Goal: Check status: Check status

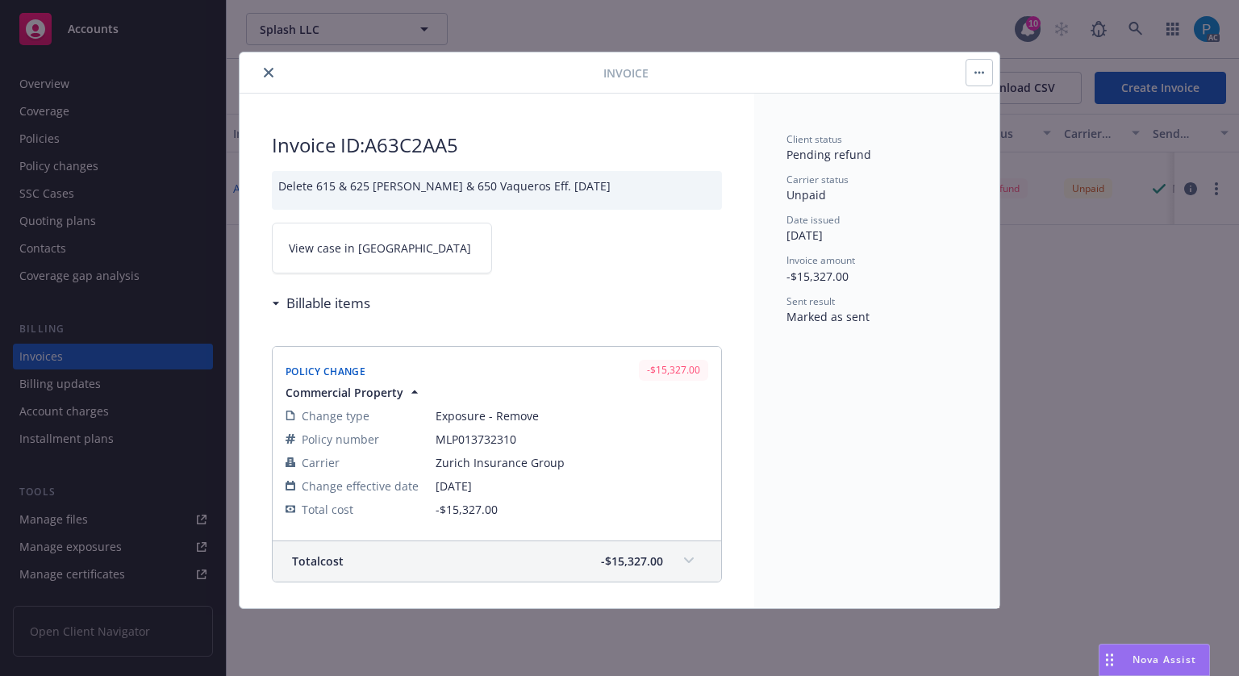
drag, startPoint x: 0, startPoint y: 0, endPoint x: 113, endPoint y: 25, distance: 115.7
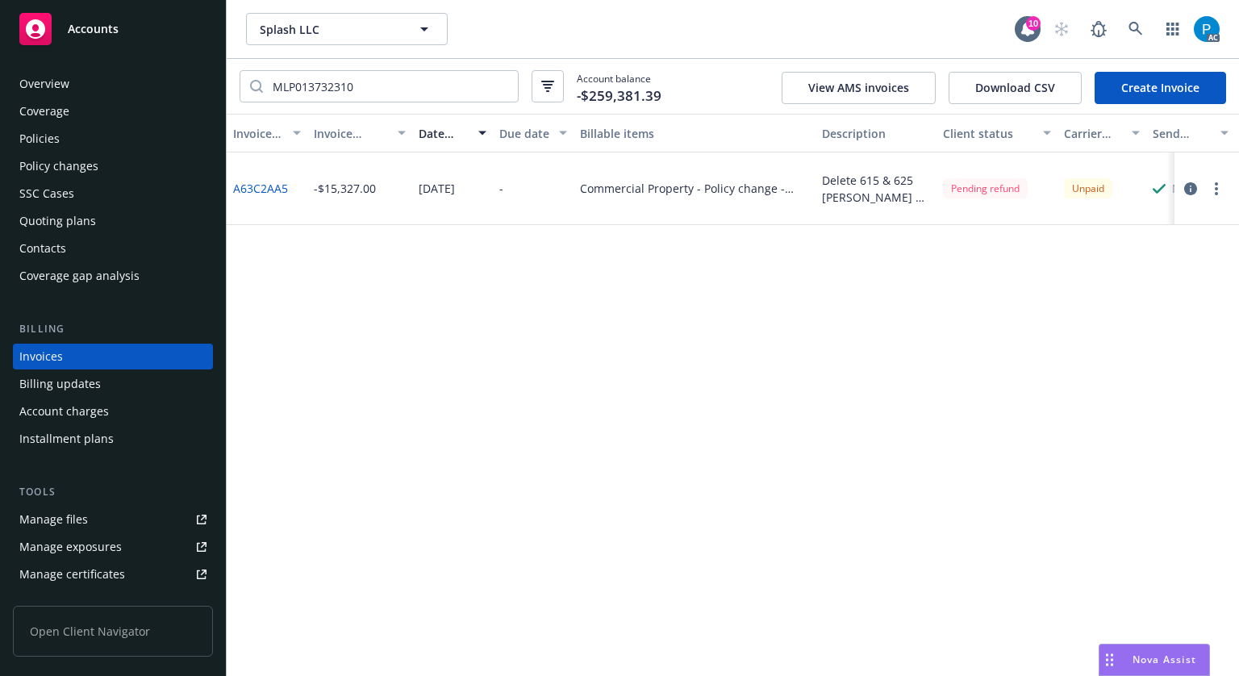
click at [113, 25] on span "Accounts" at bounding box center [93, 29] width 51 height 13
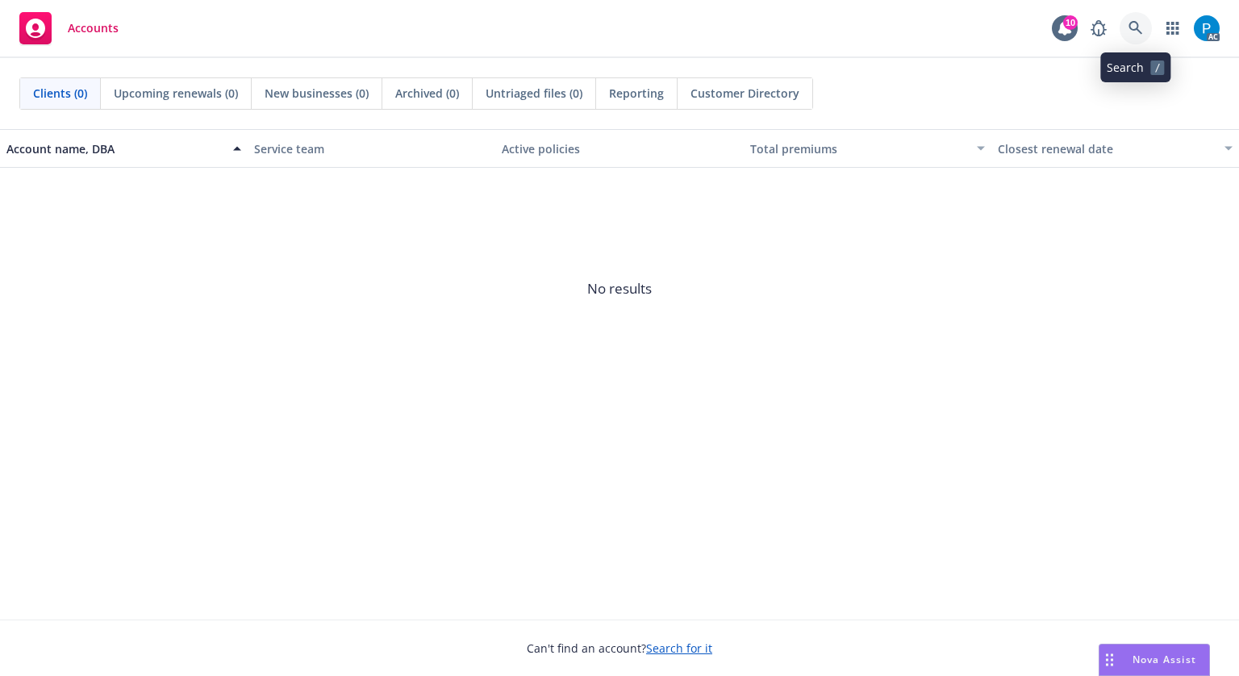
click at [1131, 28] on icon at bounding box center [1136, 28] width 14 height 14
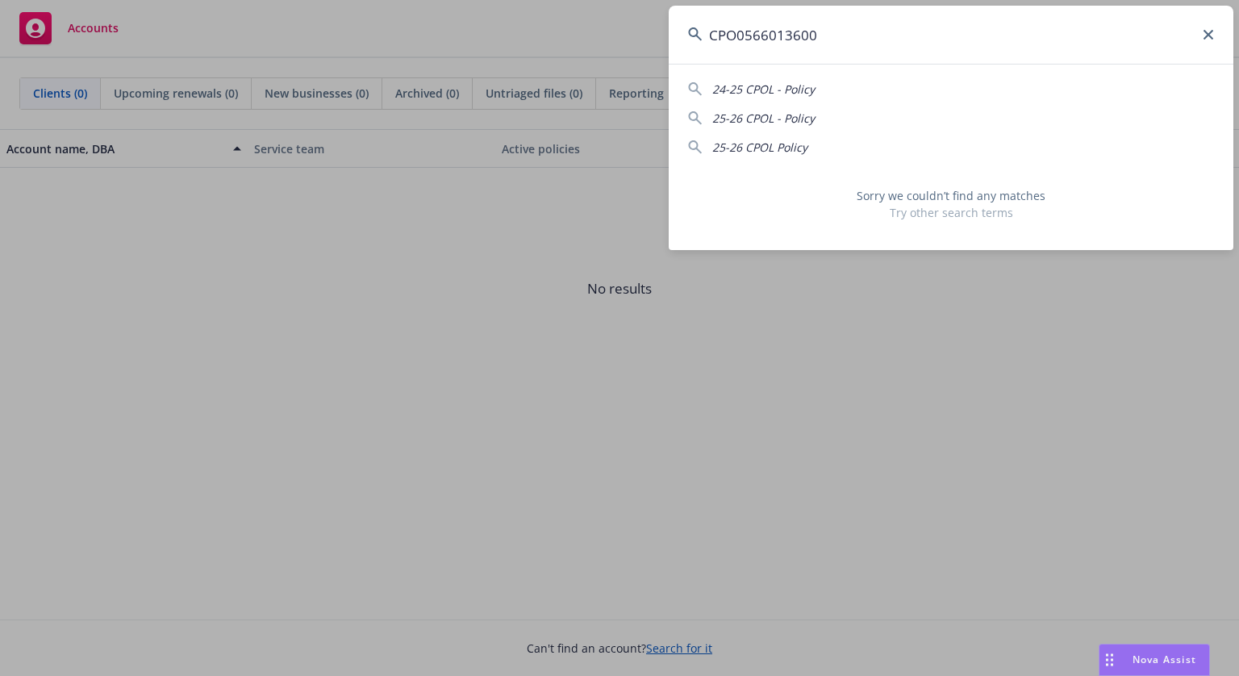
click at [746, 28] on input "CPO0566013600" at bounding box center [951, 35] width 565 height 58
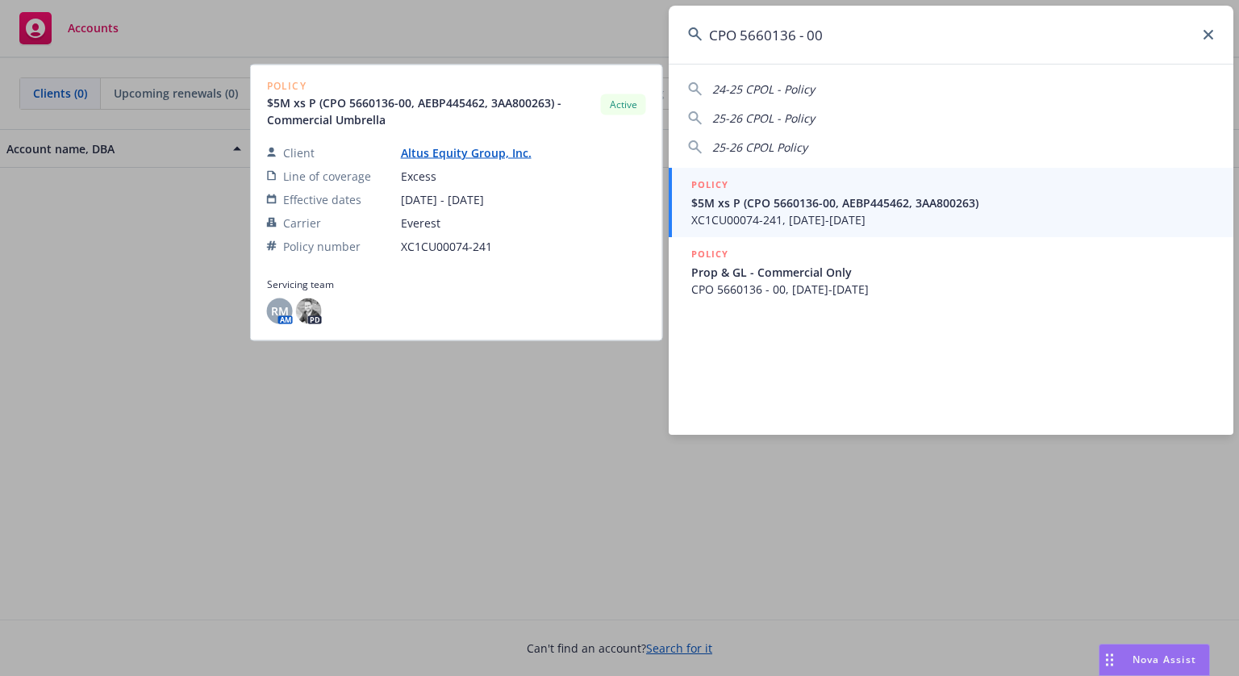
type input "CPO 5660136 - 00"
click at [826, 208] on span "$5M xs P (CPO 5660136-00, AEBP445462, 3AA800263)" at bounding box center [953, 202] width 523 height 17
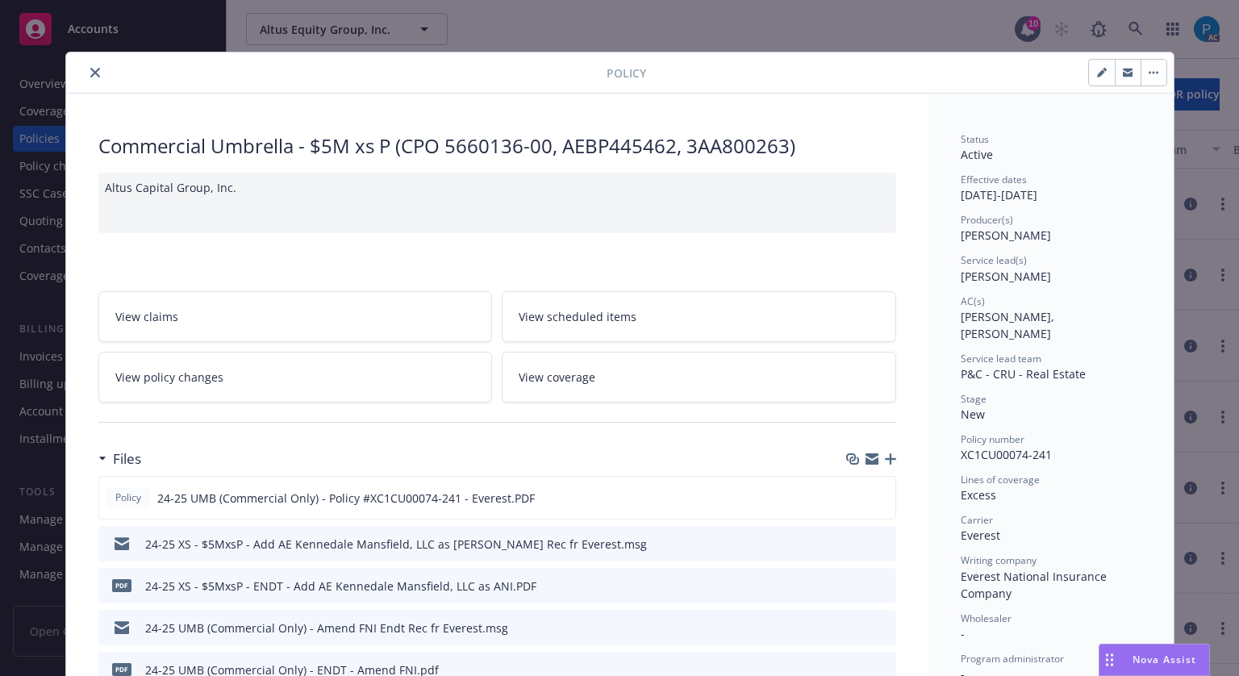
click at [90, 73] on icon "close" at bounding box center [95, 73] width 10 height 10
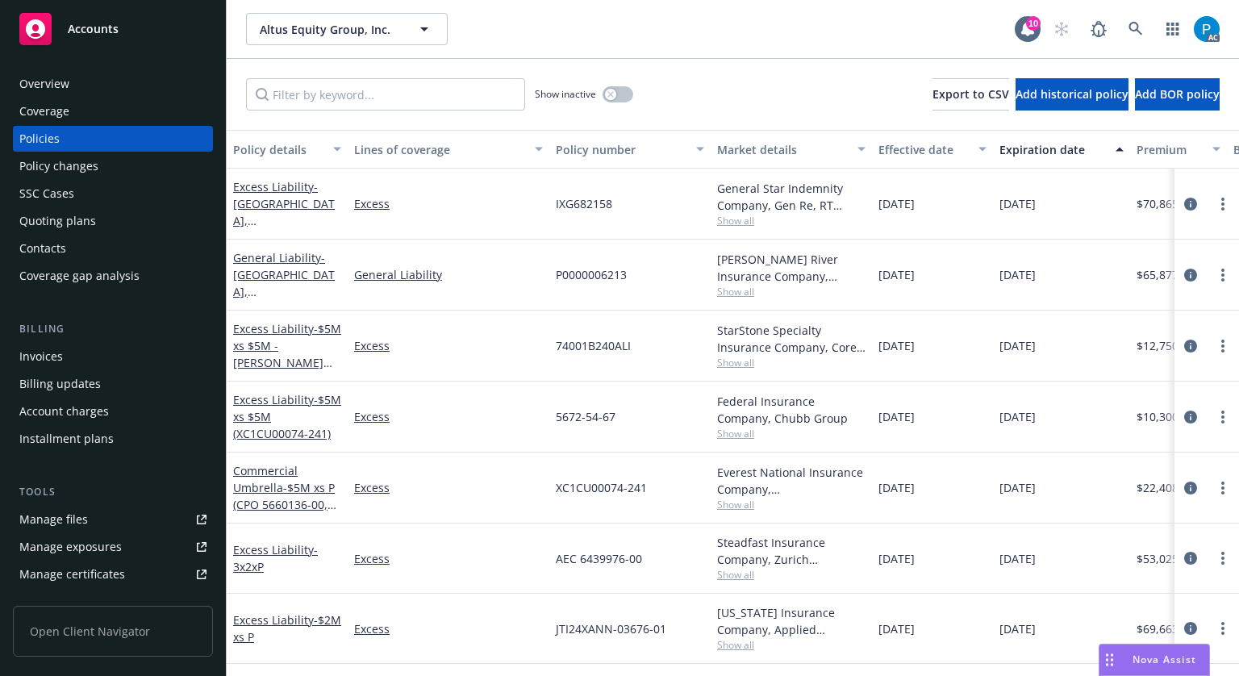
click at [81, 350] on div "Invoices" at bounding box center [112, 357] width 187 height 26
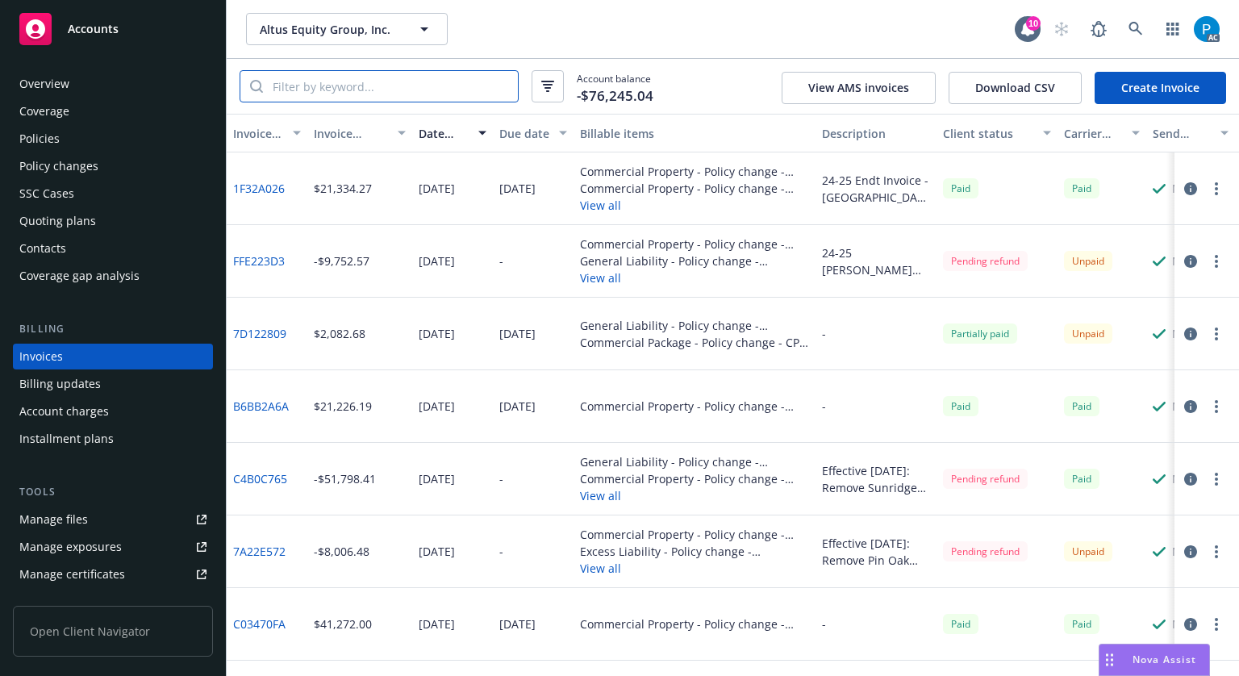
click at [361, 87] on input "search" at bounding box center [390, 86] width 255 height 31
paste input "CPO 5660136 - 00"
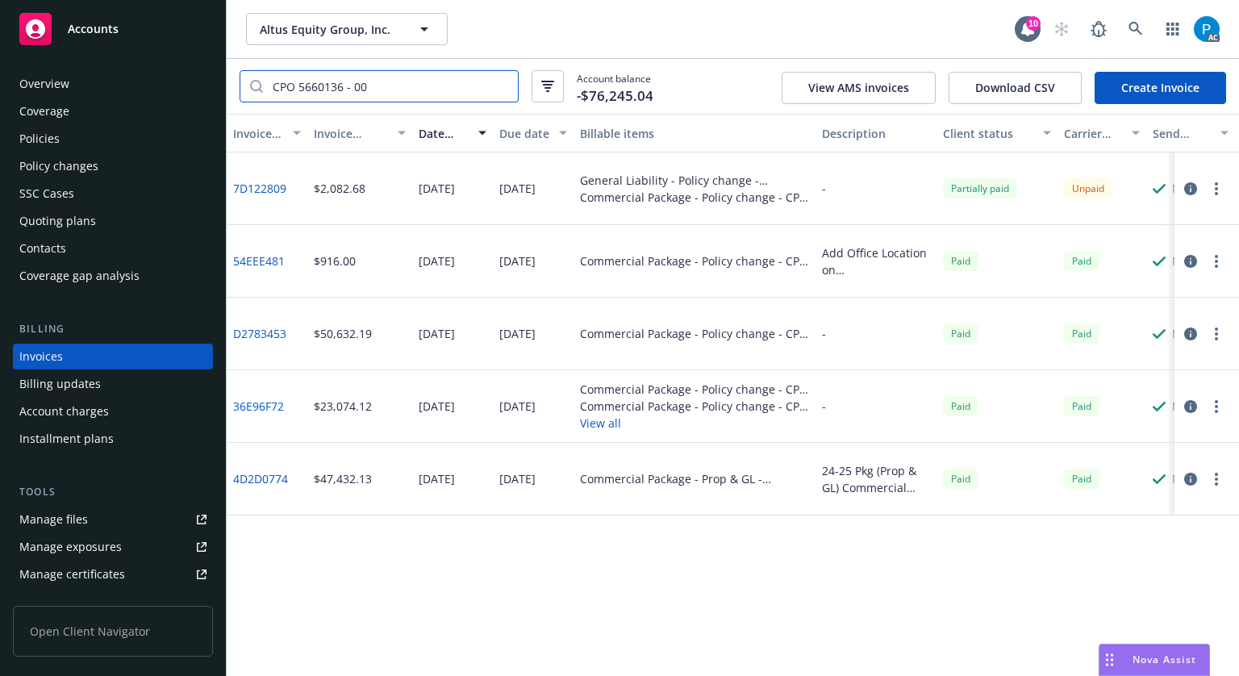
type input "CPO 5660136 - 00"
click at [1192, 192] on icon "button" at bounding box center [1191, 188] width 13 height 13
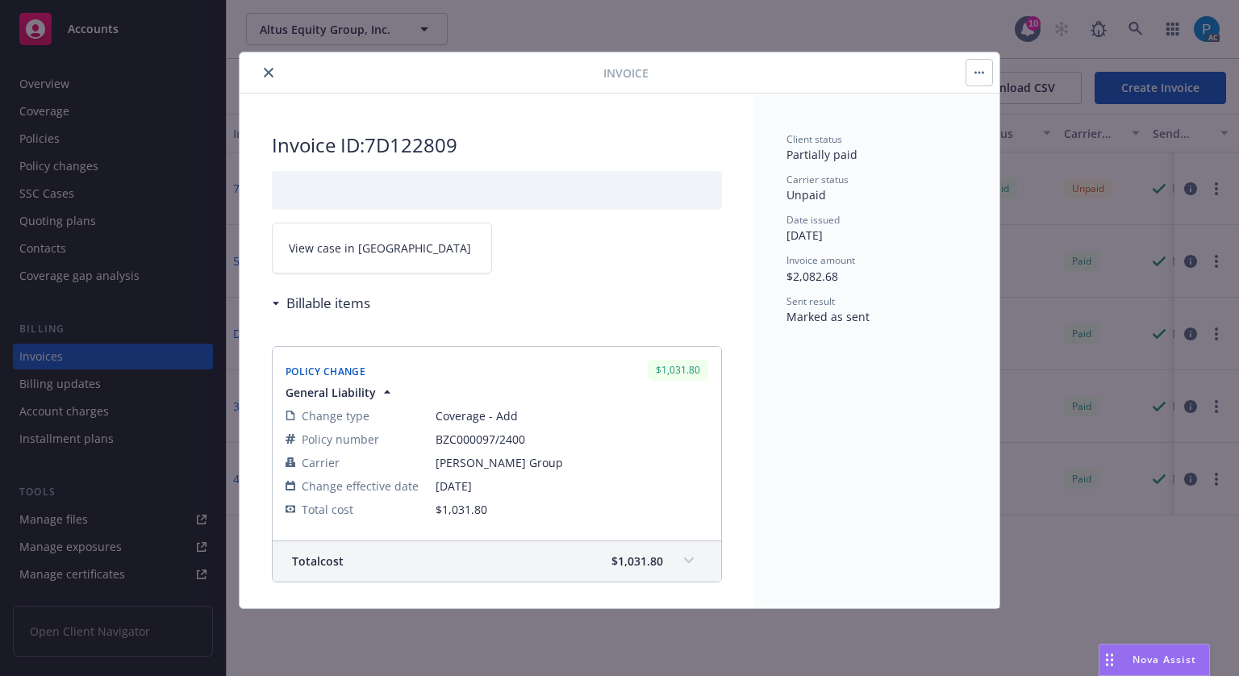
click at [374, 246] on span "View case in [GEOGRAPHIC_DATA]" at bounding box center [380, 248] width 182 height 17
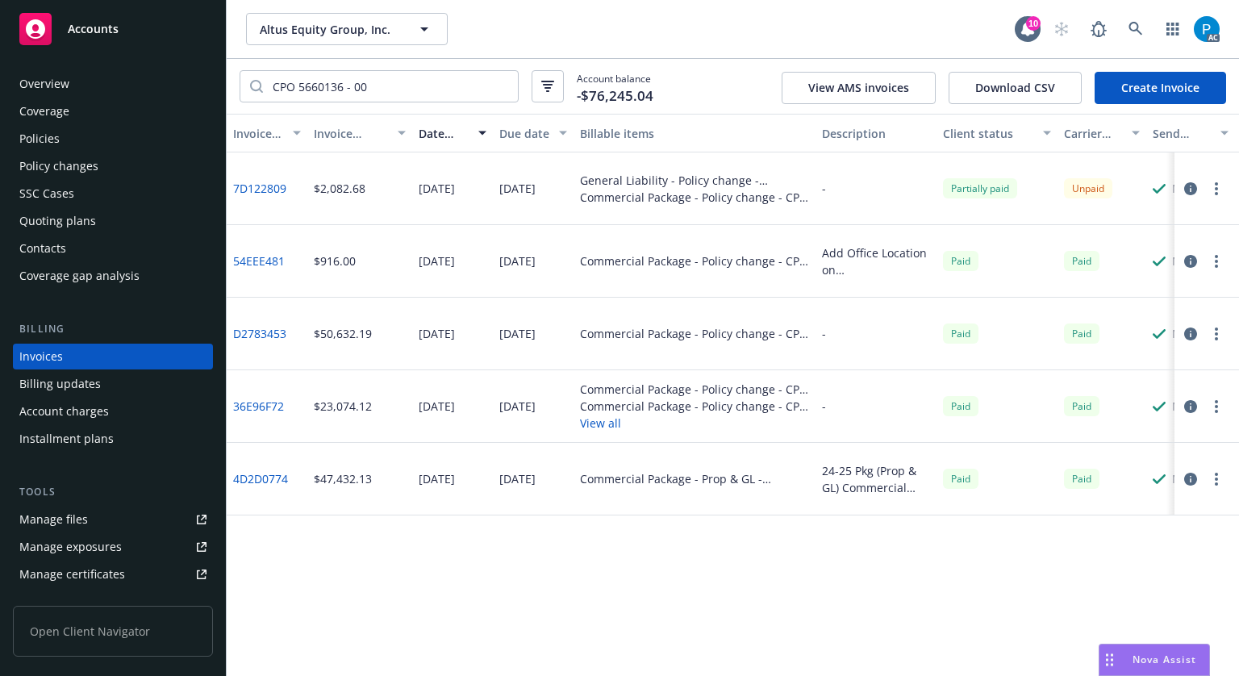
click at [107, 35] on span "Accounts" at bounding box center [93, 29] width 51 height 13
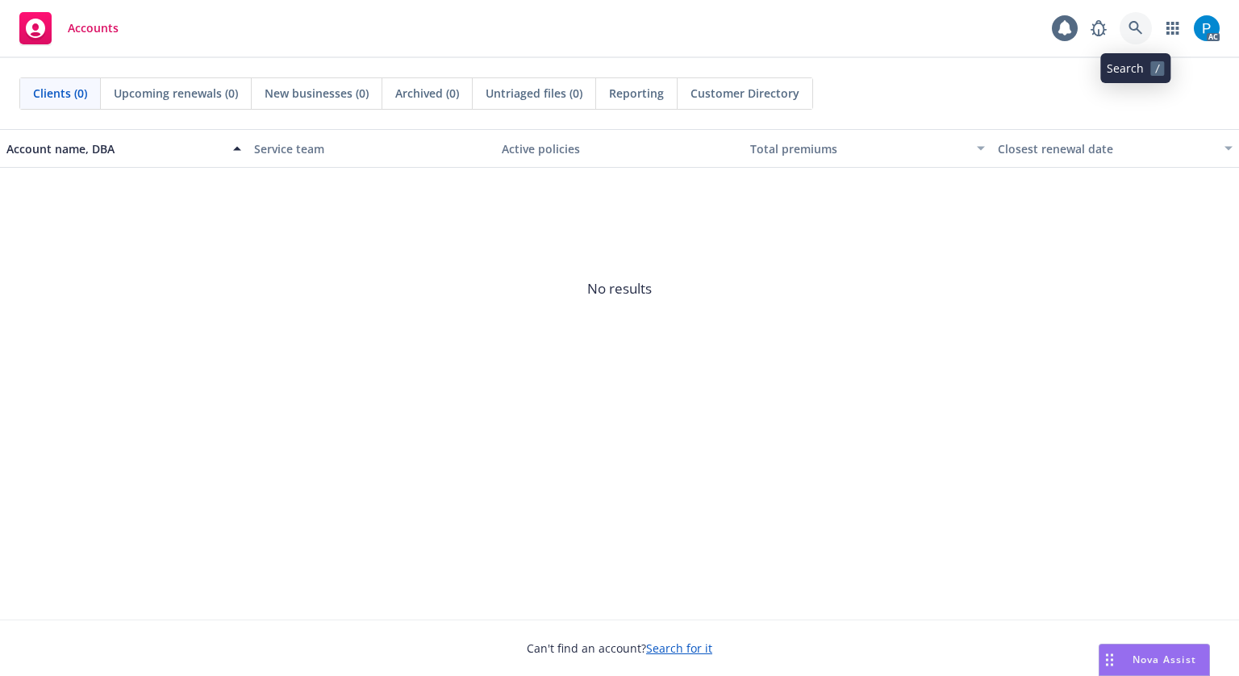
click at [1135, 25] on icon at bounding box center [1136, 28] width 15 height 15
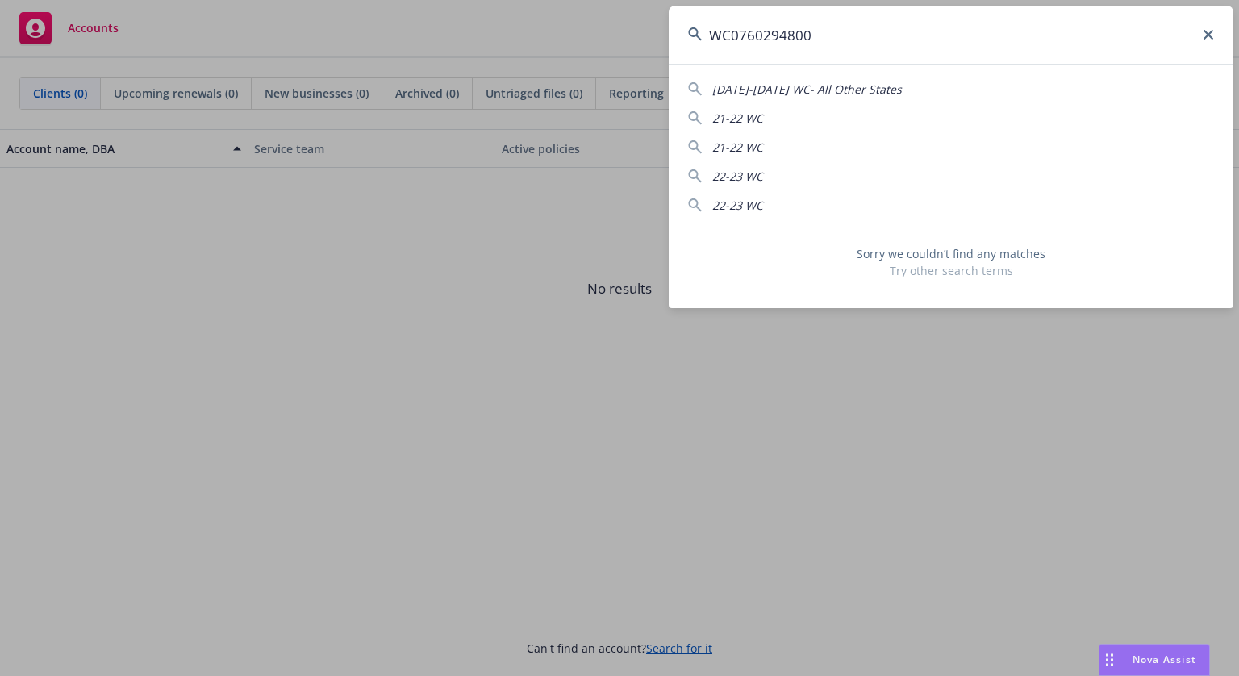
click at [740, 32] on input "WC0760294800" at bounding box center [951, 35] width 565 height 58
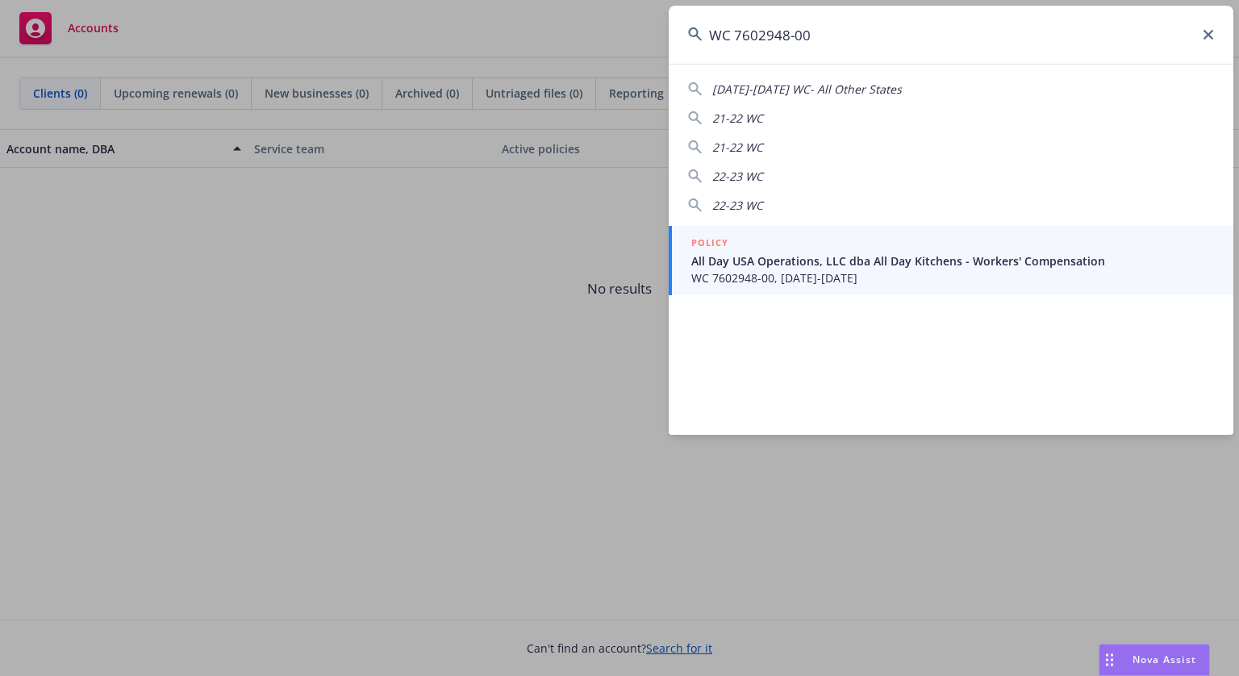
type input "WC 7602948-00"
click at [759, 230] on link "POLICY All Day USA Operations, LLC dba All Day Kitchens - Workers' Compensation…" at bounding box center [951, 260] width 565 height 69
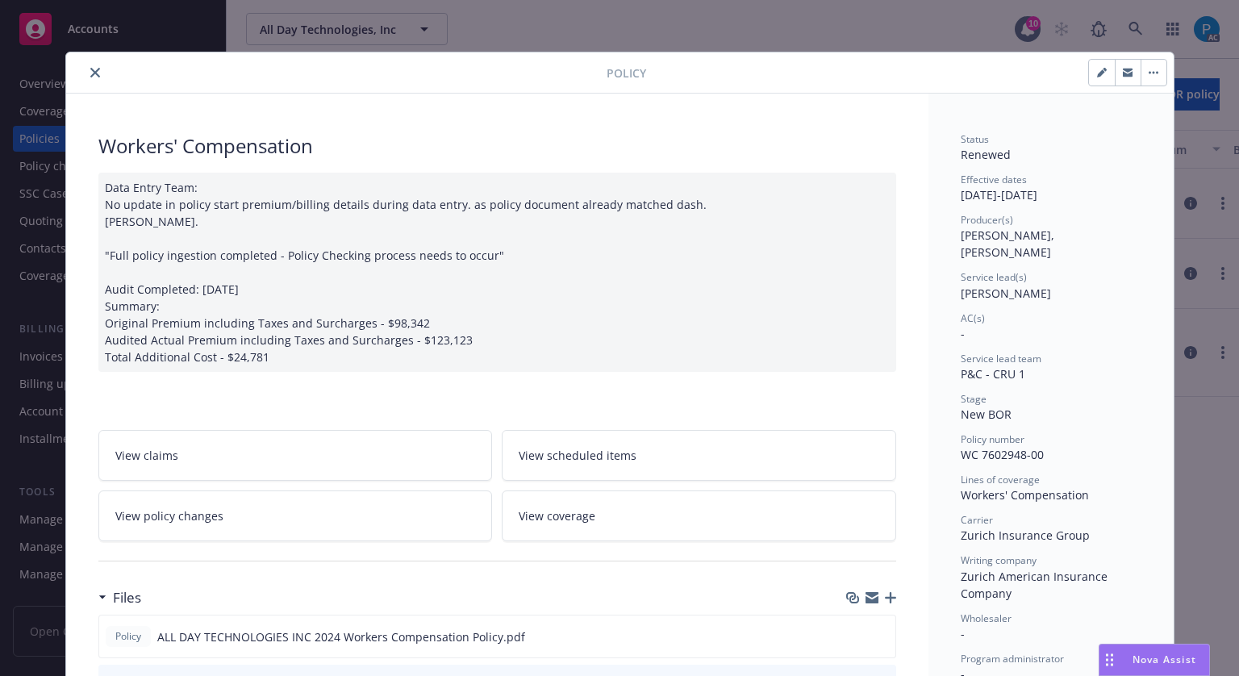
click at [90, 73] on icon "close" at bounding box center [95, 73] width 10 height 10
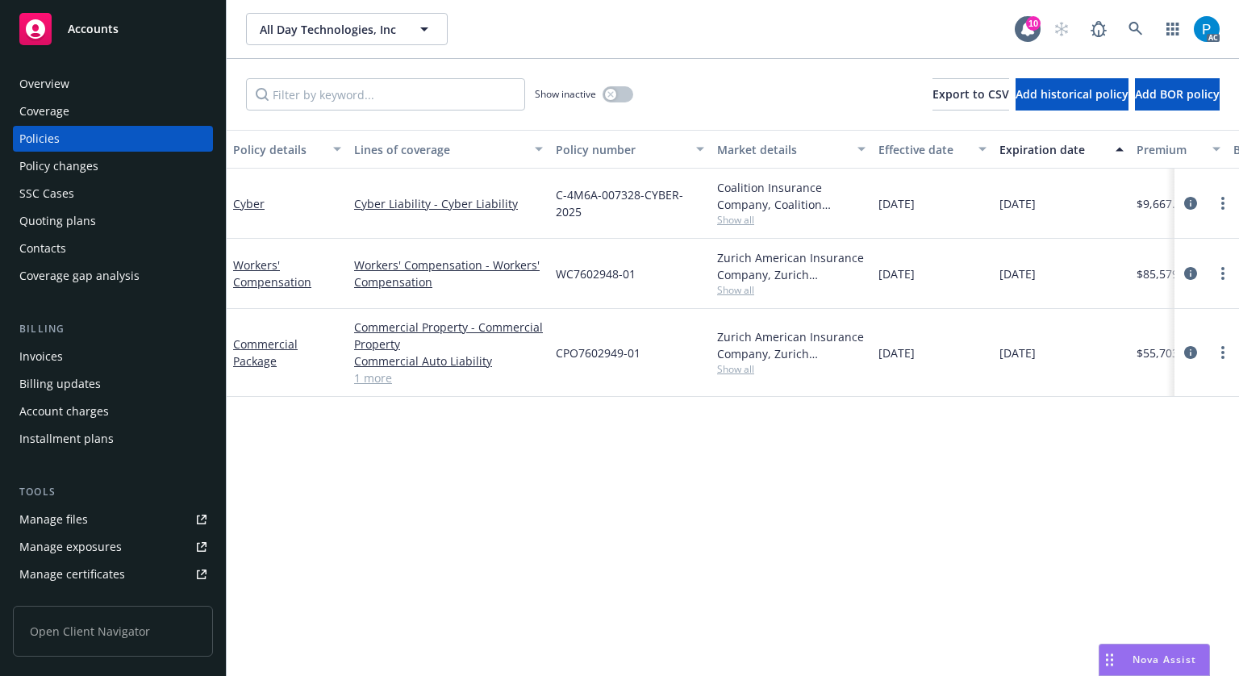
click at [68, 356] on div "Invoices" at bounding box center [112, 357] width 187 height 26
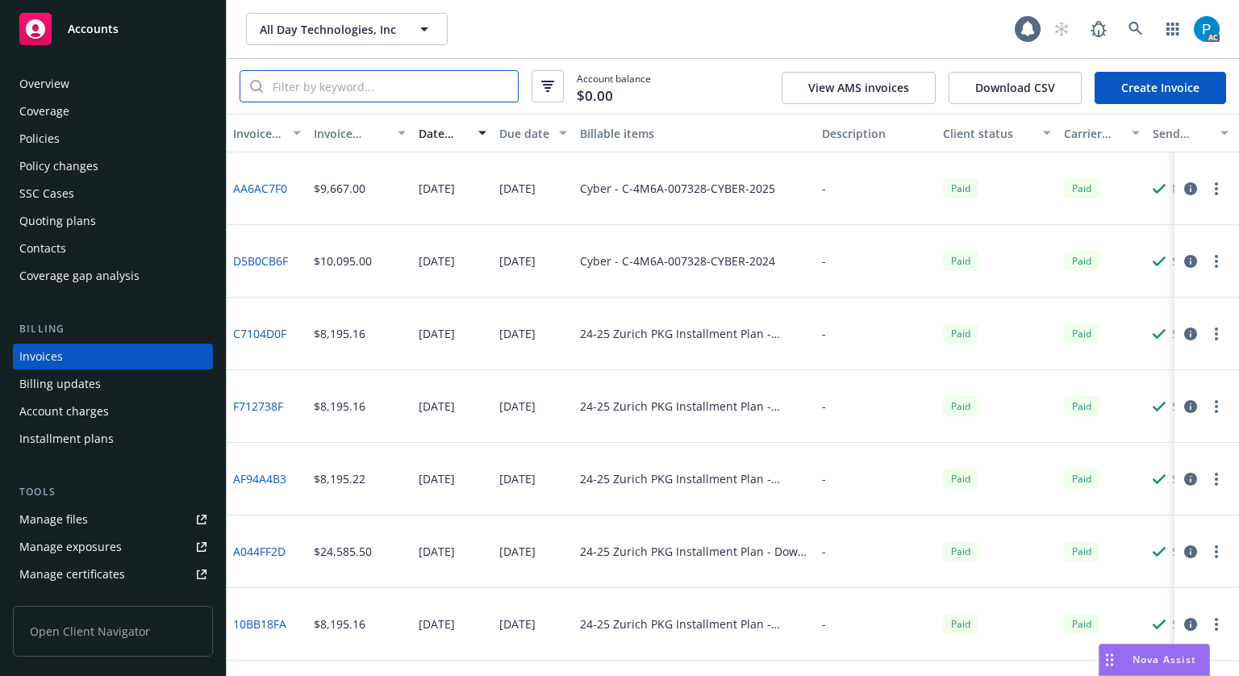
click at [368, 86] on input "search" at bounding box center [390, 86] width 255 height 31
paste input "WC 7602948-00"
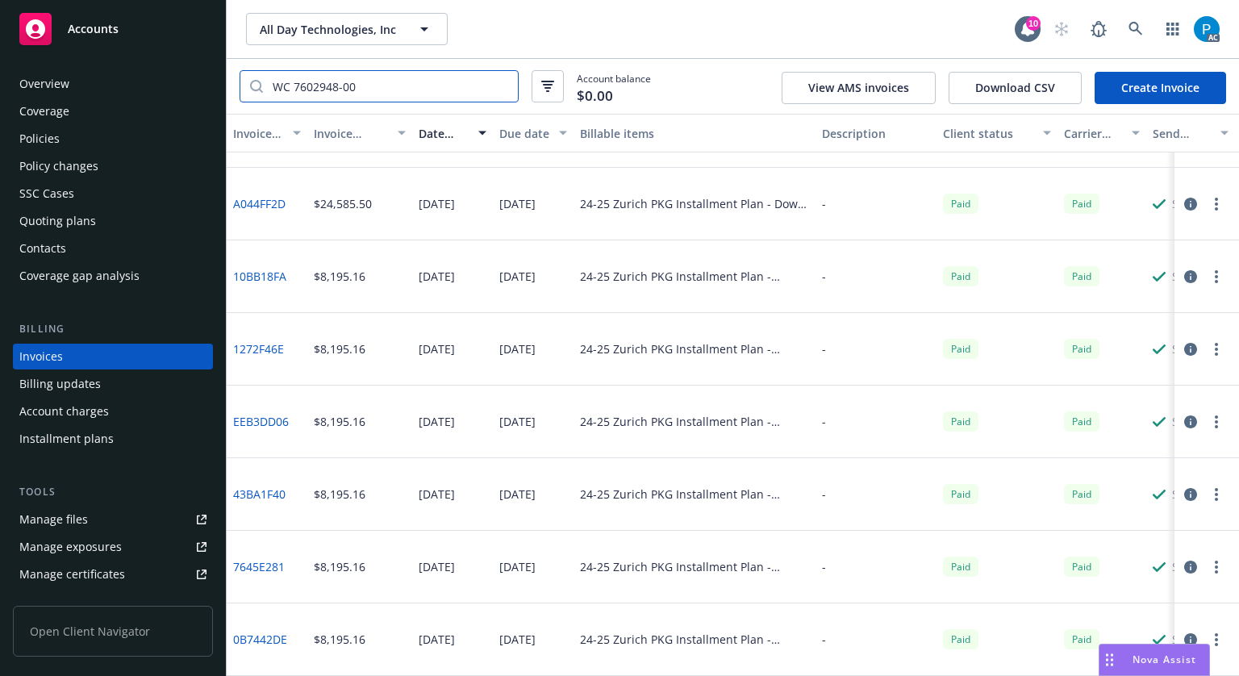
type input "WC 7602948-00"
click at [85, 12] on link "Accounts" at bounding box center [113, 28] width 200 height 45
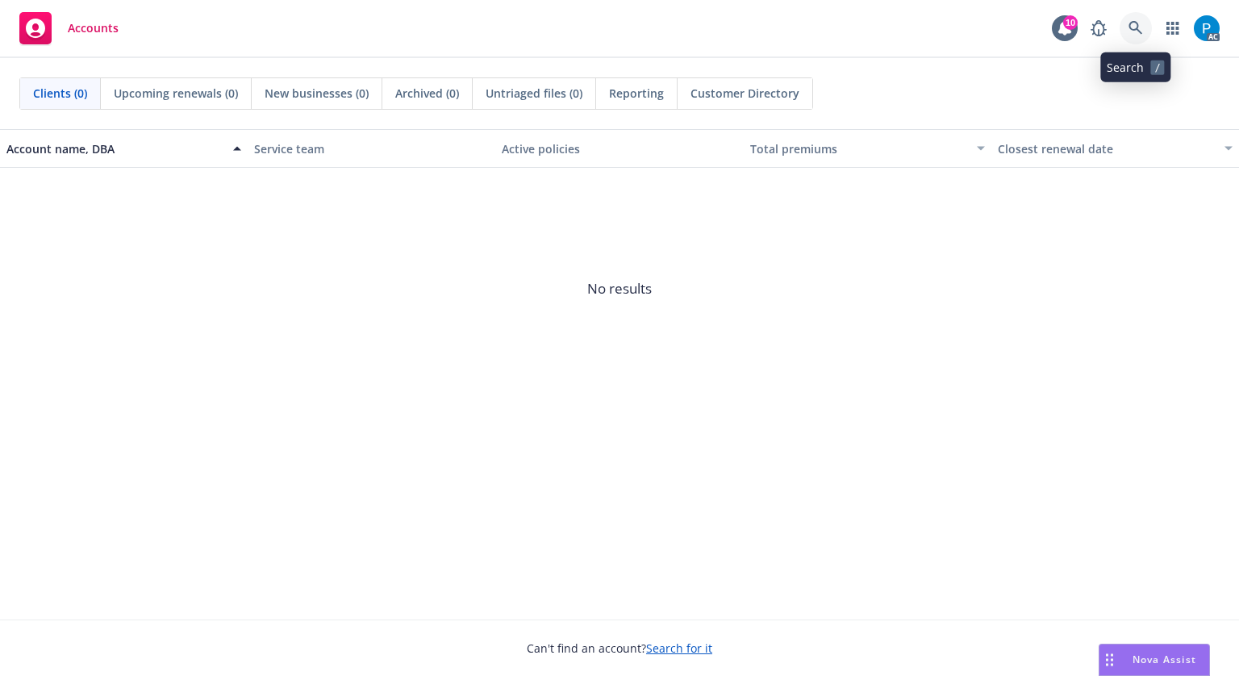
click at [1135, 19] on link at bounding box center [1136, 28] width 32 height 32
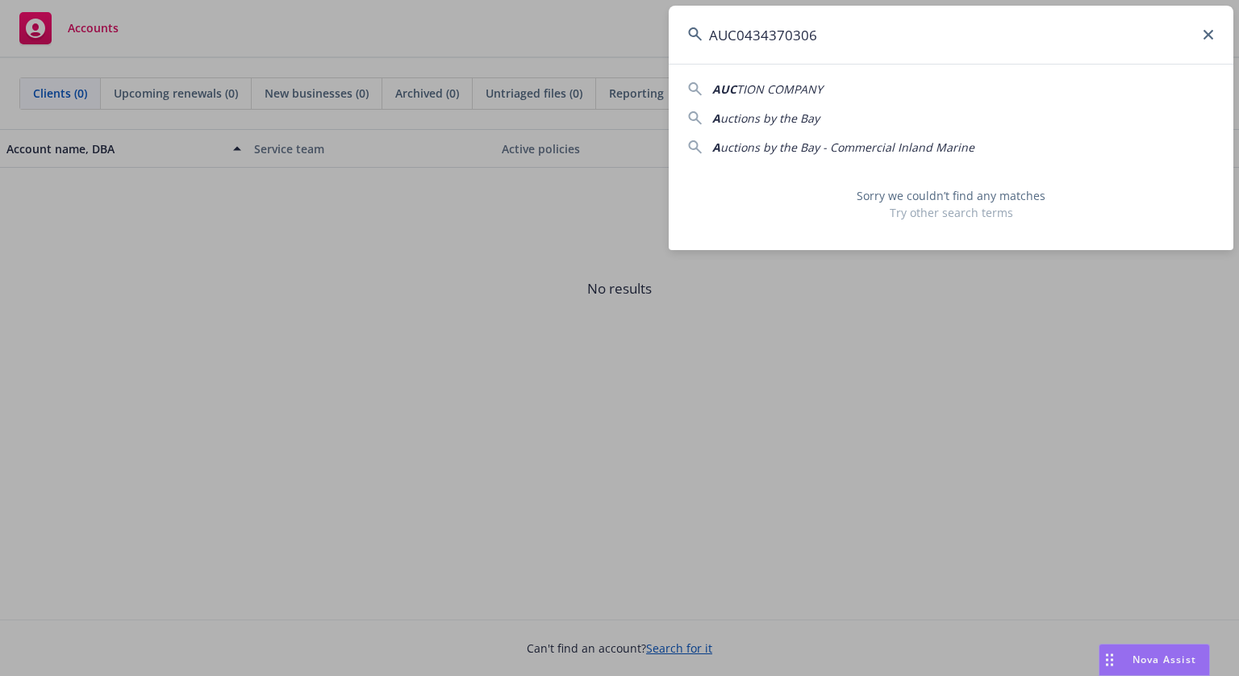
click at [739, 31] on input "AUC0434370306" at bounding box center [951, 35] width 565 height 58
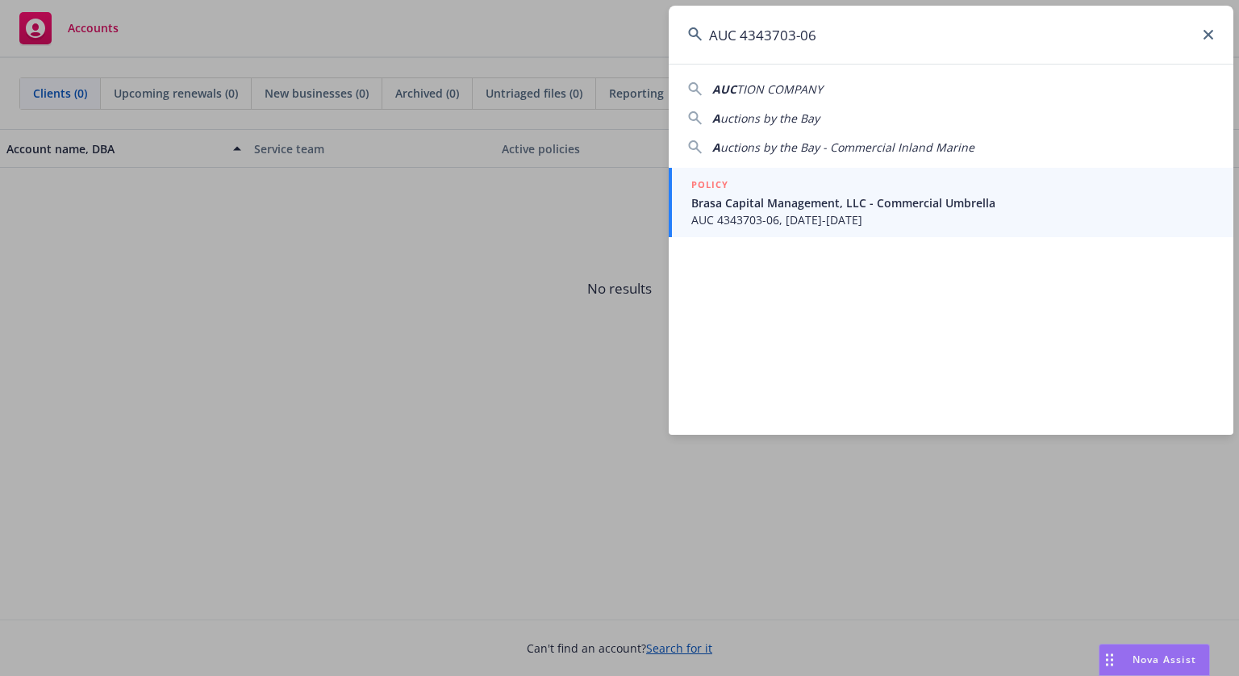
type input "AUC 4343703-06"
click at [757, 220] on span "AUC 4343703-06, [DATE]-[DATE]" at bounding box center [953, 219] width 523 height 17
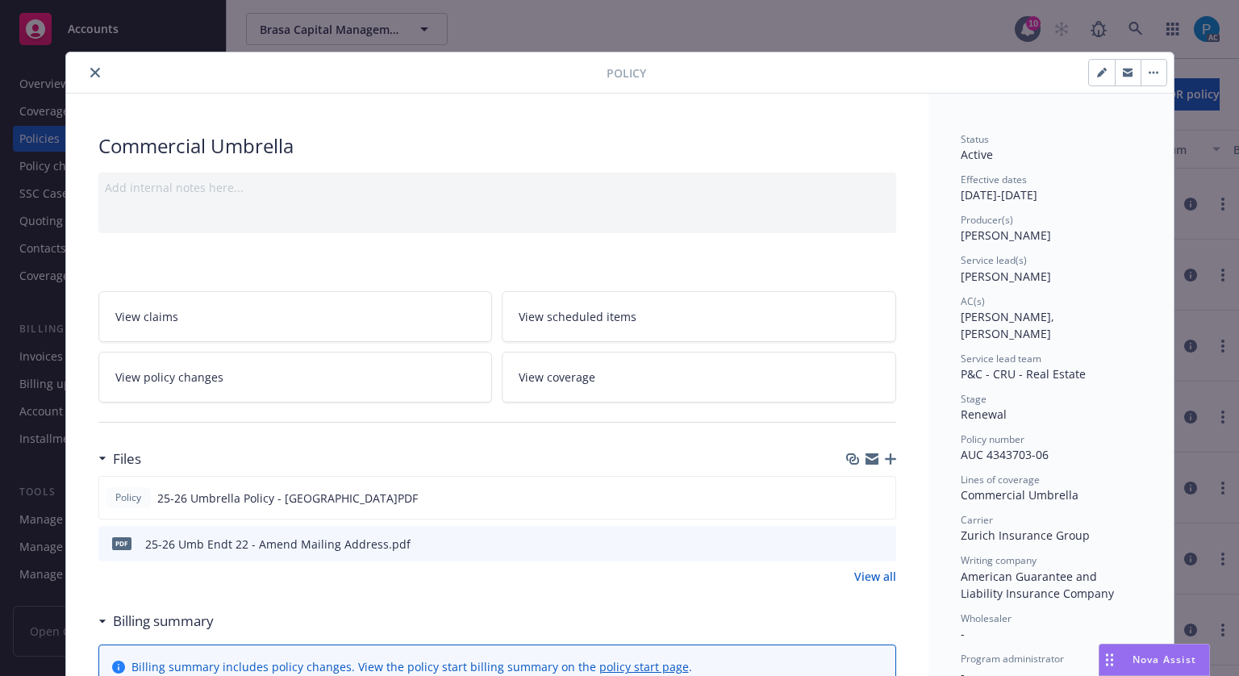
click at [94, 67] on button "close" at bounding box center [95, 72] width 19 height 19
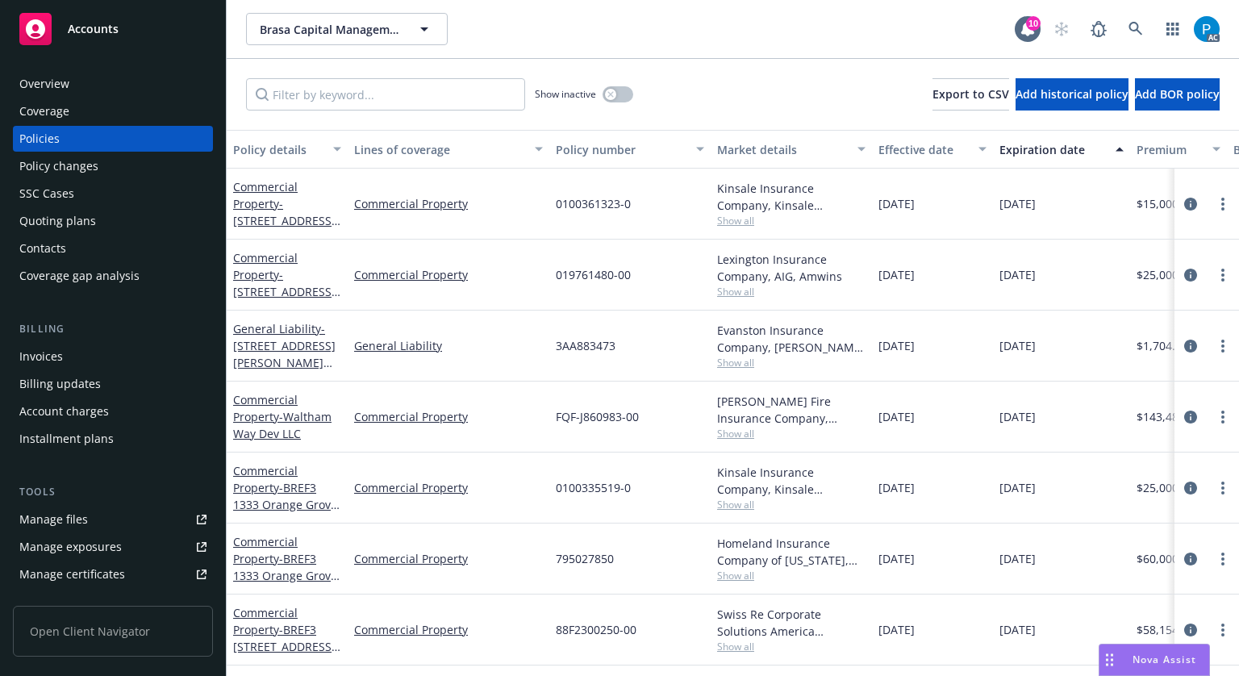
click at [48, 358] on div "Invoices" at bounding box center [41, 357] width 44 height 26
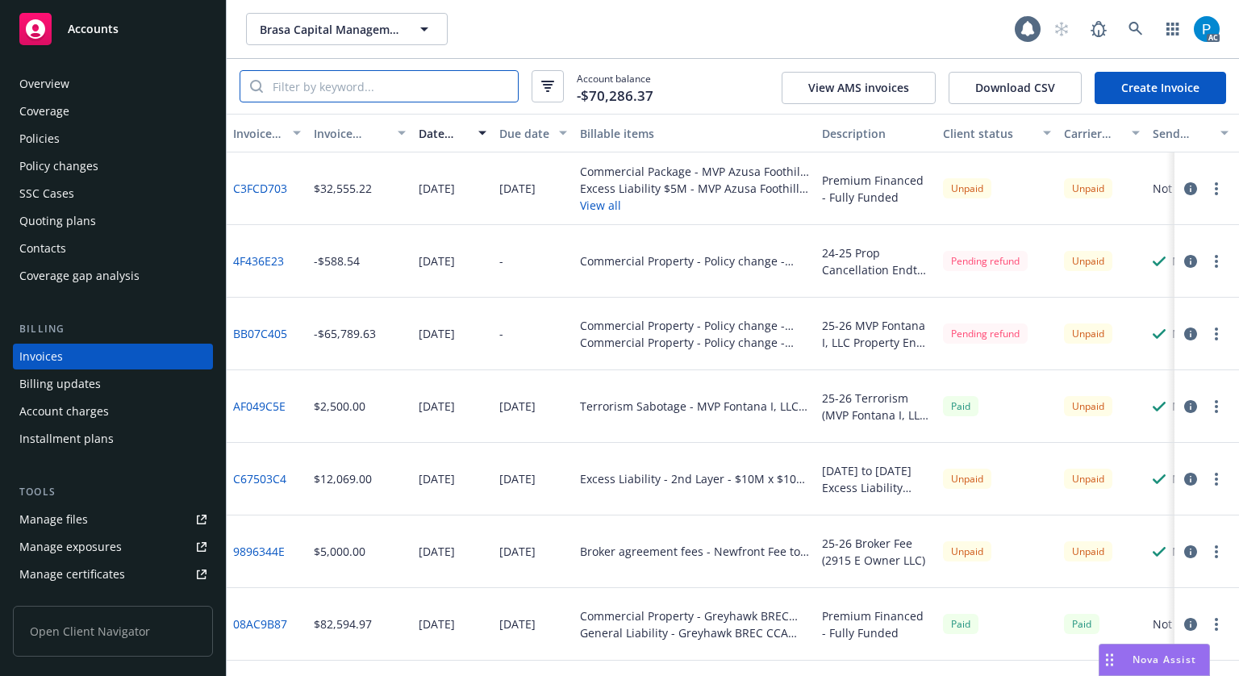
click at [362, 89] on input "search" at bounding box center [390, 86] width 255 height 31
paste input "AUC 4343703-06"
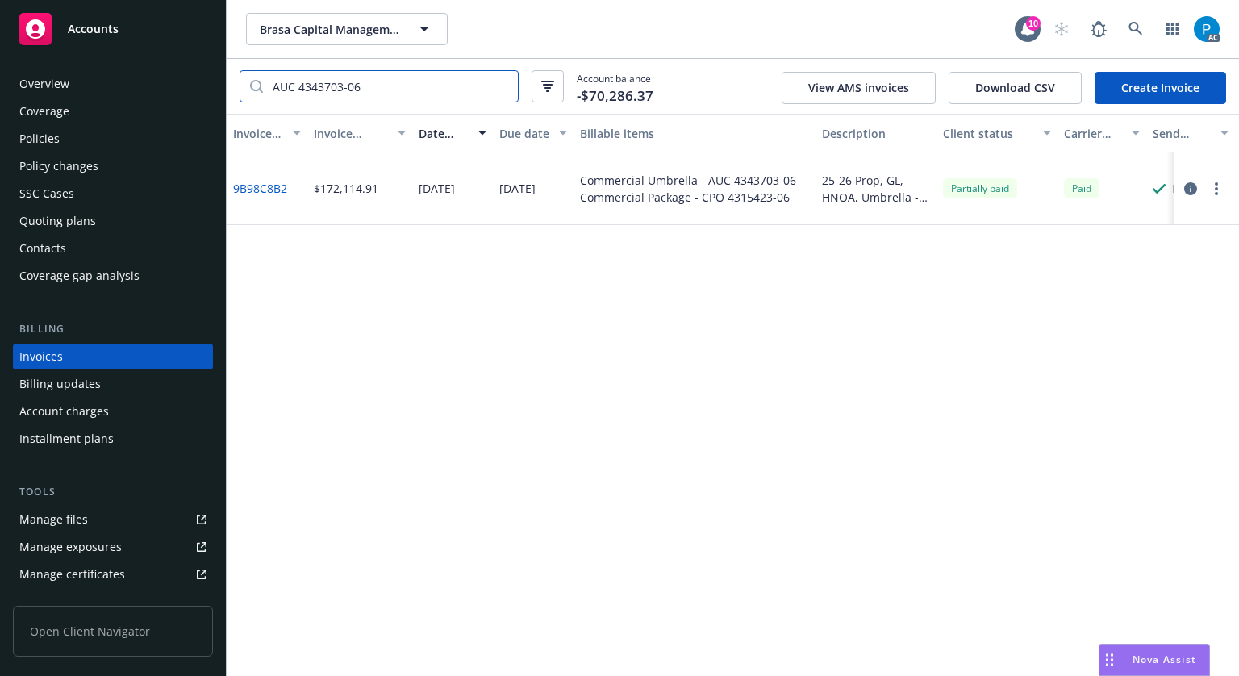
type input "AUC 4343703-06"
click at [130, 28] on div "Accounts" at bounding box center [112, 29] width 187 height 32
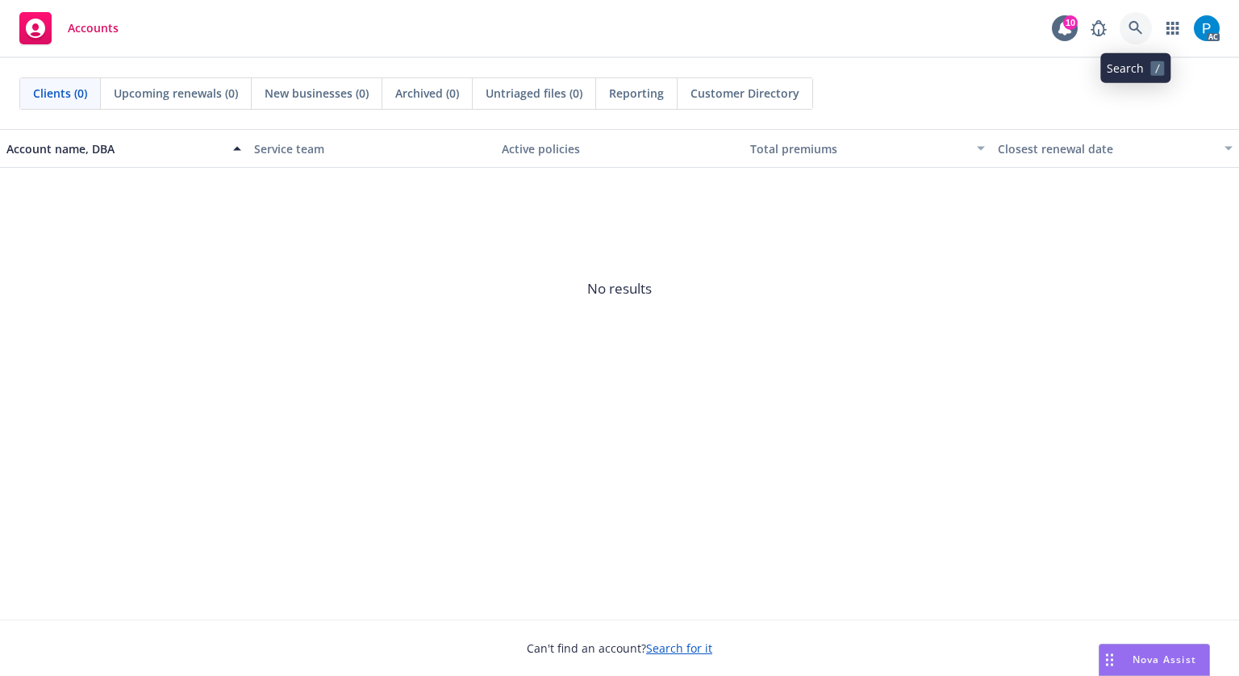
click at [1136, 35] on icon at bounding box center [1136, 28] width 15 height 15
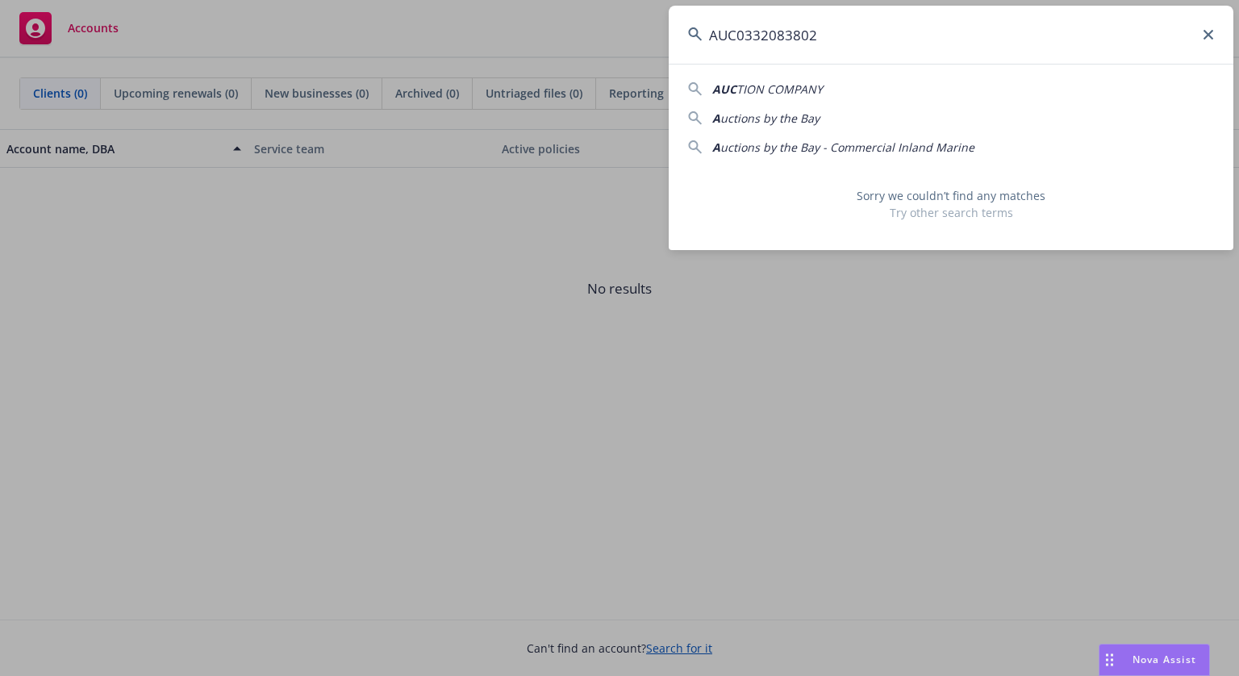
click at [746, 31] on input "AUC0332083802" at bounding box center [951, 35] width 565 height 58
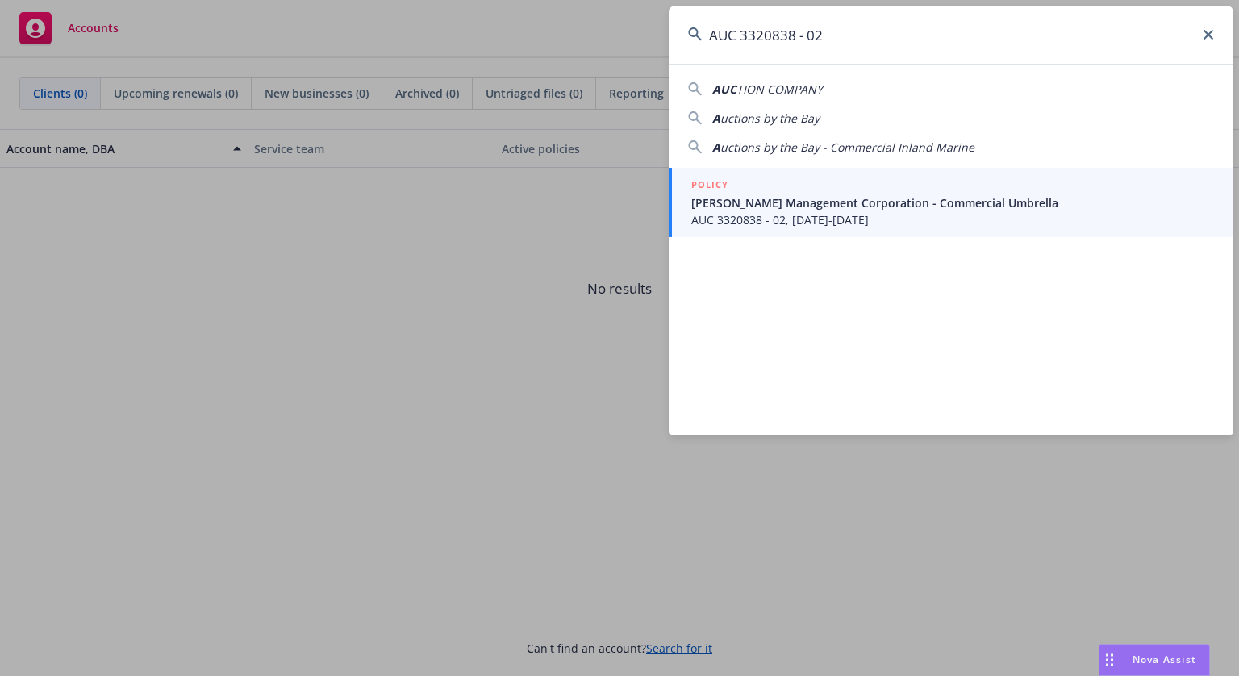
type input "AUC 3320838 - 02"
click at [759, 196] on span "[PERSON_NAME] Management Corporation - Commercial Umbrella" at bounding box center [953, 202] width 523 height 17
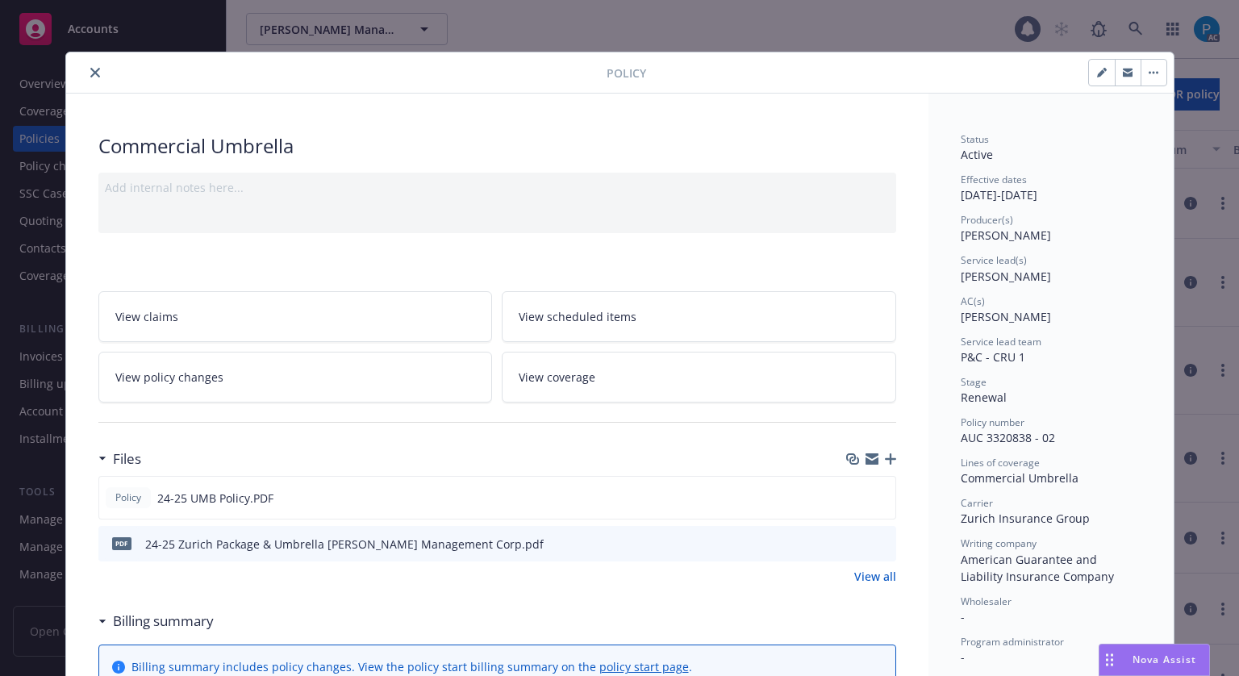
click at [90, 73] on icon "close" at bounding box center [95, 73] width 10 height 10
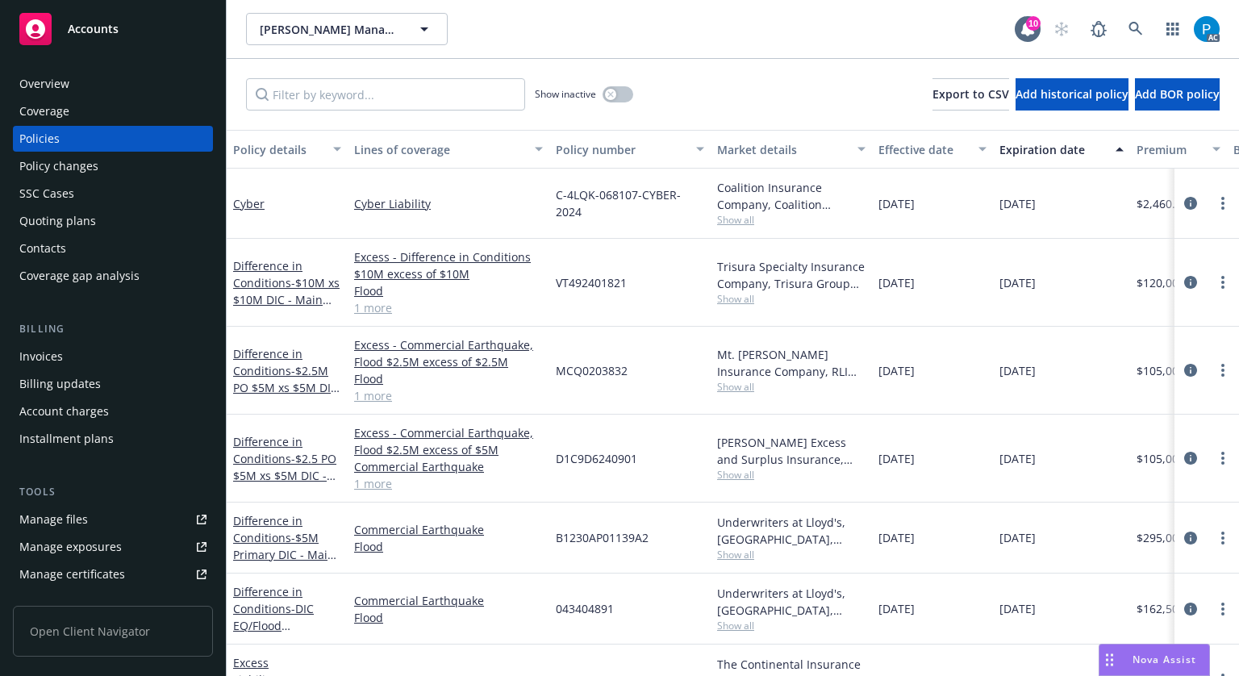
click at [58, 354] on div "Invoices" at bounding box center [41, 357] width 44 height 26
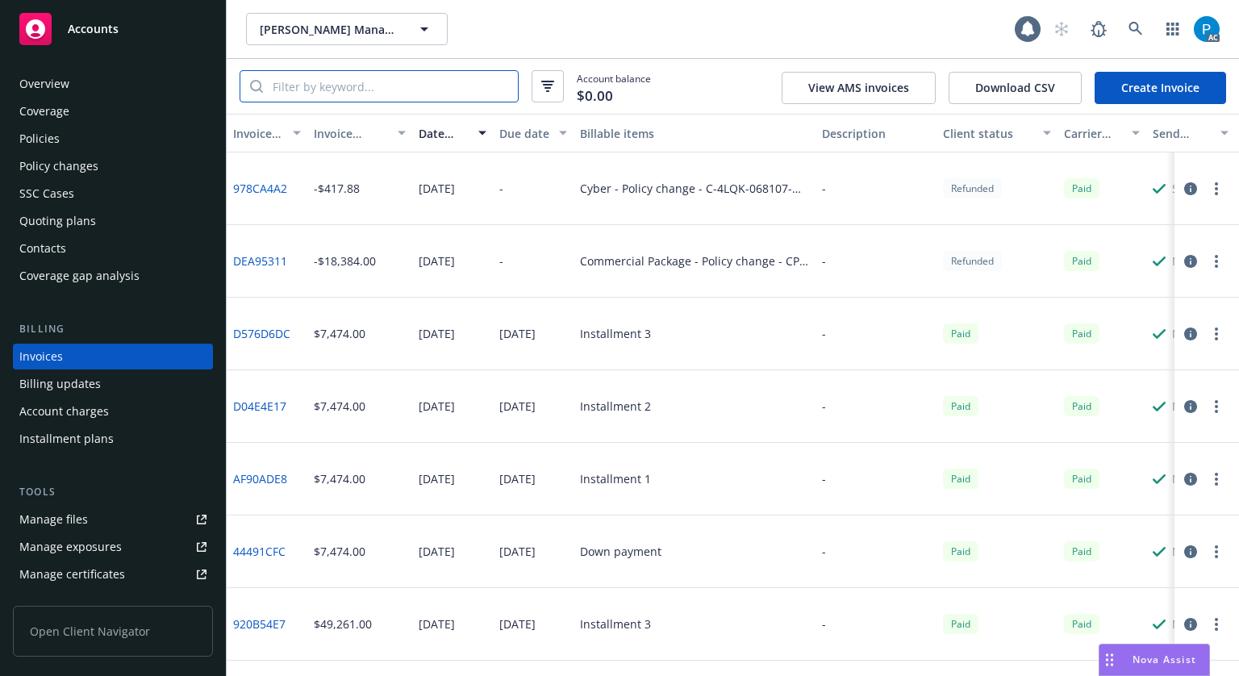
click at [334, 77] on input "search" at bounding box center [390, 86] width 255 height 31
paste input "AUC 3320838 - 02"
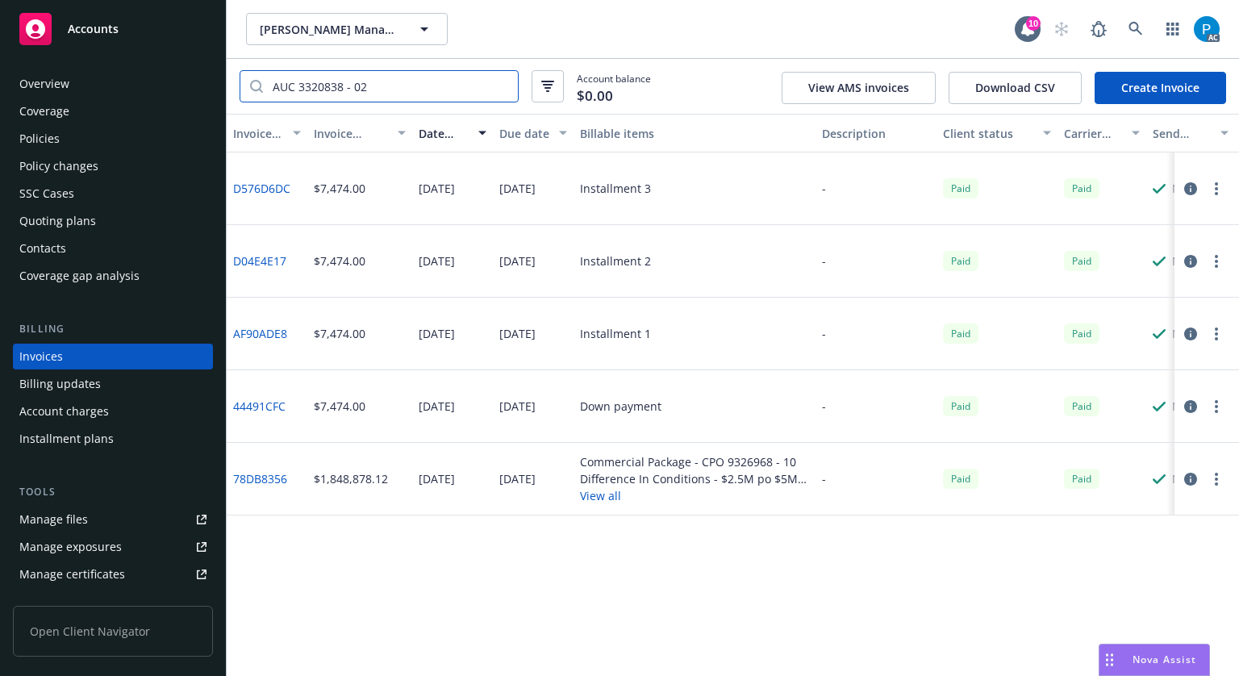
type input "AUC 3320838 - 02"
click at [104, 35] on span "Accounts" at bounding box center [93, 29] width 51 height 13
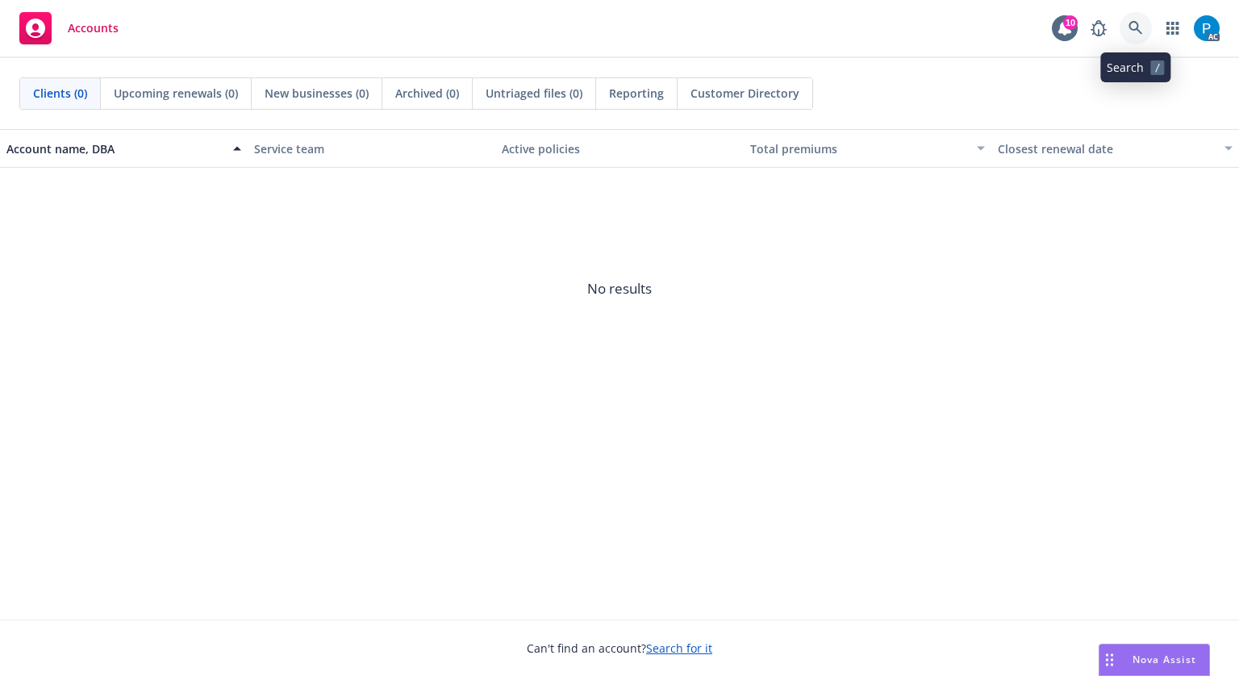
click at [1137, 27] on icon at bounding box center [1136, 28] width 14 height 14
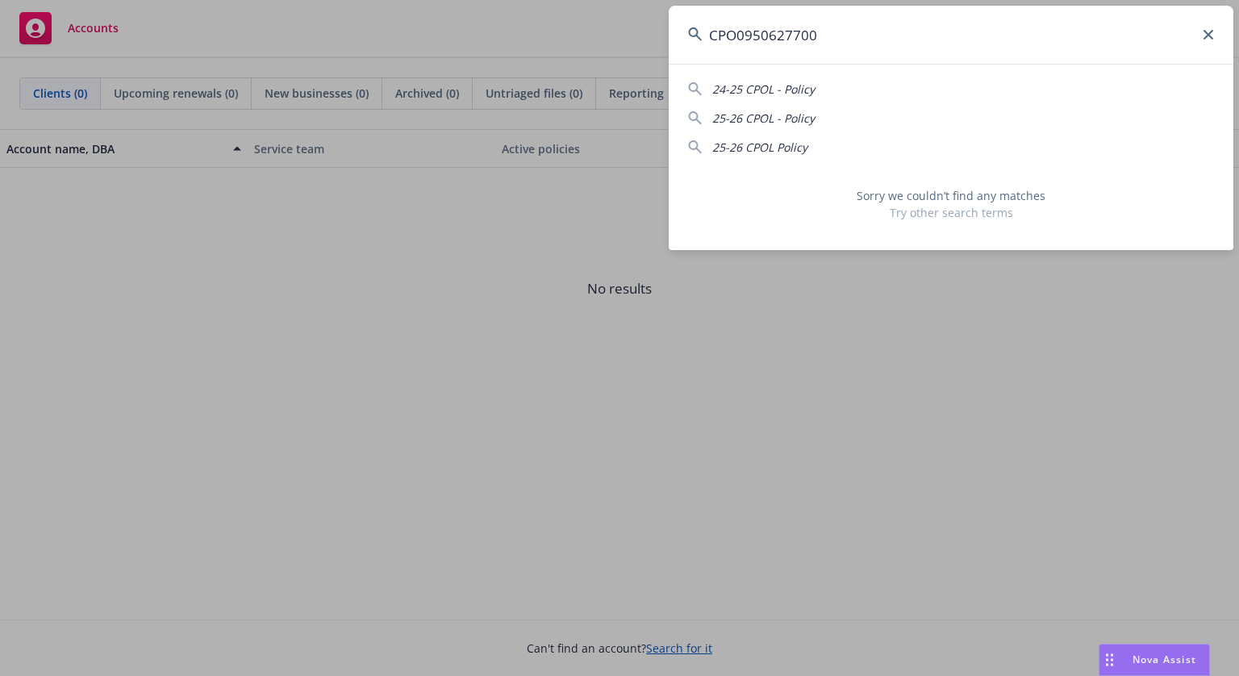
click at [747, 37] on input "CPO0950627700" at bounding box center [951, 35] width 565 height 58
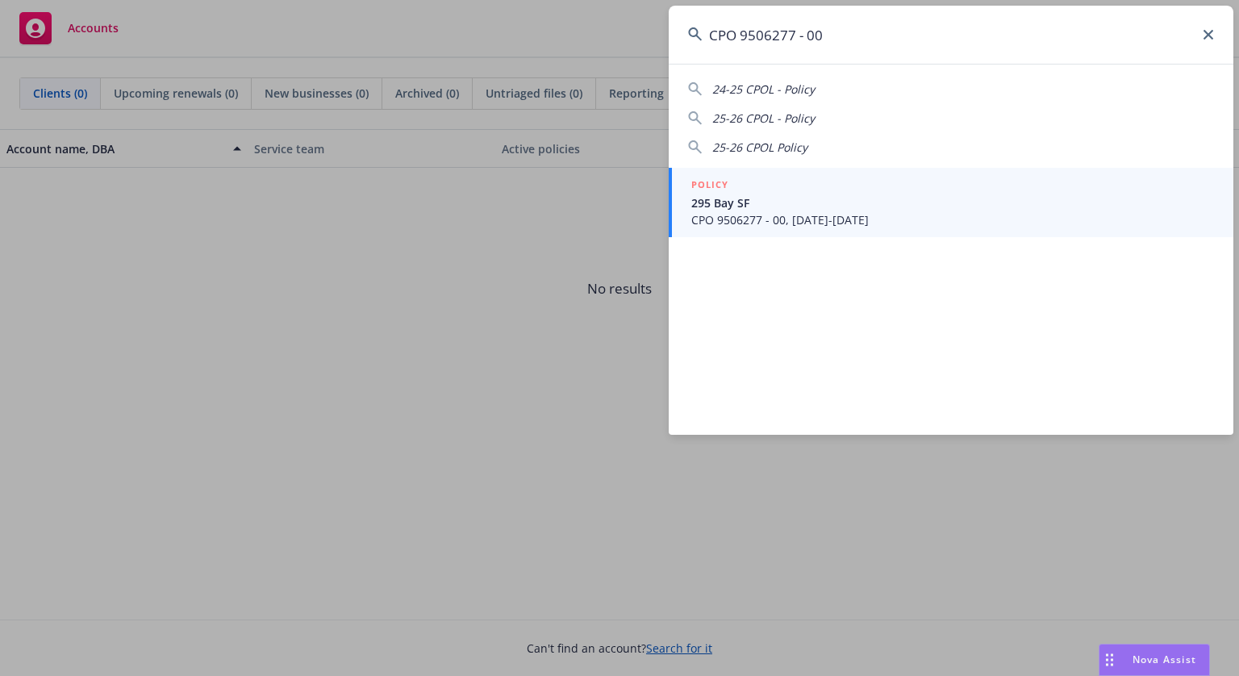
type input "CPO 9506277 - 00"
click at [776, 173] on link "POLICY 295 Bay SF CPO 9506277 - 00, [DATE]-[DATE]" at bounding box center [951, 202] width 565 height 69
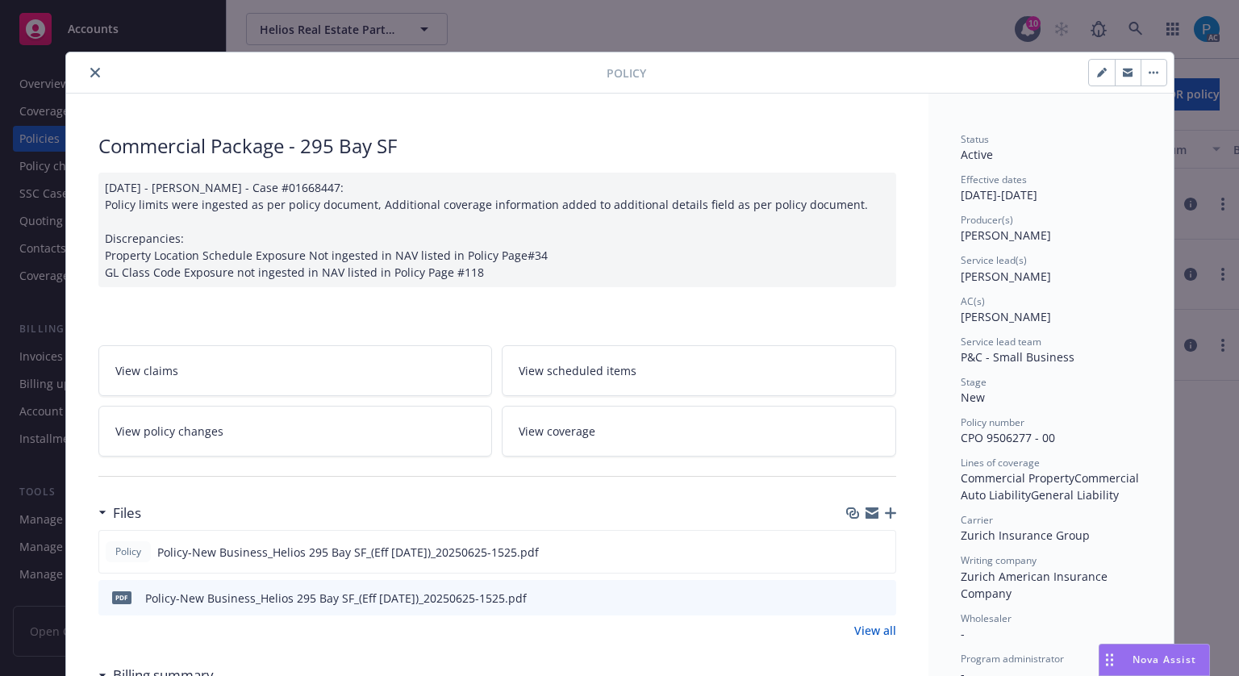
click at [93, 68] on icon "close" at bounding box center [95, 73] width 10 height 10
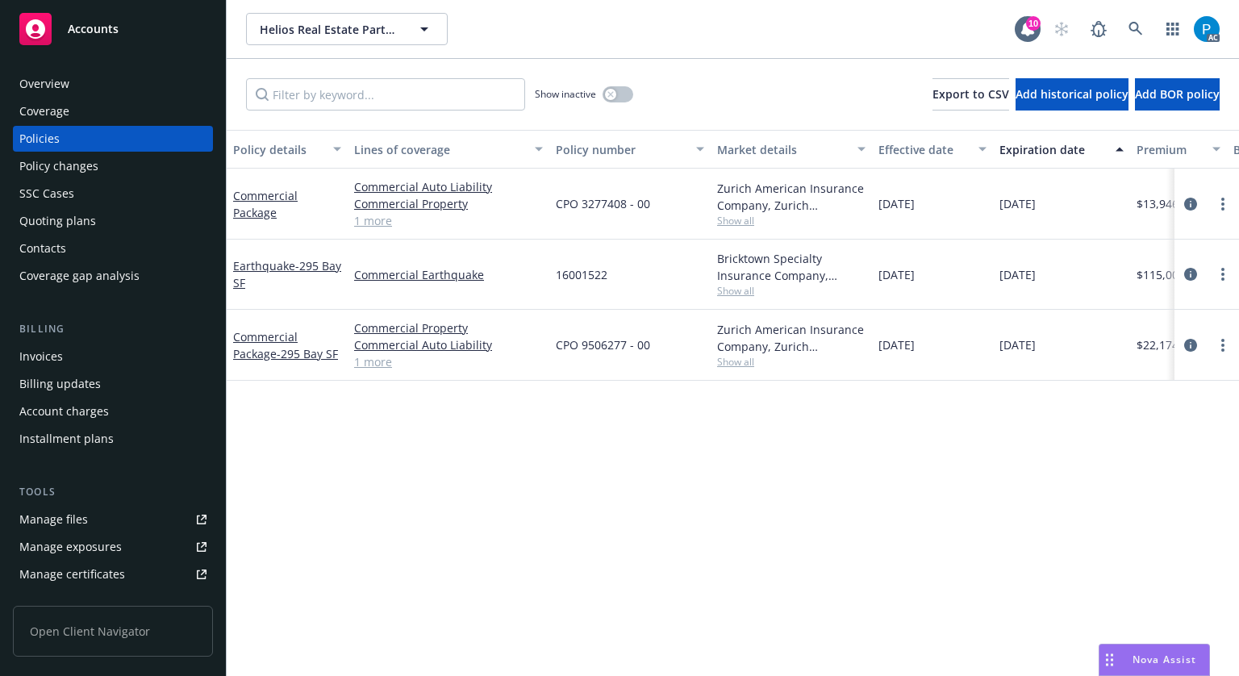
click at [81, 367] on div "Invoices" at bounding box center [112, 357] width 187 height 26
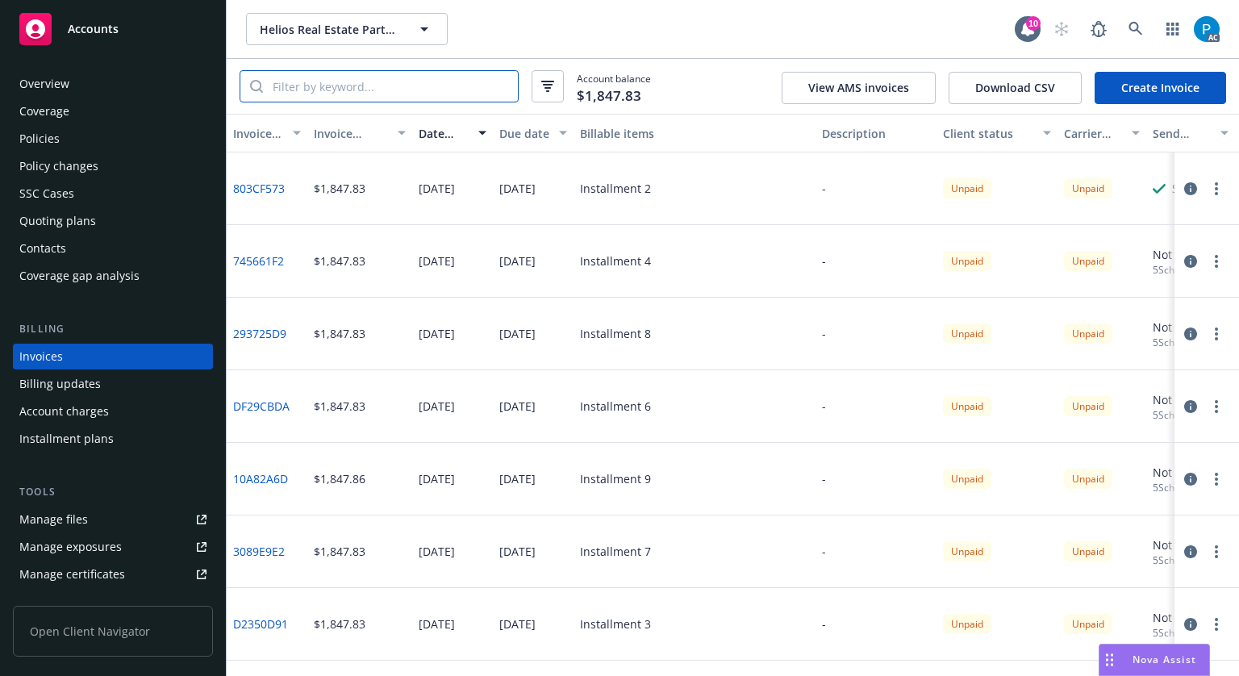
click at [389, 86] on input "search" at bounding box center [390, 86] width 255 height 31
paste input "CPO 9506277 - 00"
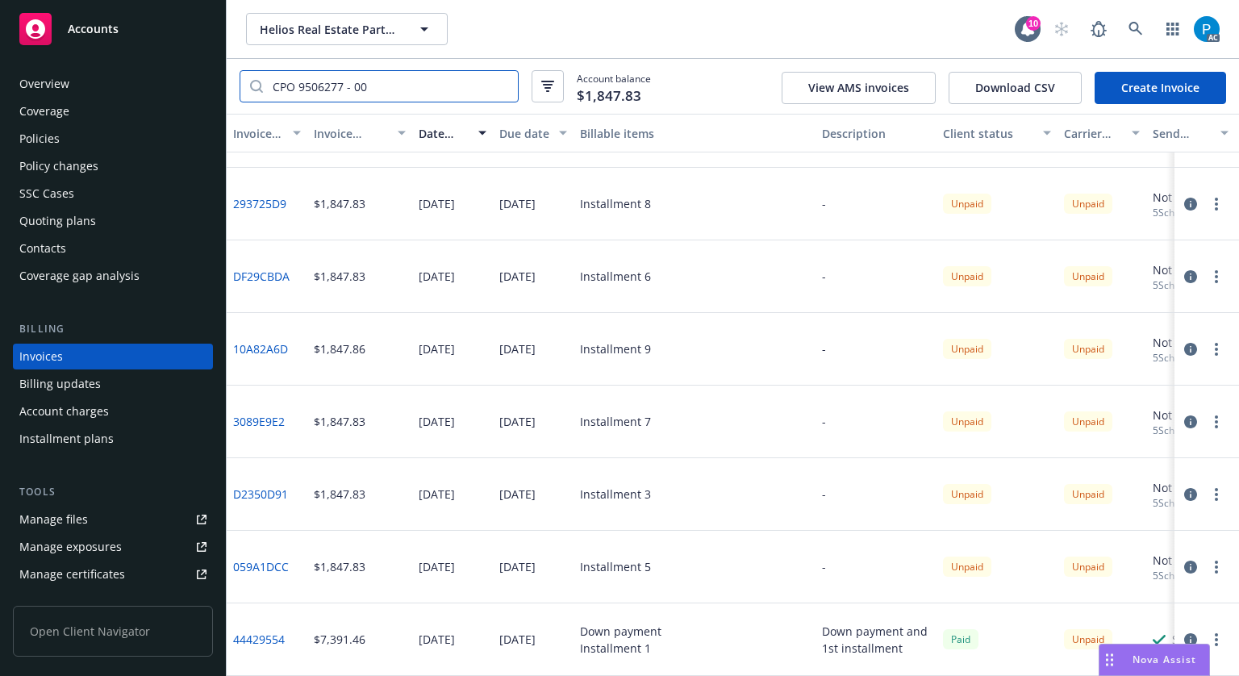
type input "CPO 9506277 - 00"
click at [1185, 633] on icon "button" at bounding box center [1191, 639] width 13 height 13
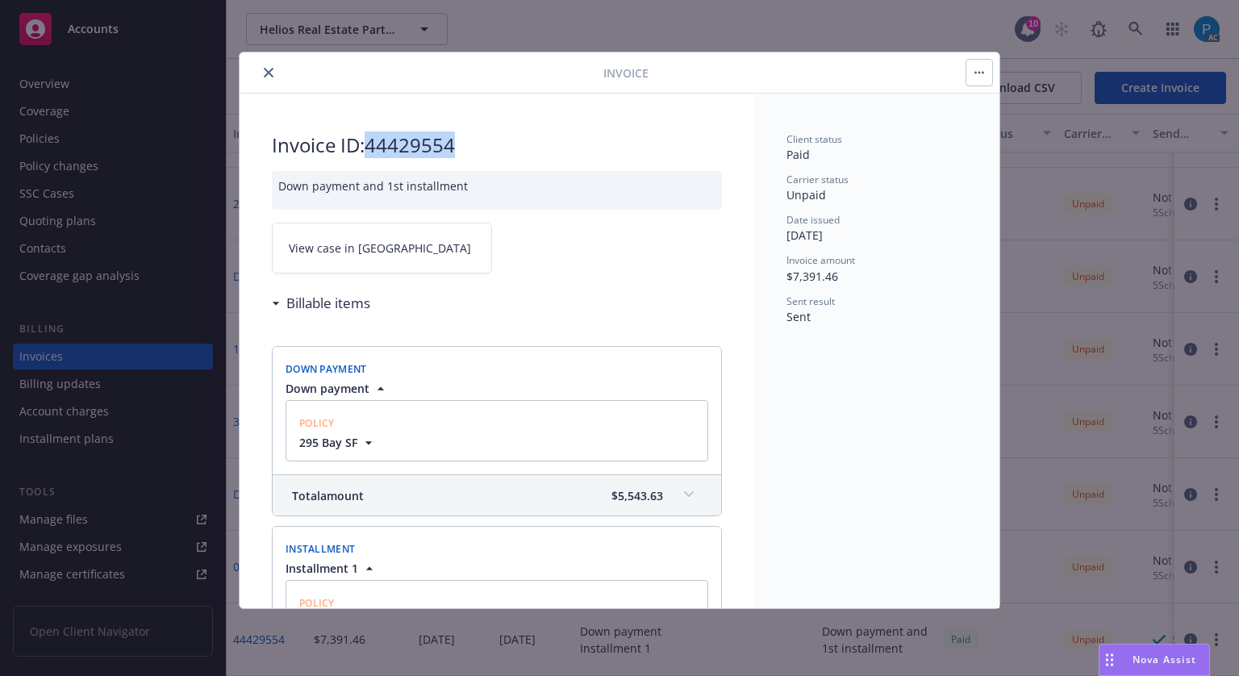
drag, startPoint x: 461, startPoint y: 139, endPoint x: 373, endPoint y: 151, distance: 88.8
click at [373, 151] on h2 "Invoice ID: 44429554" at bounding box center [497, 145] width 450 height 26
copy h2 "44429554"
click at [358, 228] on link "View case in [GEOGRAPHIC_DATA]" at bounding box center [382, 248] width 220 height 51
click at [271, 69] on icon "close" at bounding box center [269, 73] width 10 height 10
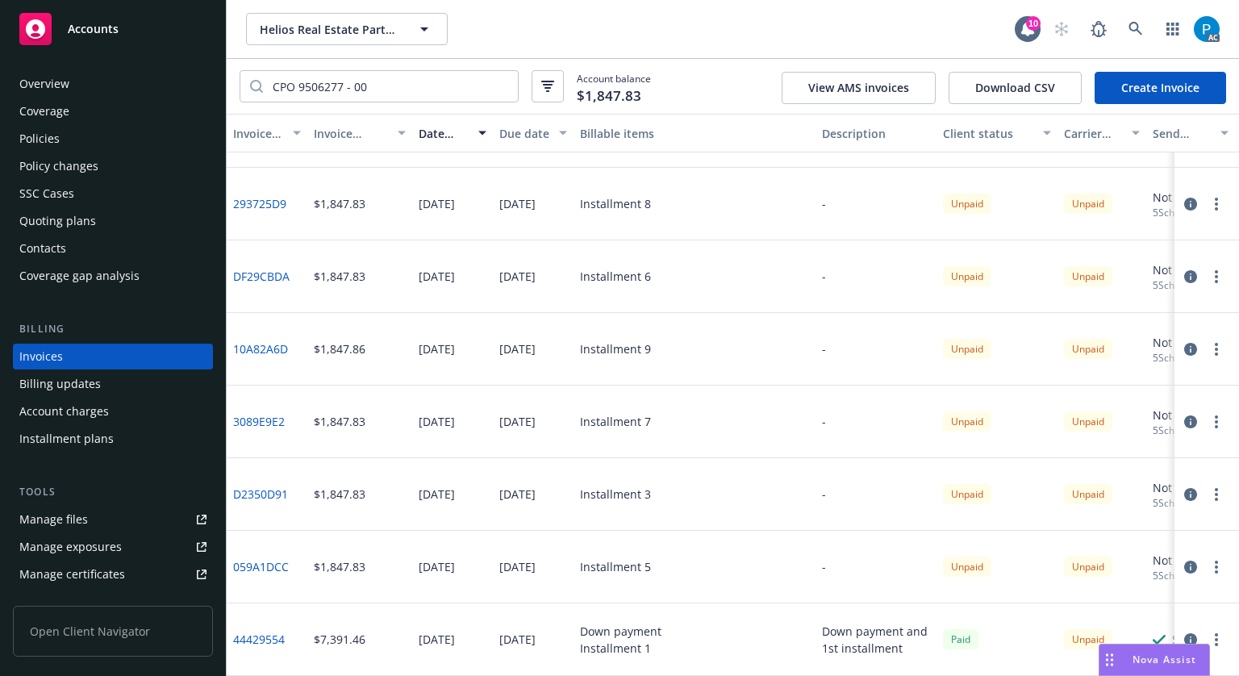
click at [90, 19] on div "Accounts" at bounding box center [112, 29] width 187 height 32
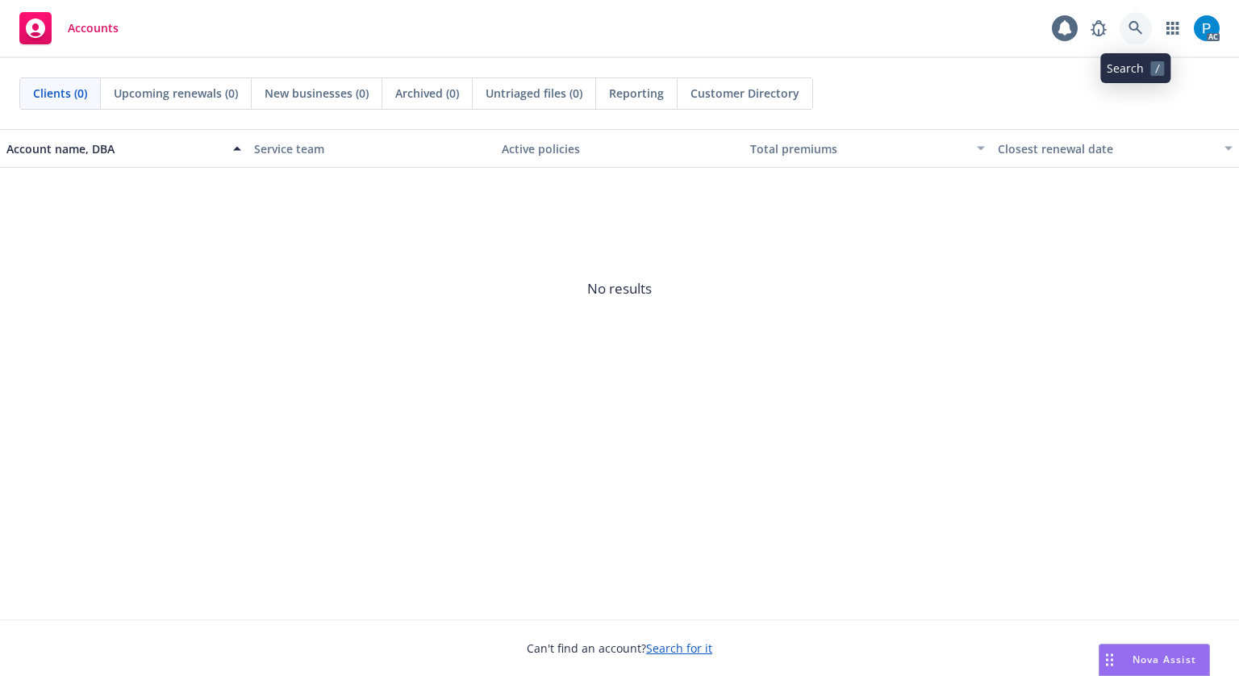
click at [1143, 21] on icon at bounding box center [1136, 28] width 15 height 15
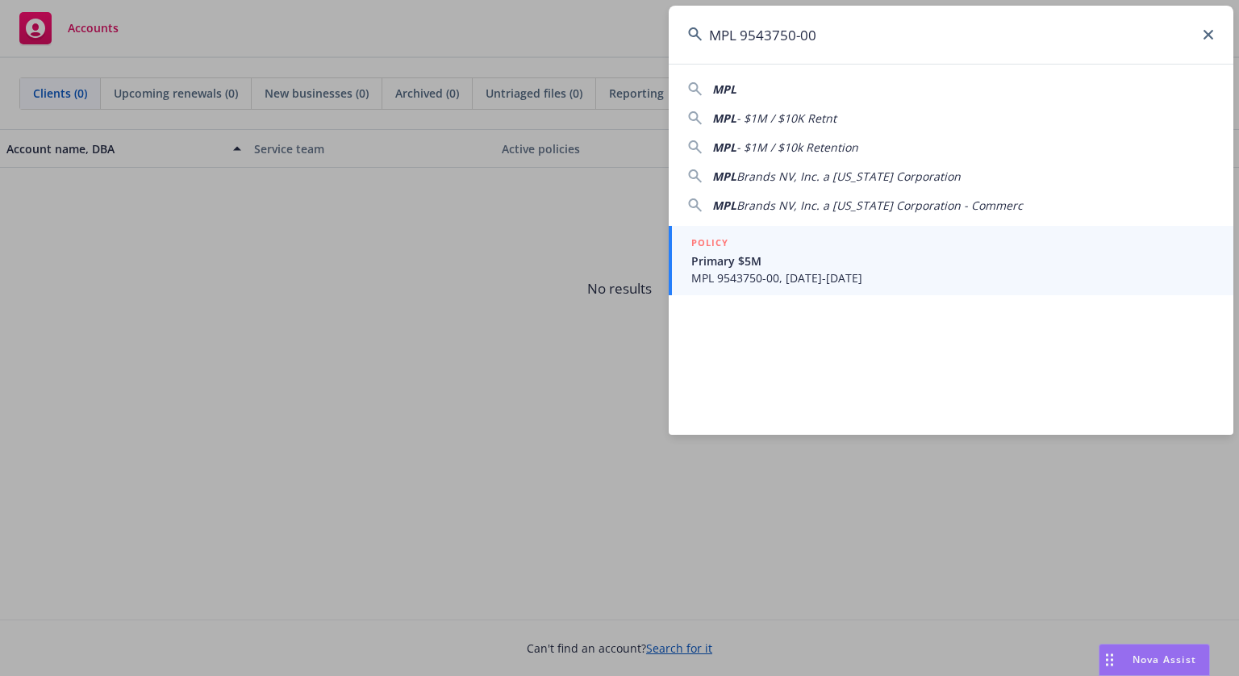
type input "MPL 9543750-00"
click at [871, 267] on span "Primary $5M" at bounding box center [953, 261] width 523 height 17
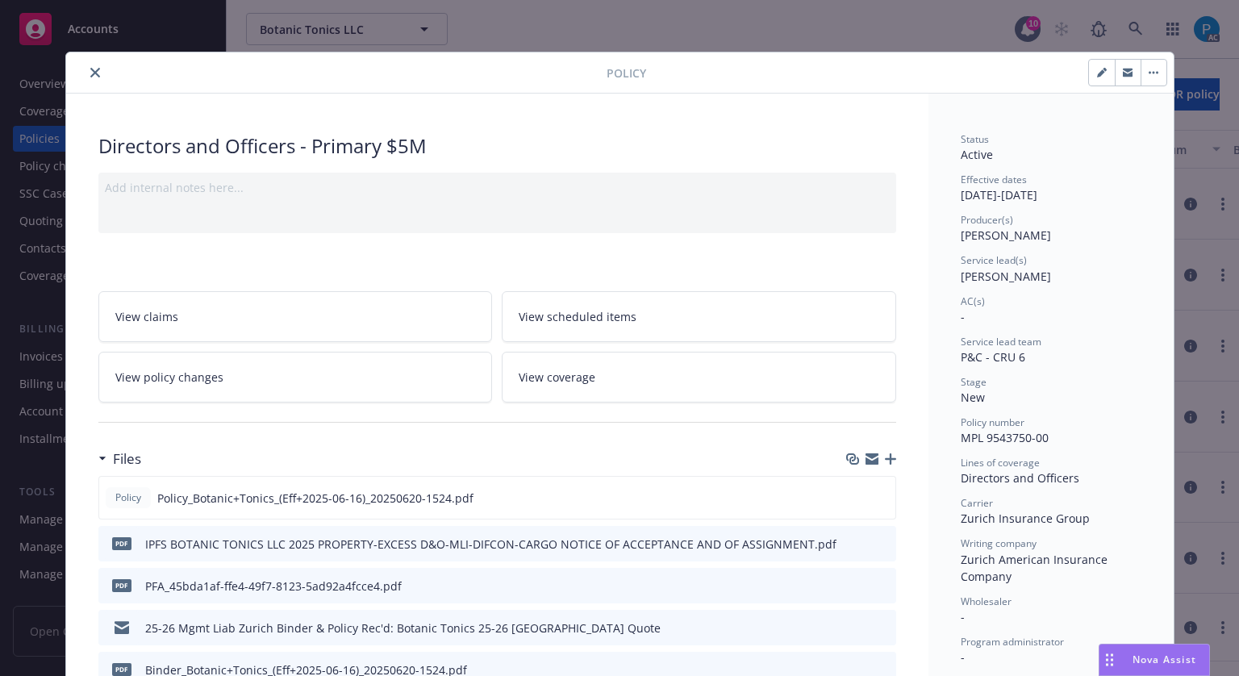
click at [90, 69] on icon "close" at bounding box center [95, 73] width 10 height 10
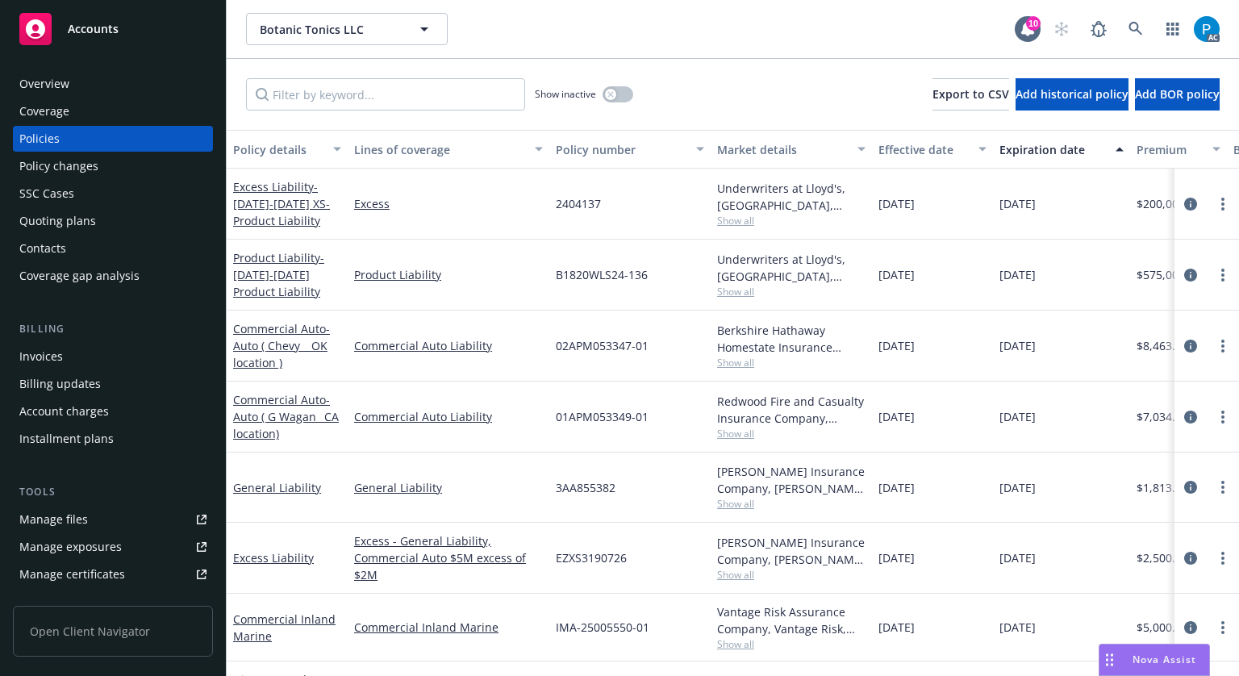
click at [90, 359] on div "Invoices" at bounding box center [112, 357] width 187 height 26
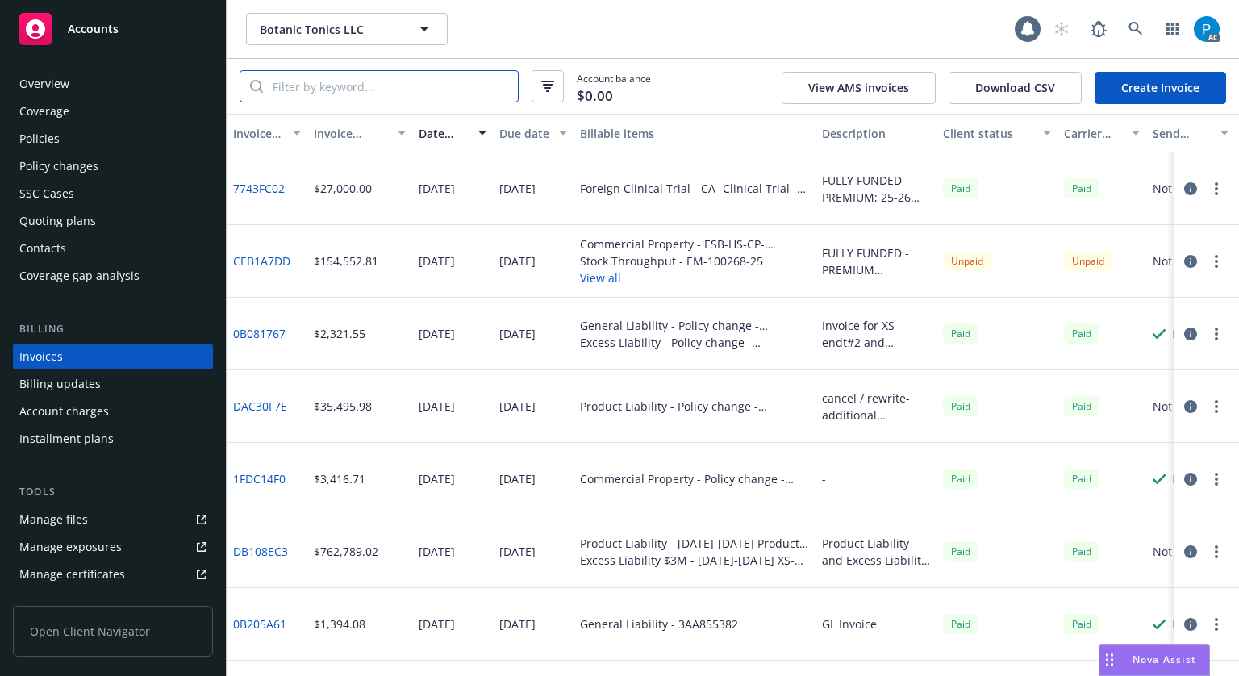
click at [374, 86] on input "search" at bounding box center [390, 86] width 255 height 31
paste input "MPL 9543750-00"
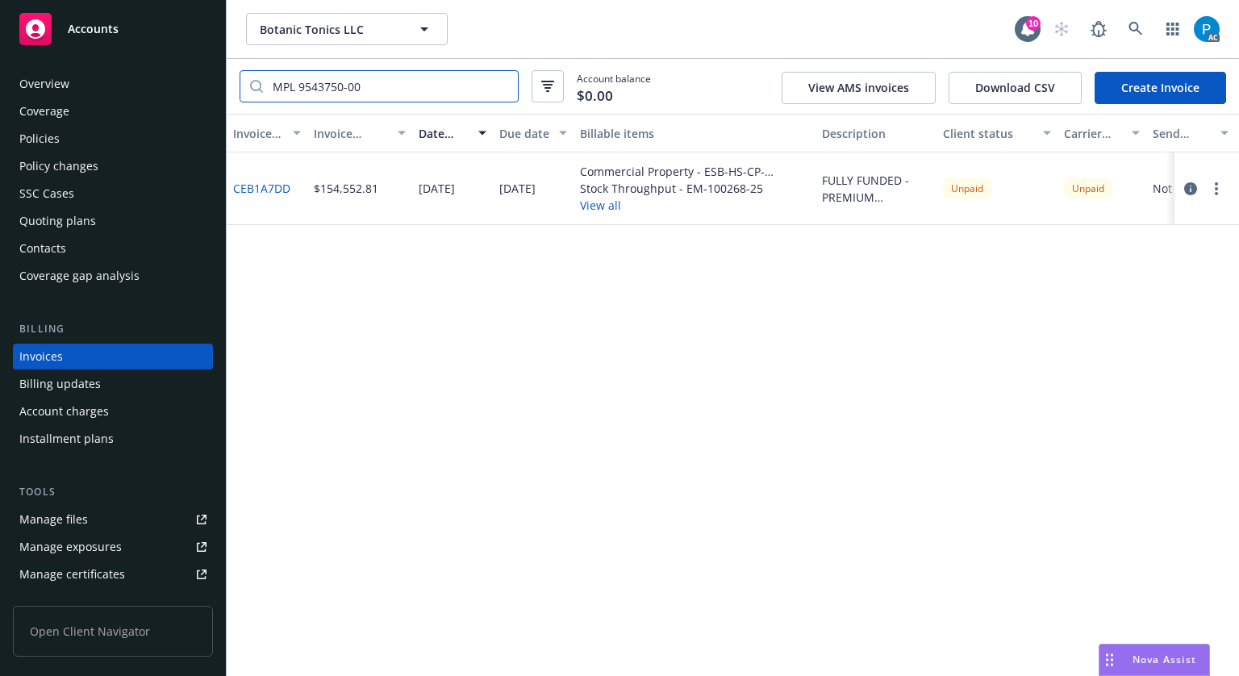
type input "MPL 9543750-00"
click at [1197, 190] on icon "button" at bounding box center [1191, 188] width 13 height 13
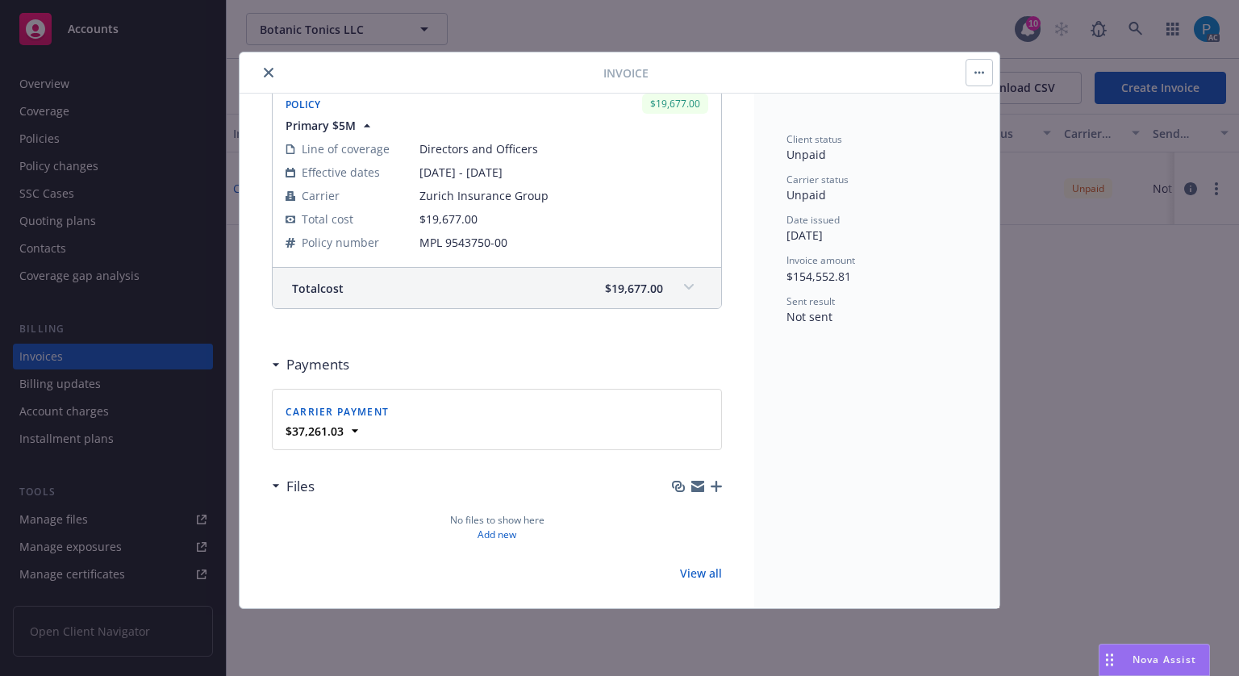
scroll to position [1415, 0]
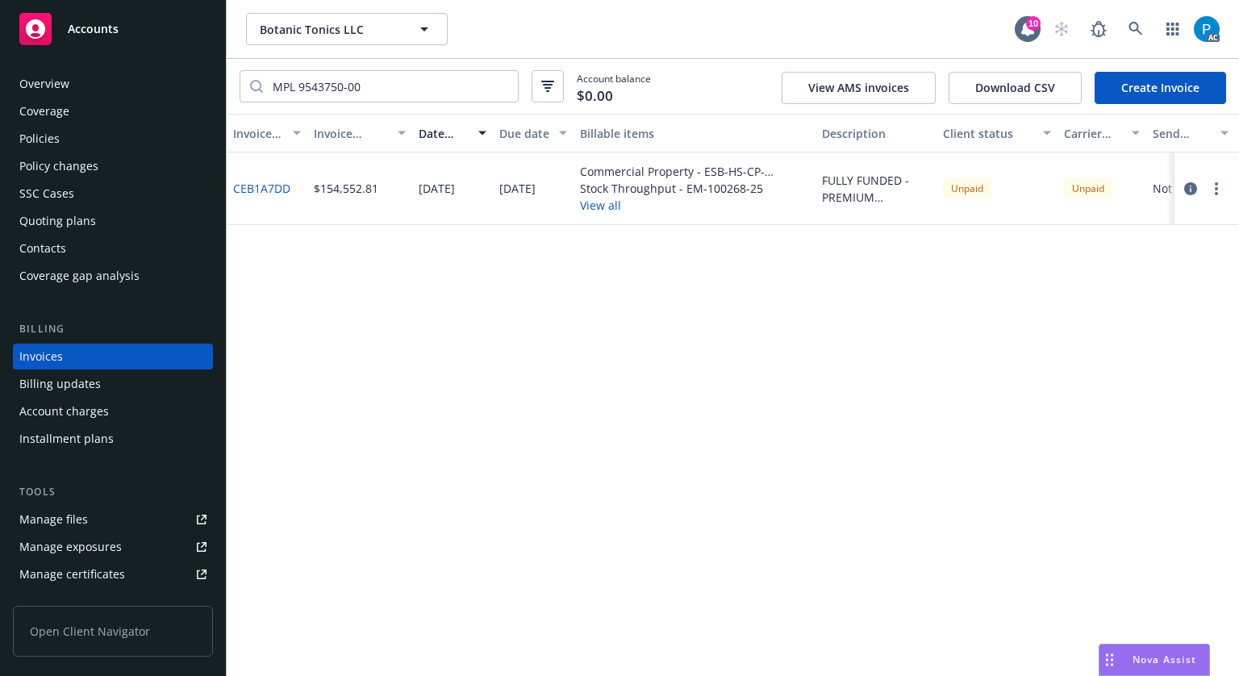
click at [102, 143] on div "Policies" at bounding box center [112, 139] width 187 height 26
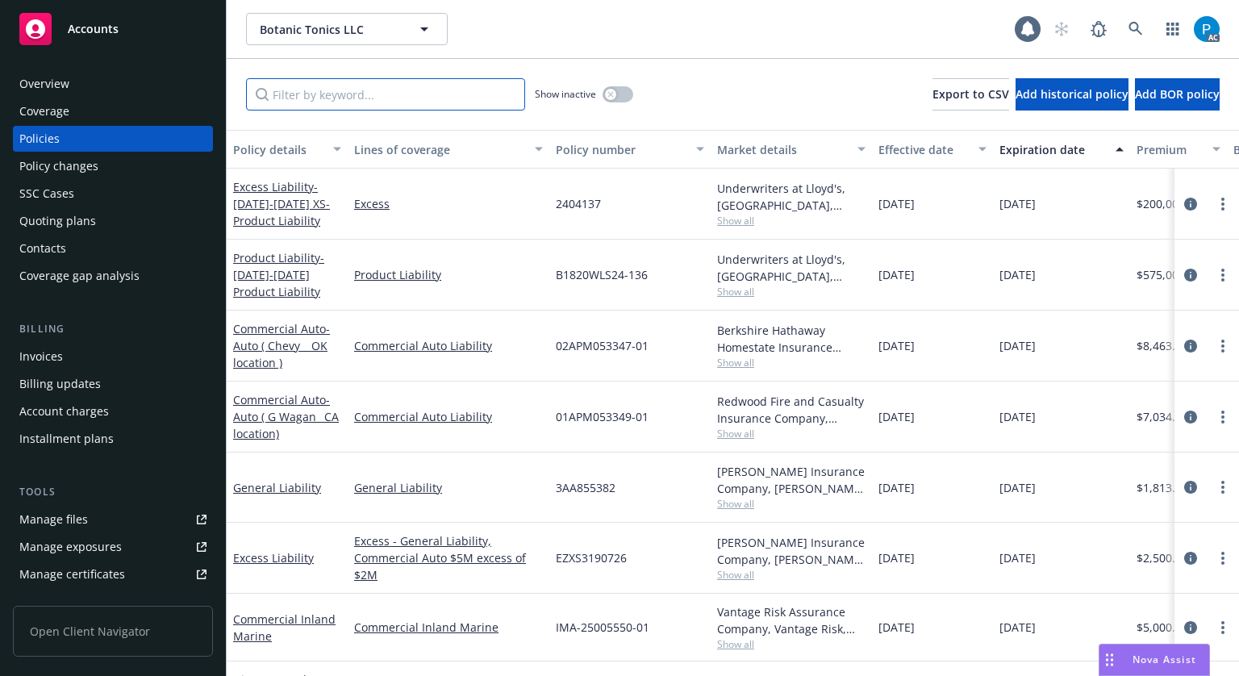
click at [360, 93] on input "Filter by keyword..." at bounding box center [385, 94] width 279 height 32
paste input "MPL 9543750-00"
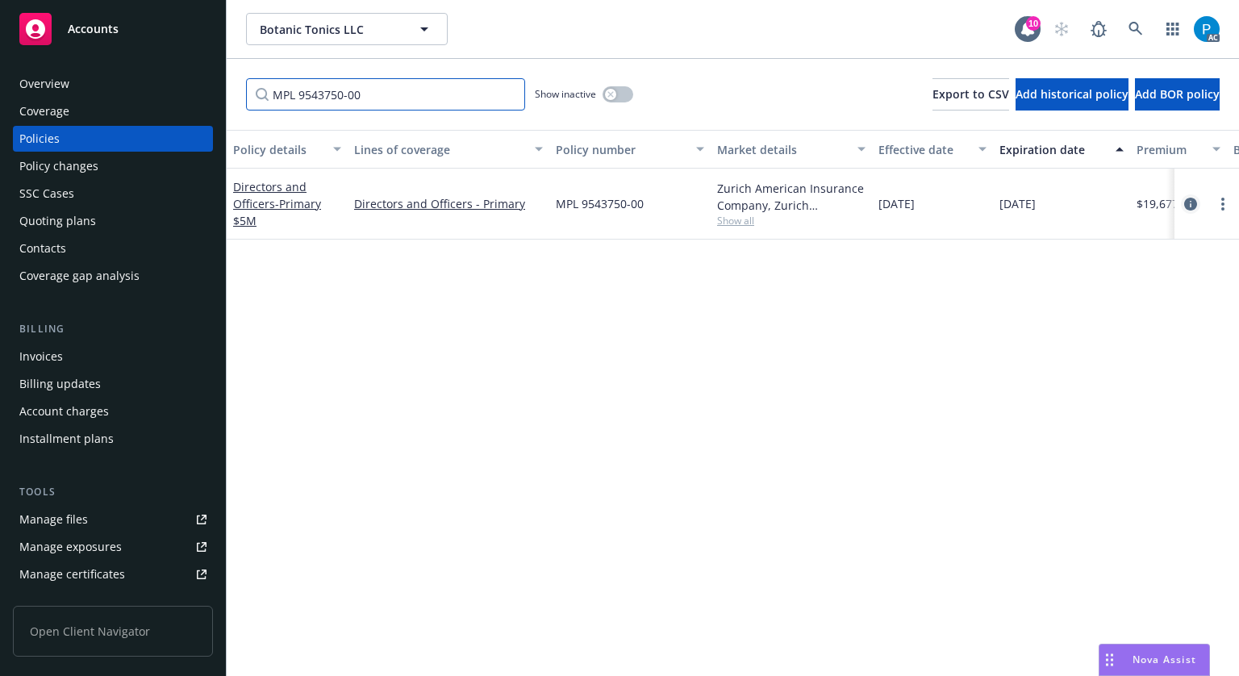
type input "MPL 9543750-00"
click at [1185, 204] on icon "circleInformation" at bounding box center [1191, 204] width 13 height 13
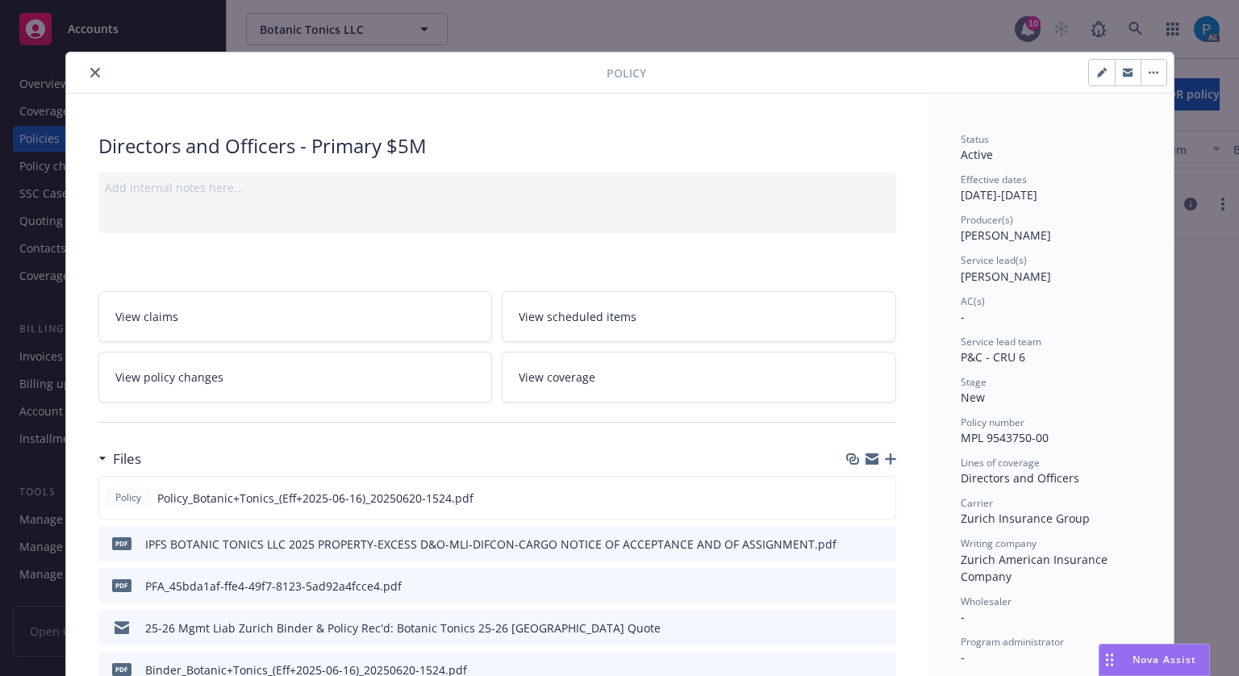
scroll to position [48, 0]
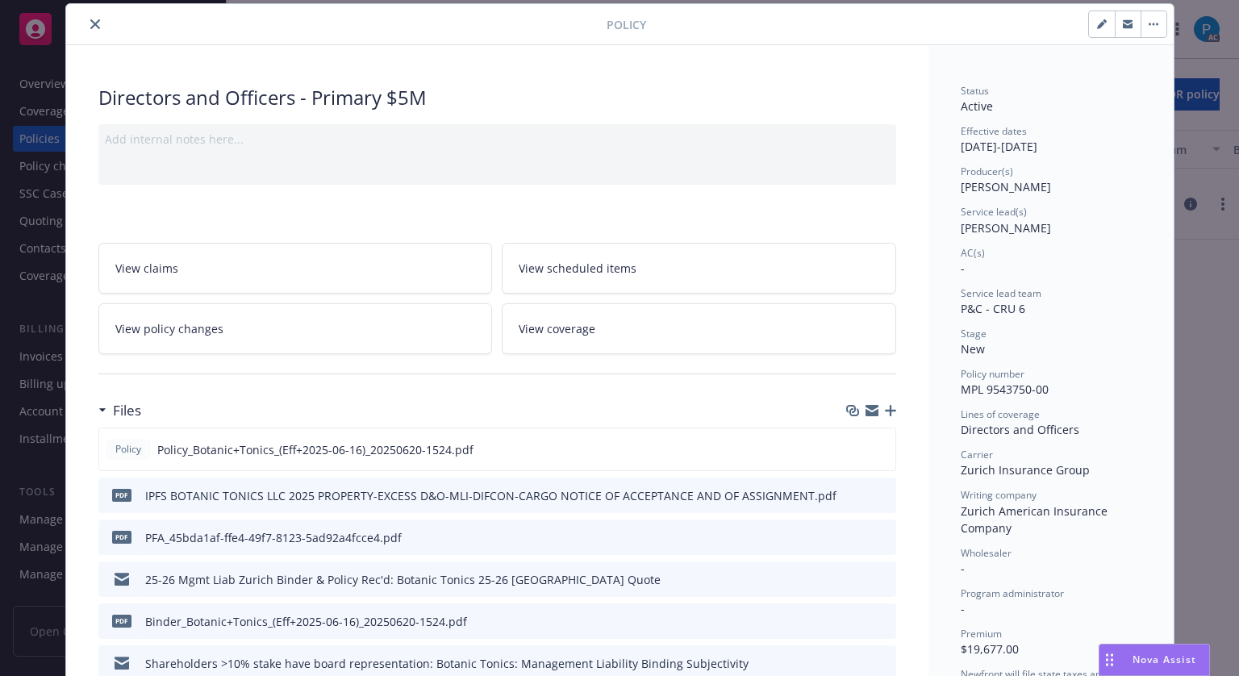
click at [90, 26] on icon "close" at bounding box center [95, 24] width 10 height 10
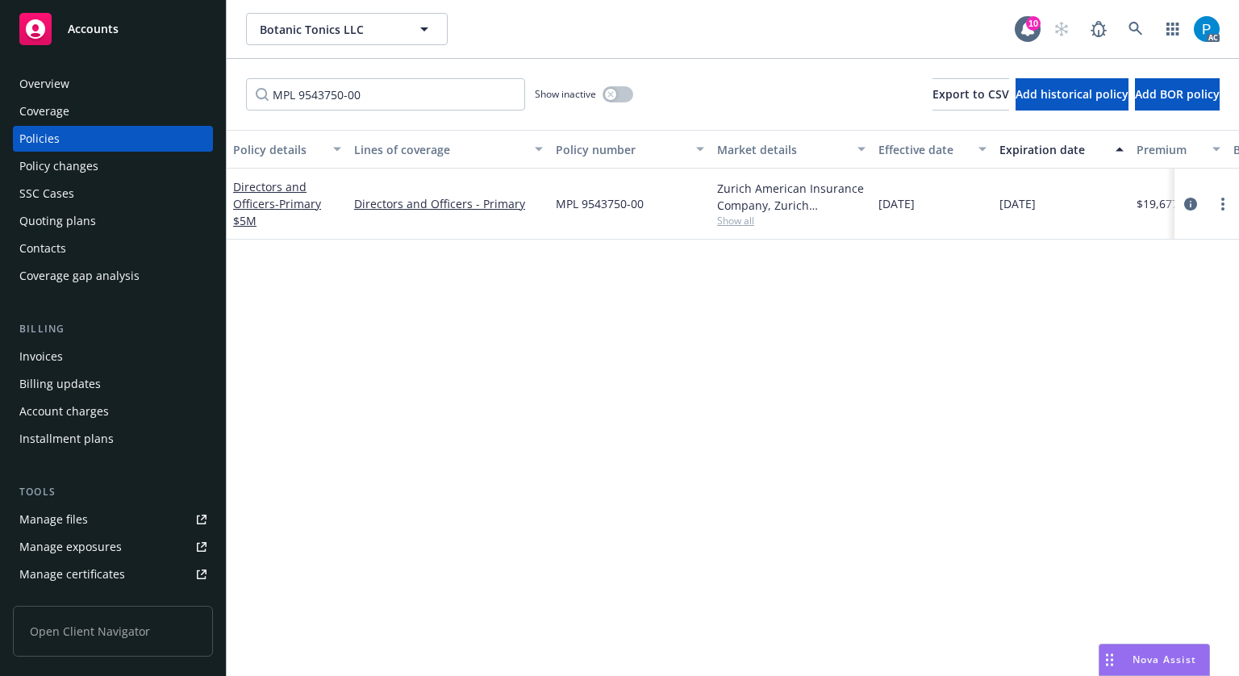
click at [111, 35] on span "Accounts" at bounding box center [93, 29] width 51 height 13
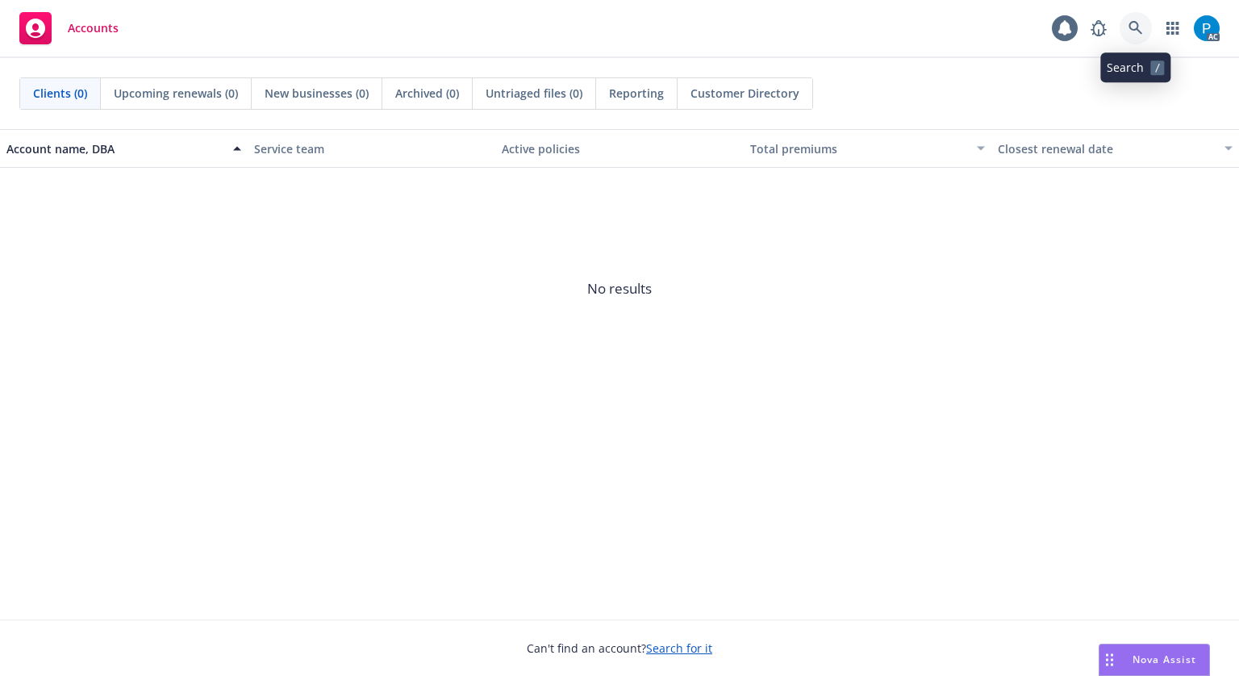
click at [1143, 28] on icon at bounding box center [1136, 28] width 15 height 15
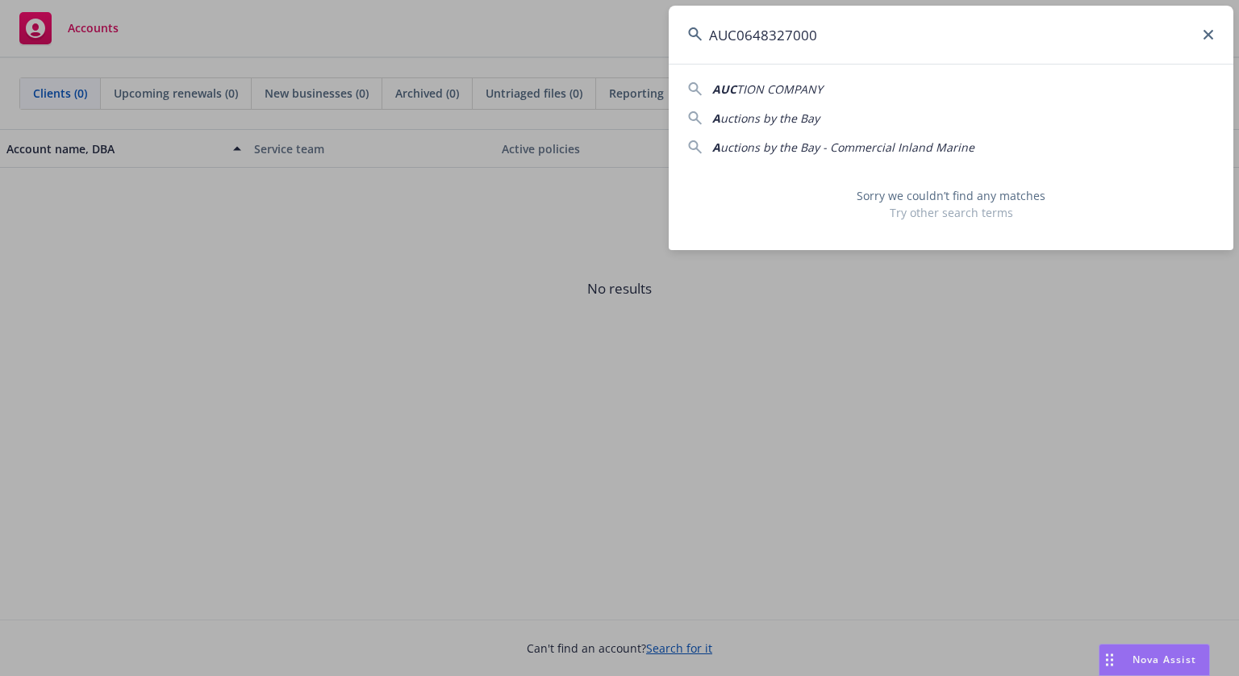
click at [739, 36] on input "AUC0648327000" at bounding box center [951, 35] width 565 height 58
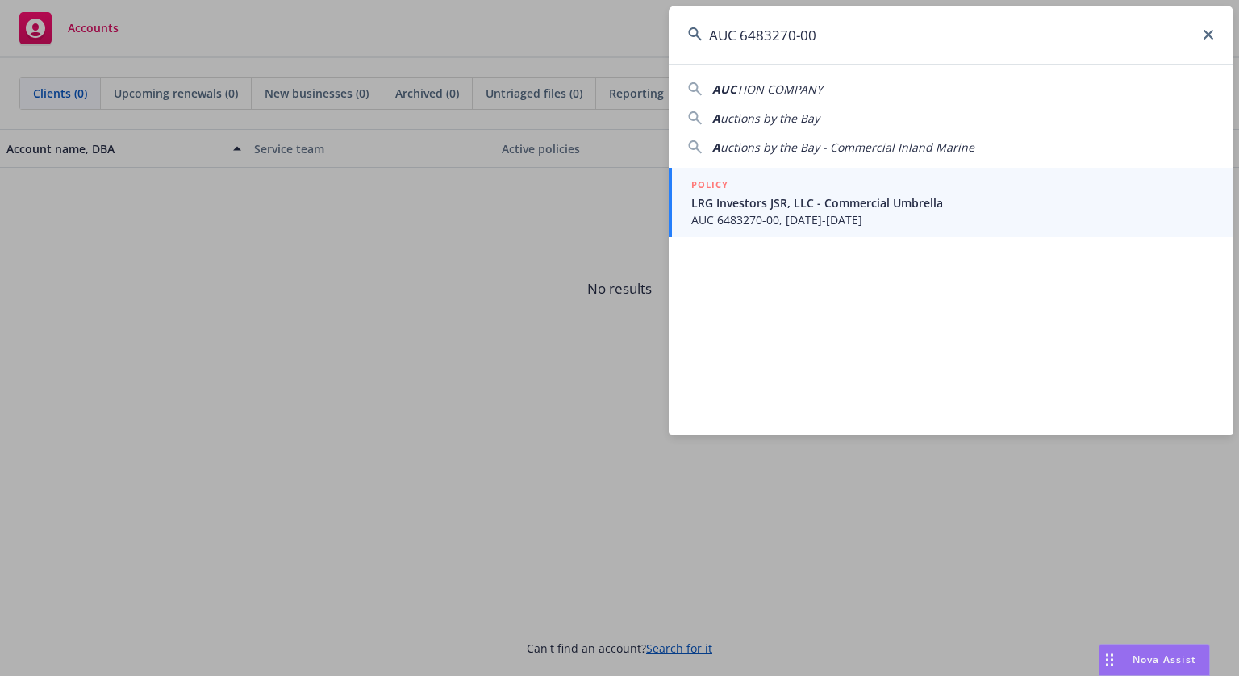
type input "AUC 6483270-00"
click at [764, 201] on span "LRG Investors JSR, LLC - Commercial Umbrella" at bounding box center [953, 202] width 523 height 17
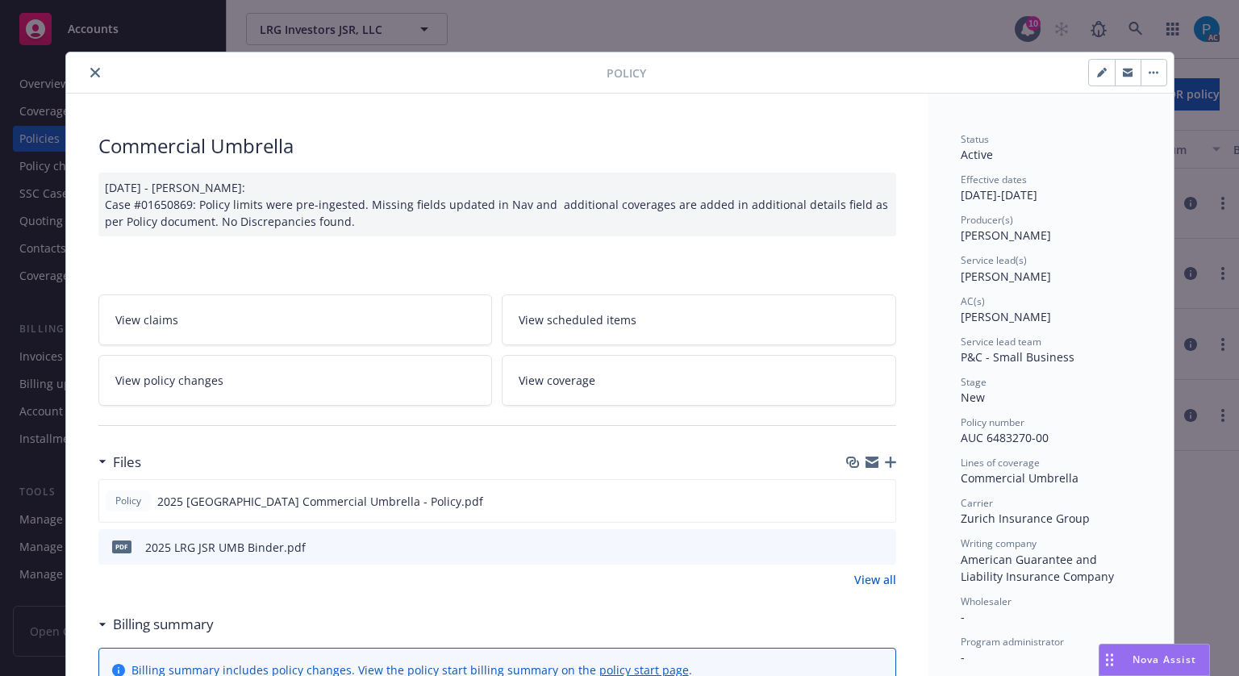
click at [94, 80] on div at bounding box center [340, 72] width 534 height 19
click at [90, 77] on icon "close" at bounding box center [95, 73] width 10 height 10
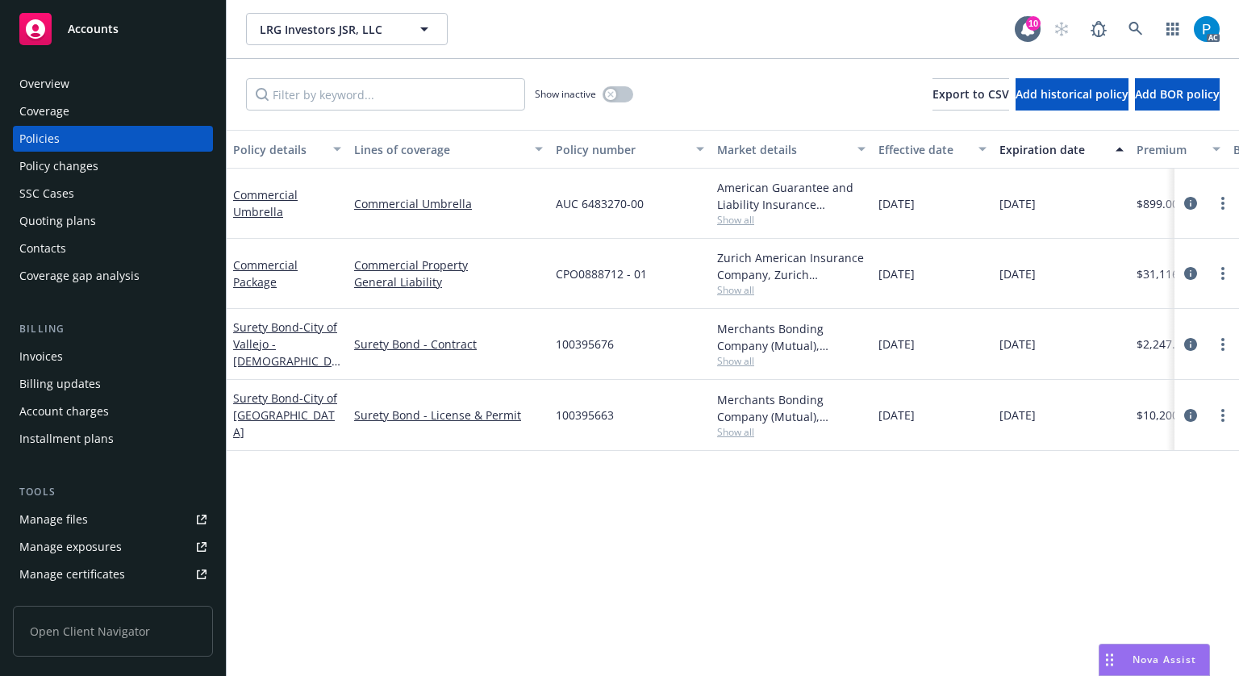
click at [70, 356] on div "Invoices" at bounding box center [112, 357] width 187 height 26
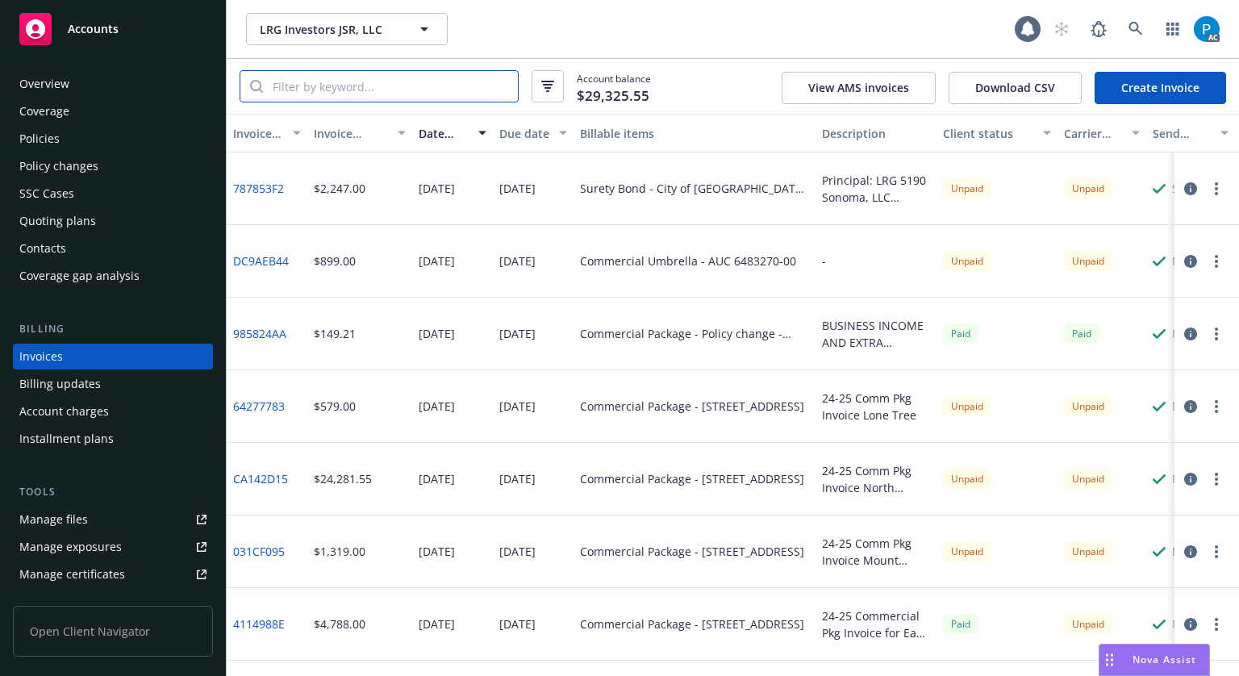
click at [339, 94] on input "search" at bounding box center [390, 86] width 255 height 31
paste input "AUC 6483270-00"
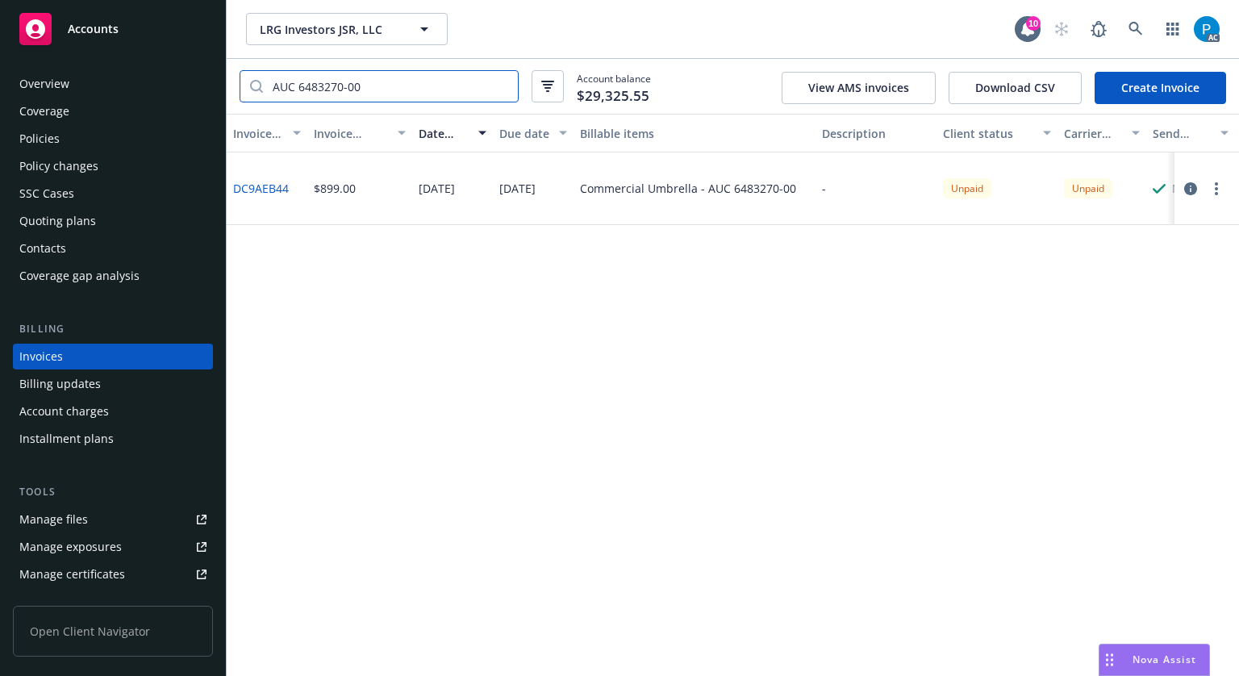
drag, startPoint x: 367, startPoint y: 83, endPoint x: 227, endPoint y: 94, distance: 140.9
click at [227, 94] on div "AUC 6483270-00 Account balance $29,325.55 View AMS invoices Download CSV Create…" at bounding box center [733, 86] width 1013 height 55
paste input "CPO0088871201"
click at [299, 85] on input "CPO0088871201" at bounding box center [390, 86] width 255 height 31
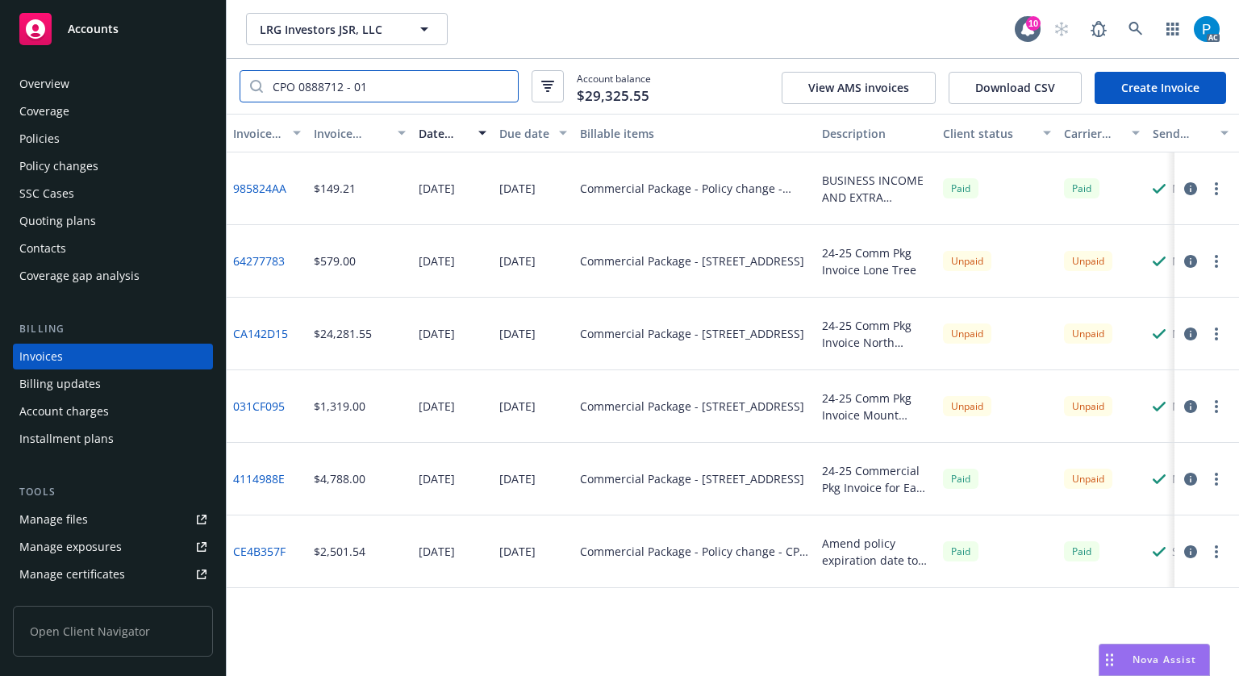
type input "CPO 0888712 - 01"
click at [134, 35] on div "Accounts" at bounding box center [112, 29] width 187 height 32
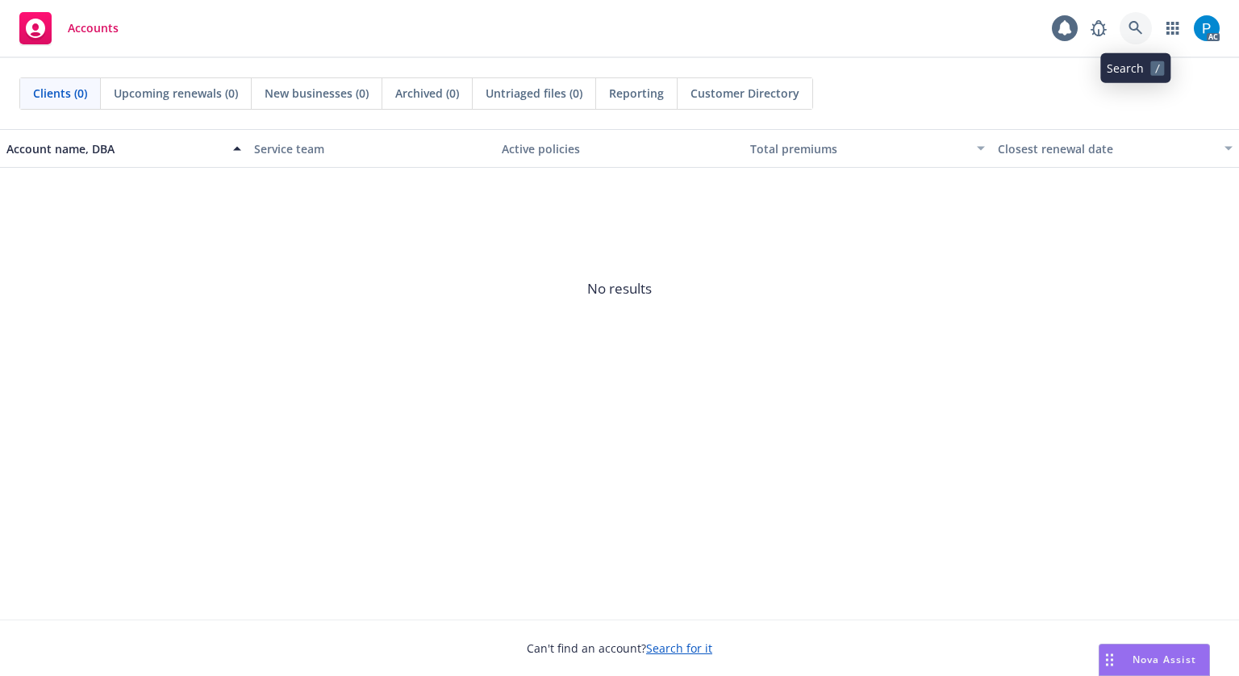
click at [1131, 24] on icon at bounding box center [1136, 28] width 14 height 14
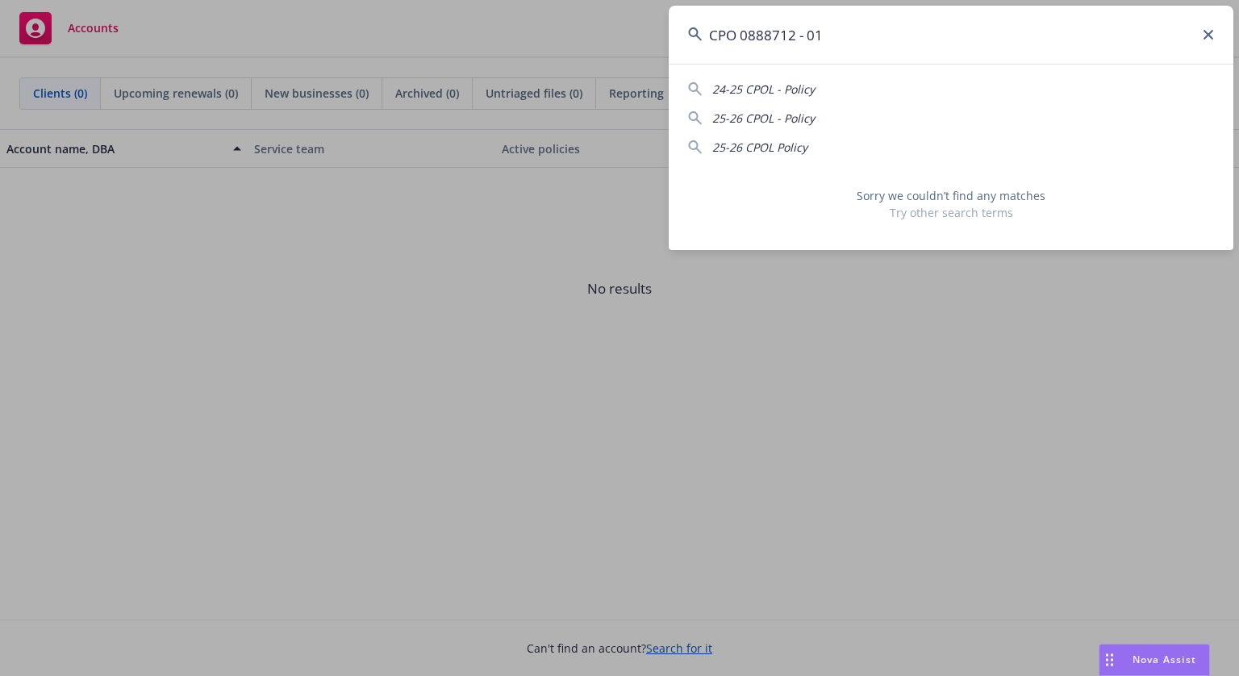
click at [798, 33] on input "CPO 0888712 - 01" at bounding box center [951, 35] width 565 height 58
drag, startPoint x: 814, startPoint y: 31, endPoint x: 643, endPoint y: 51, distance: 172.3
click at [643, 51] on div "CPO 0888712-01 24-25 CPOL - Policy 25-26 CPOL - Policy 25-26 CPOL Policy Sorry …" at bounding box center [619, 338] width 1239 height 676
click at [837, 30] on input "CPO 0888712-02" at bounding box center [951, 35] width 565 height 58
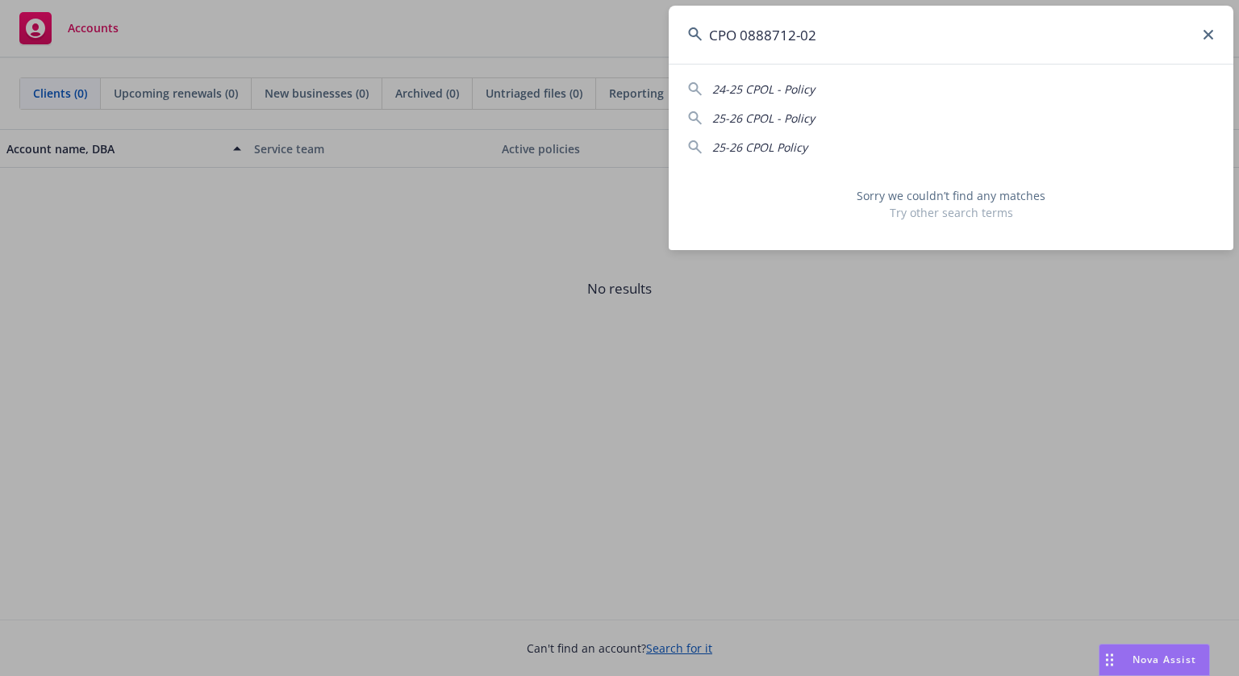
click at [837, 30] on input "CPO 0888712-02" at bounding box center [951, 35] width 565 height 58
paste input "0088871201"
drag, startPoint x: 842, startPoint y: 37, endPoint x: 694, endPoint y: 39, distance: 148.5
click at [694, 39] on div "CPO0088871201" at bounding box center [951, 35] width 565 height 58
click at [830, 31] on input "CPO0088871201" at bounding box center [951, 35] width 565 height 58
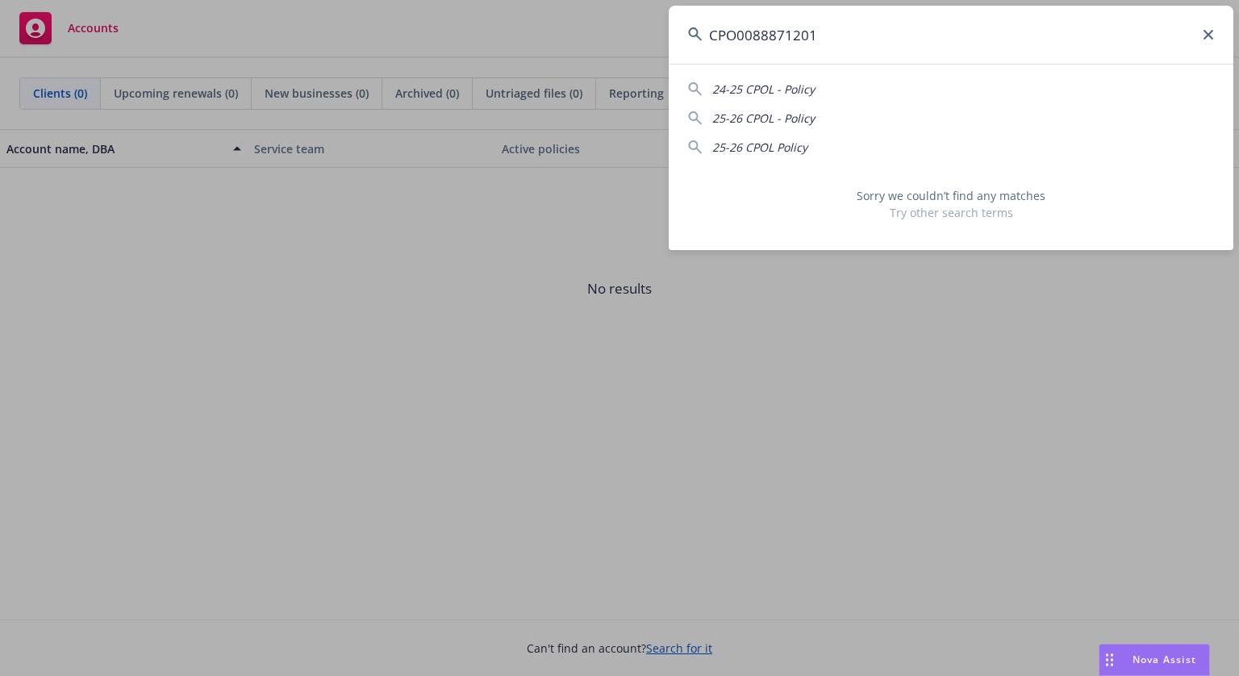
click at [830, 31] on input "CPO0088871201" at bounding box center [951, 35] width 565 height 58
paste input "AUC 6483270-00"
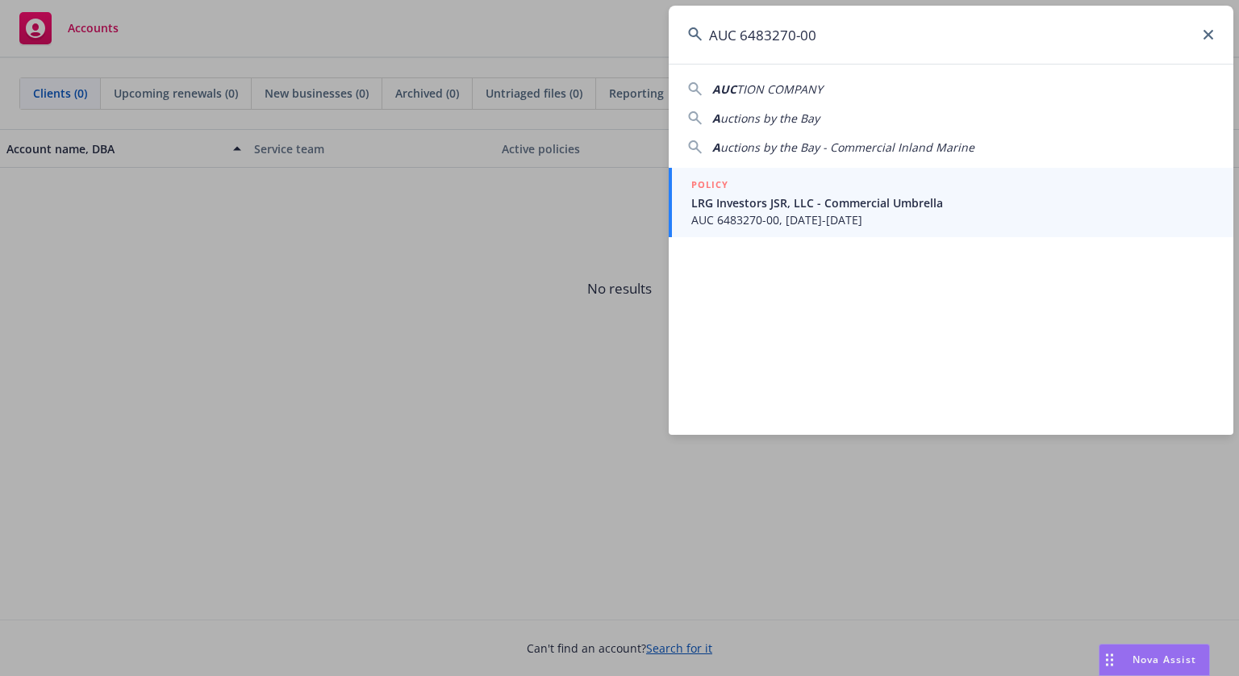
type input "AUC 6483270-00"
click at [765, 199] on span "LRG Investors JSR, LLC - Commercial Umbrella" at bounding box center [953, 202] width 523 height 17
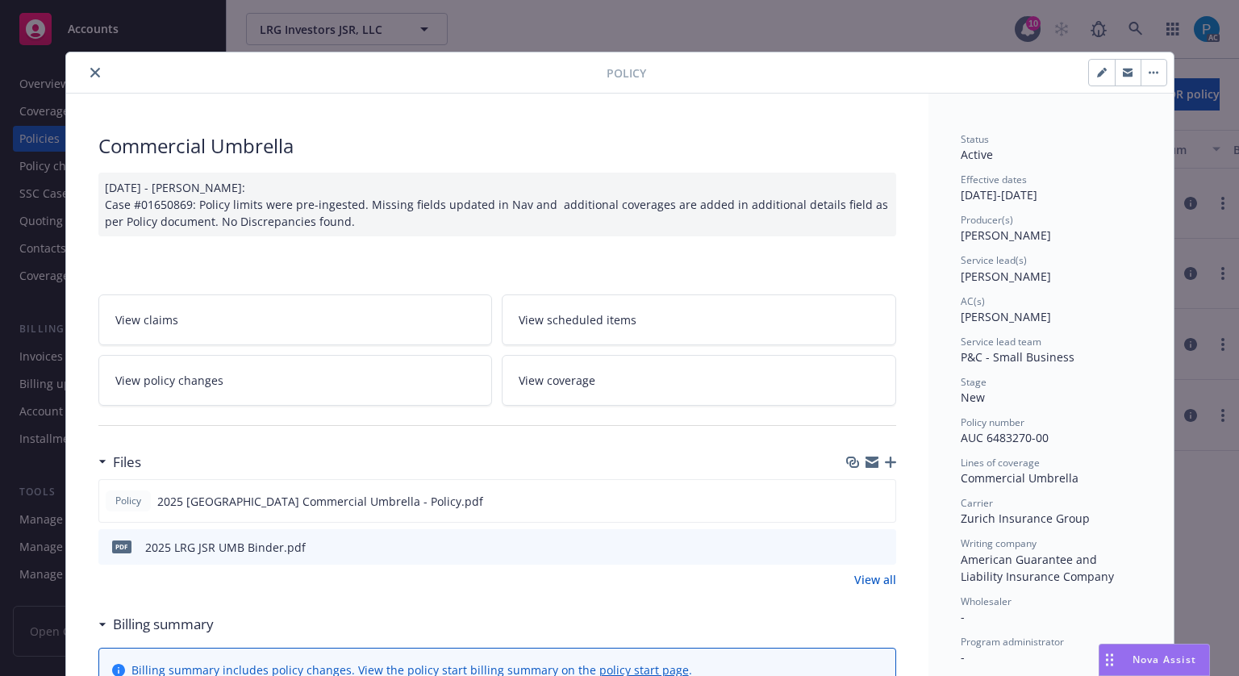
scroll to position [48, 0]
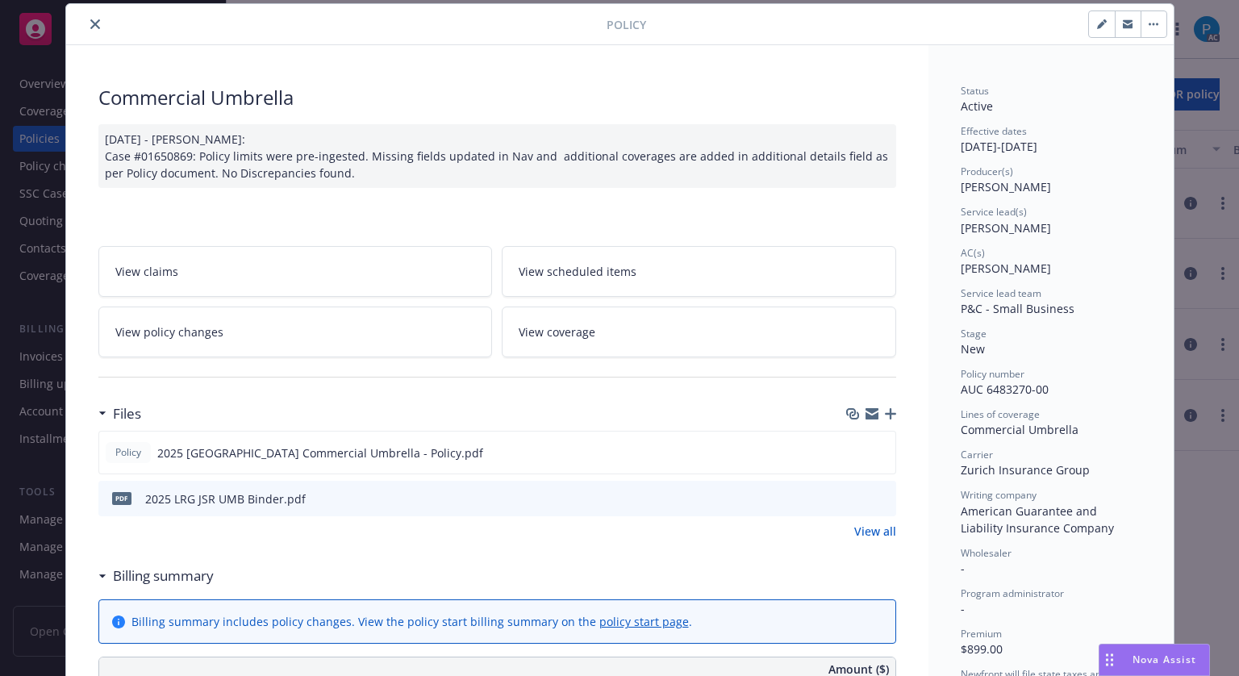
click at [87, 36] on div "Policy" at bounding box center [620, 24] width 1108 height 41
click at [90, 20] on icon "close" at bounding box center [95, 24] width 10 height 10
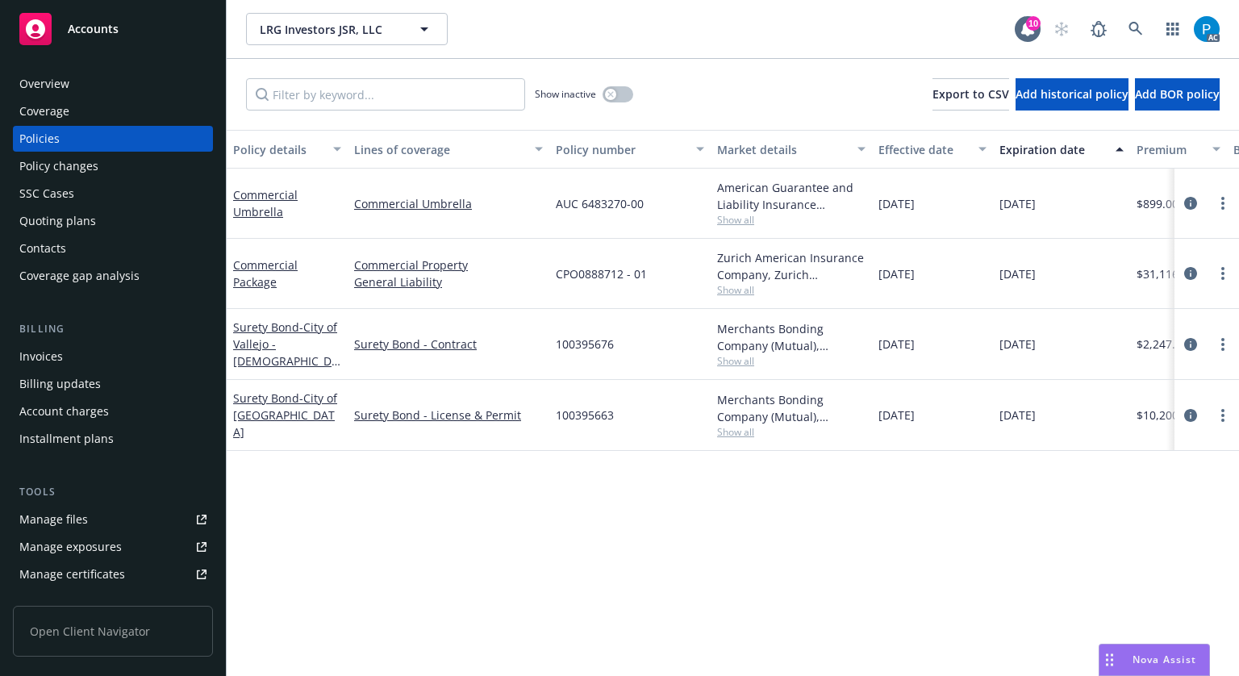
click at [68, 353] on div "Invoices" at bounding box center [112, 357] width 187 height 26
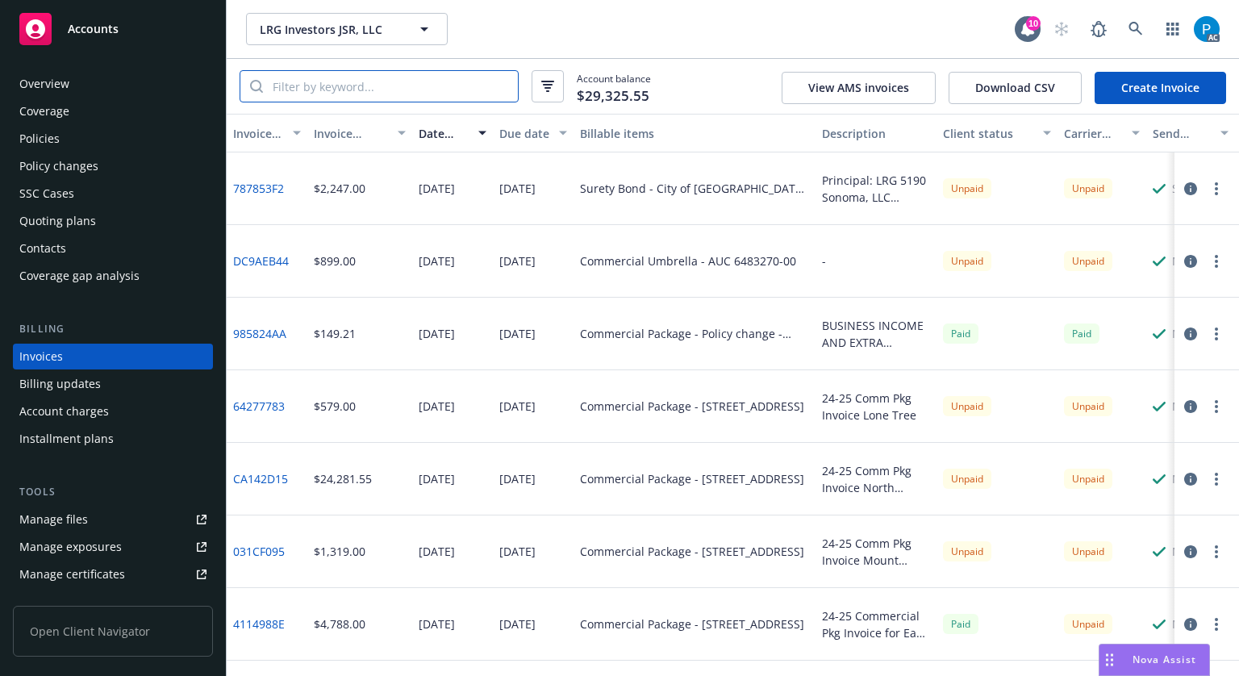
click at [388, 80] on input "search" at bounding box center [390, 86] width 255 height 31
click at [1185, 186] on icon "button" at bounding box center [1191, 188] width 13 height 13
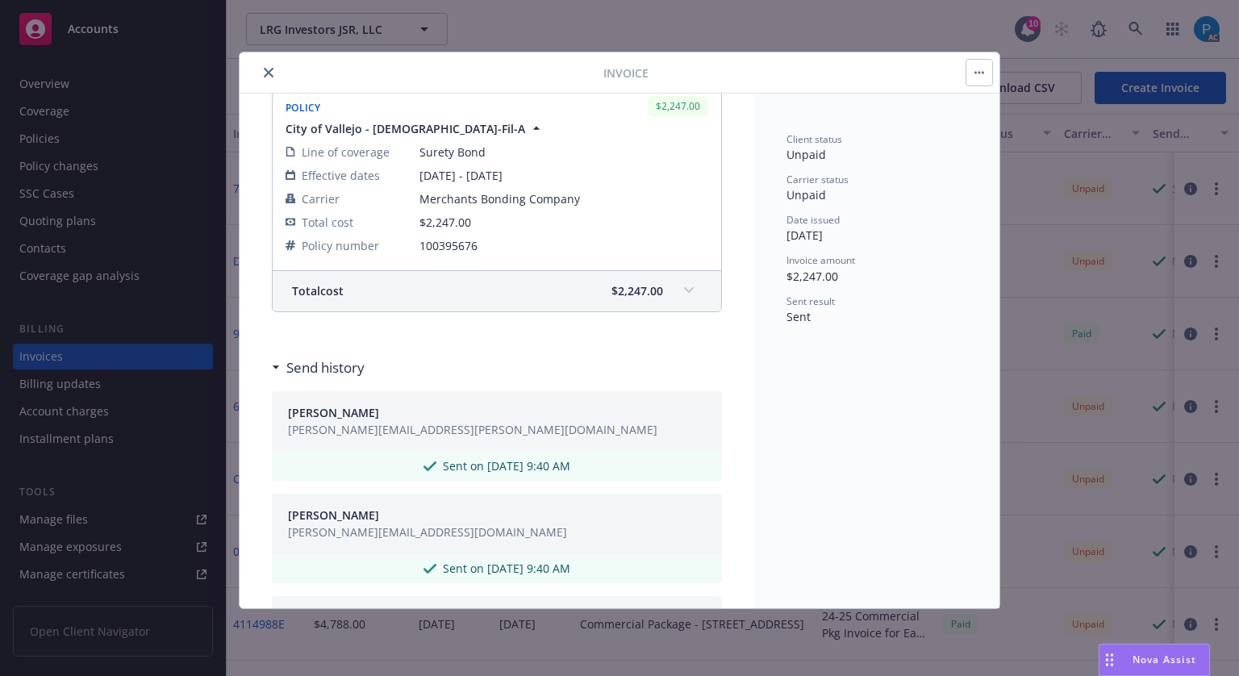
scroll to position [484, 0]
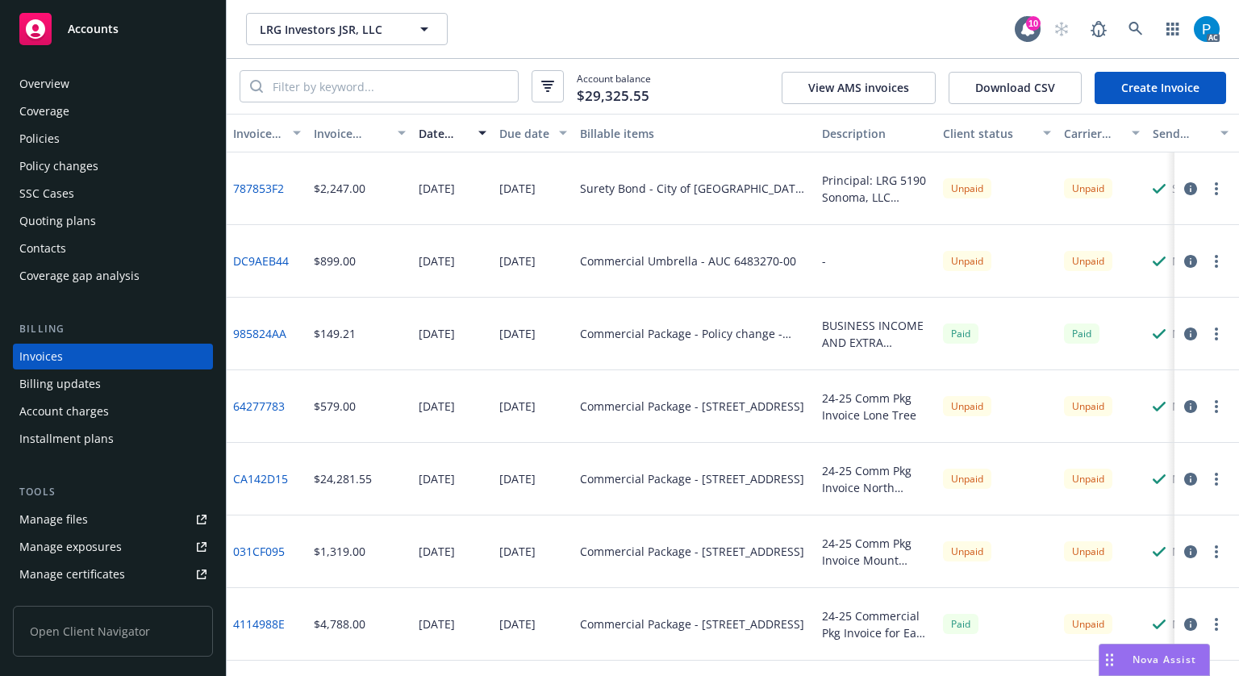
click at [1185, 474] on icon "button" at bounding box center [1191, 479] width 13 height 13
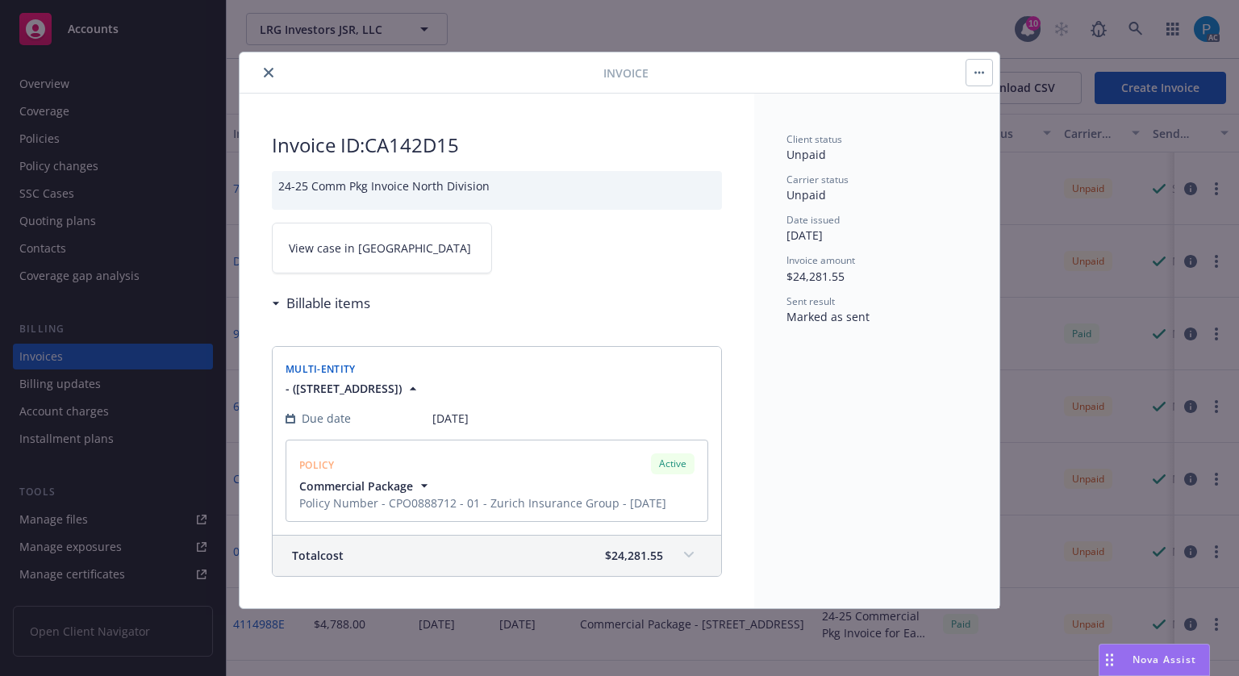
scroll to position [157, 0]
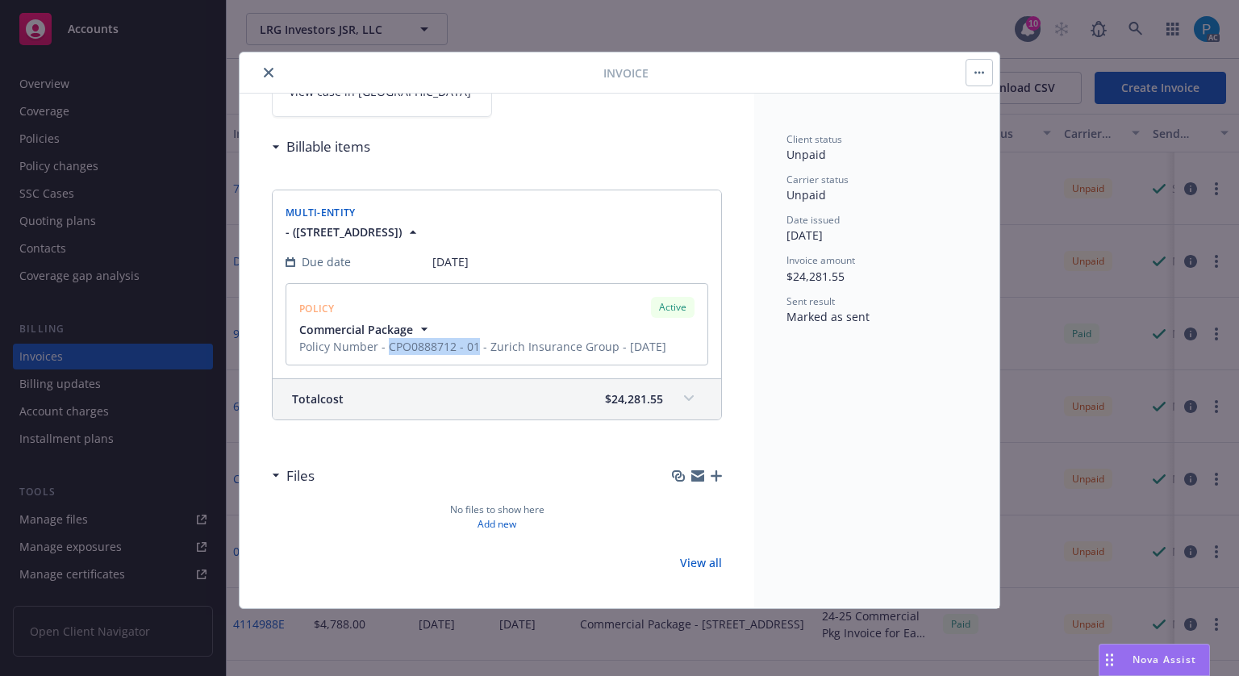
drag, startPoint x: 387, startPoint y: 341, endPoint x: 474, endPoint y: 354, distance: 88.9
click at [474, 354] on div "POLICY Active Commercial Package Policy Number - CPO0888712 - 01 - Zurich Insur…" at bounding box center [497, 324] width 423 height 82
copy span "CPO0888712 - 01"
click at [268, 70] on icon "close" at bounding box center [269, 73] width 10 height 10
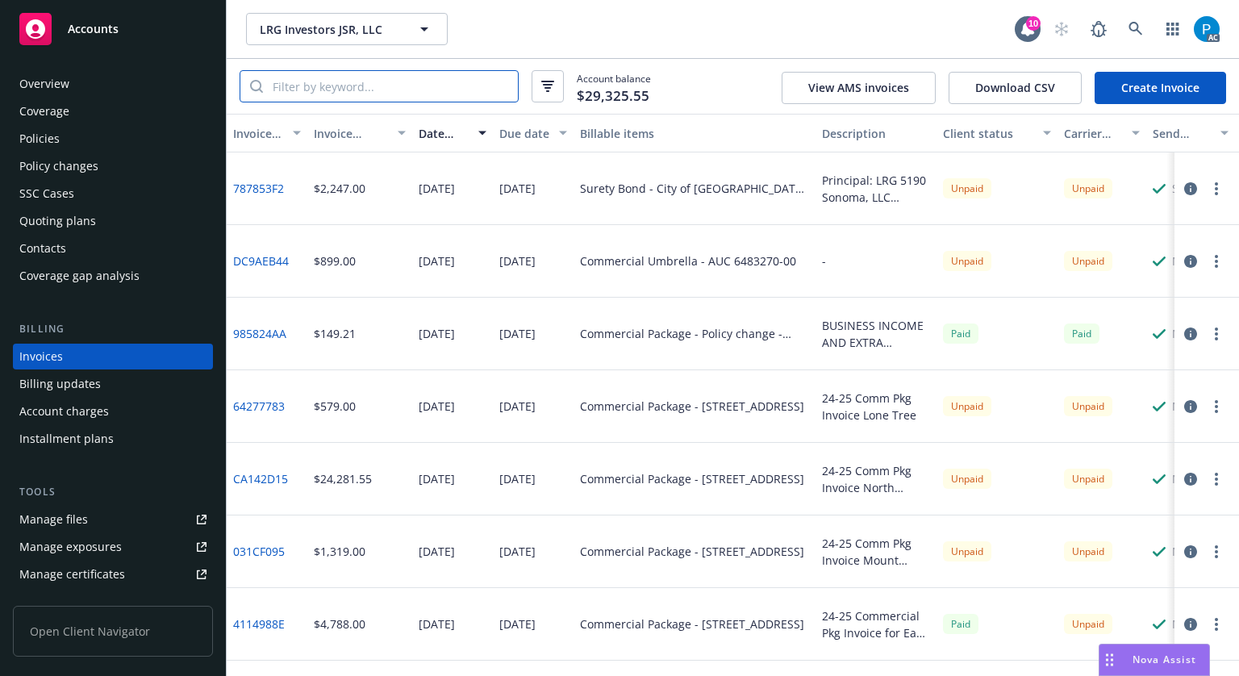
click at [330, 86] on input "search" at bounding box center [390, 86] width 255 height 31
paste input "CPO0888712 - 01"
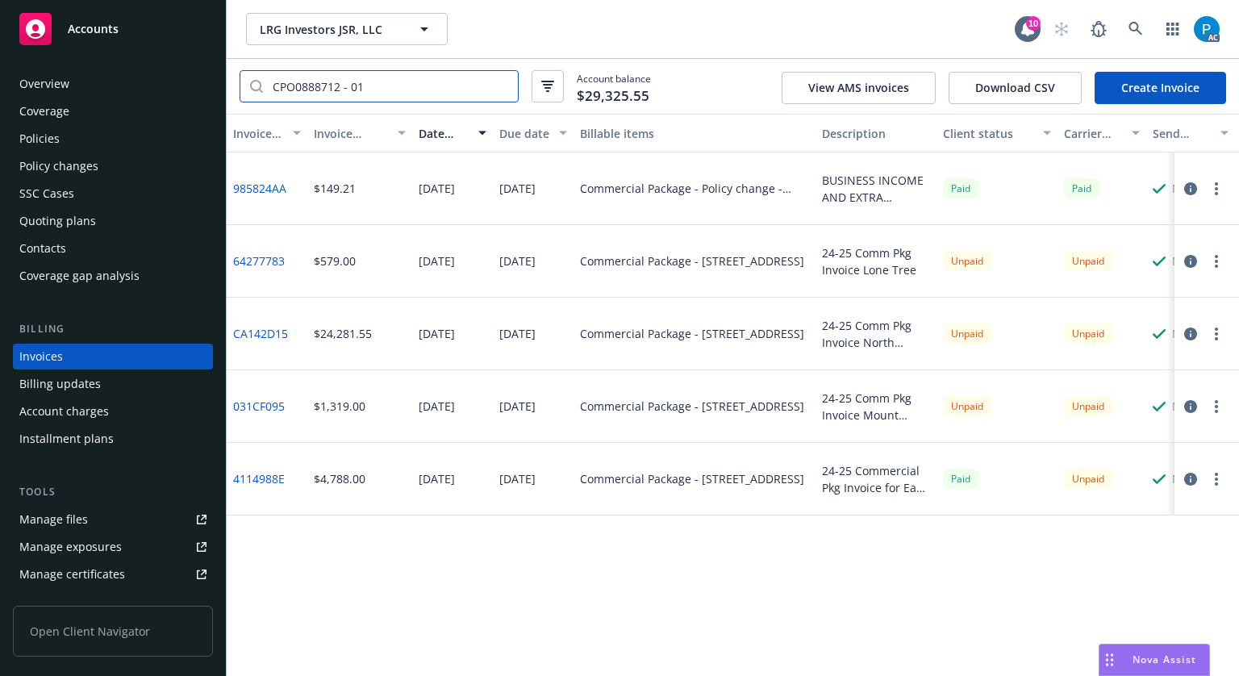
type input "CPO0888712 - 01"
click at [1189, 332] on icon "button" at bounding box center [1191, 334] width 13 height 13
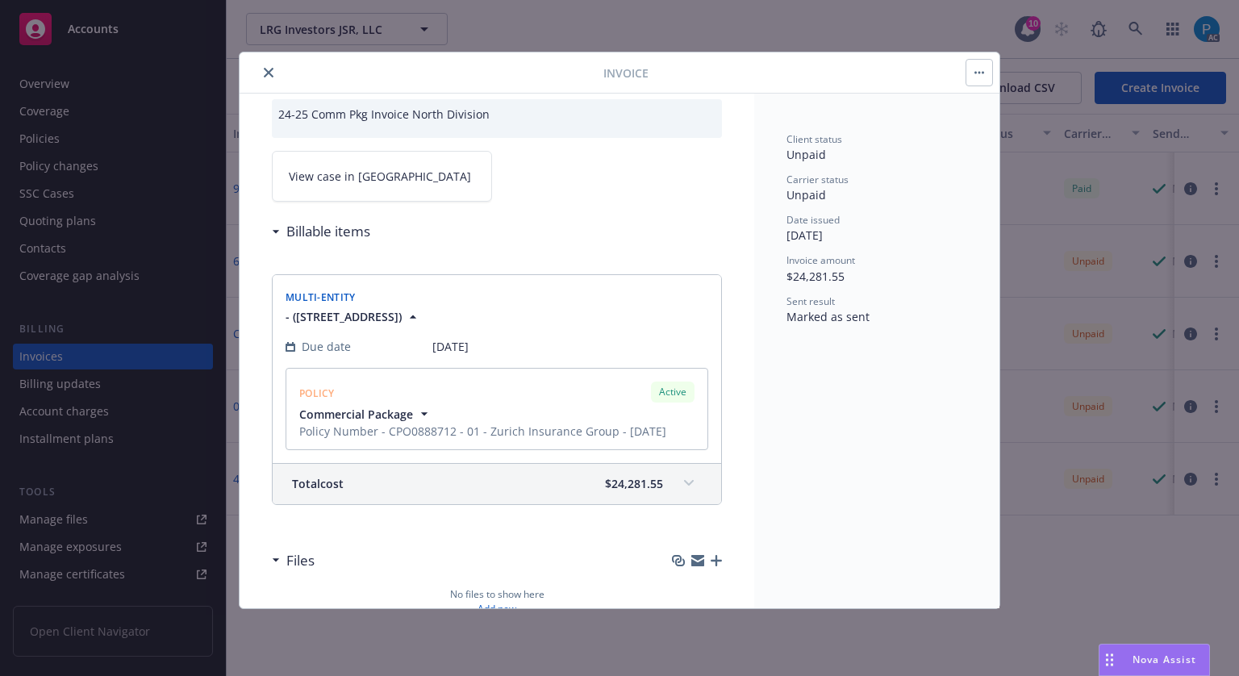
scroll to position [157, 0]
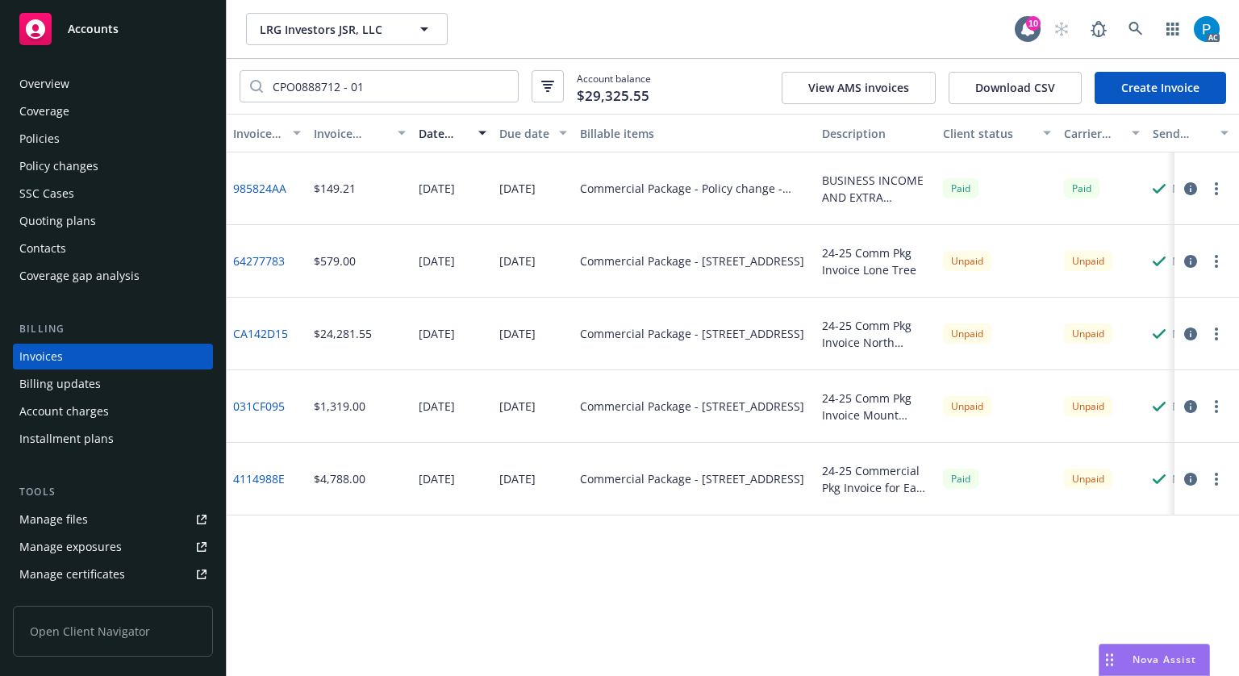
click at [1191, 478] on icon "button" at bounding box center [1191, 479] width 13 height 13
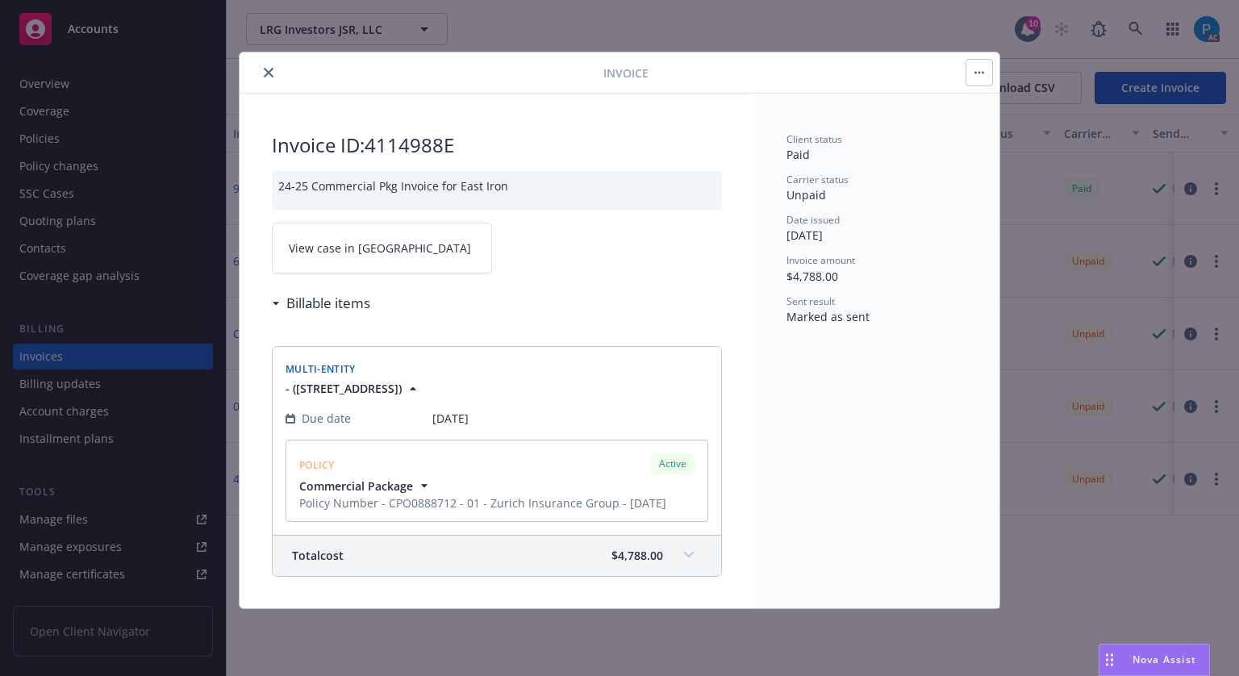
scroll to position [157, 0]
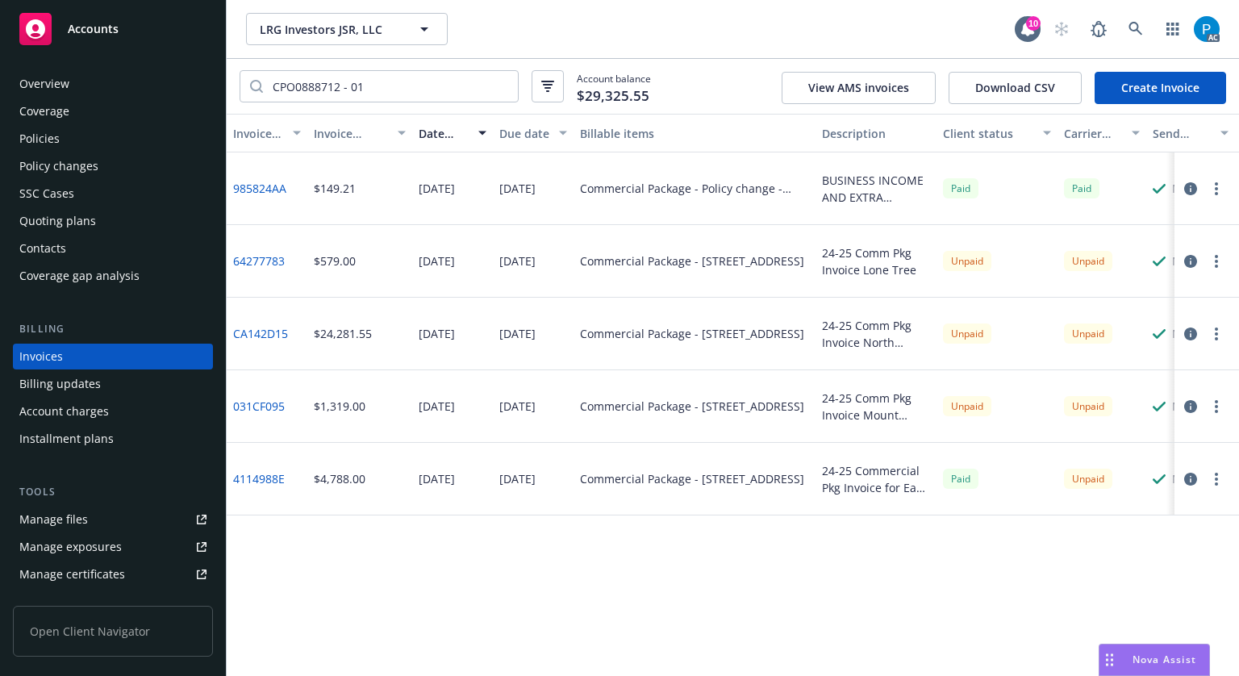
click at [1190, 261] on icon "button" at bounding box center [1191, 261] width 13 height 13
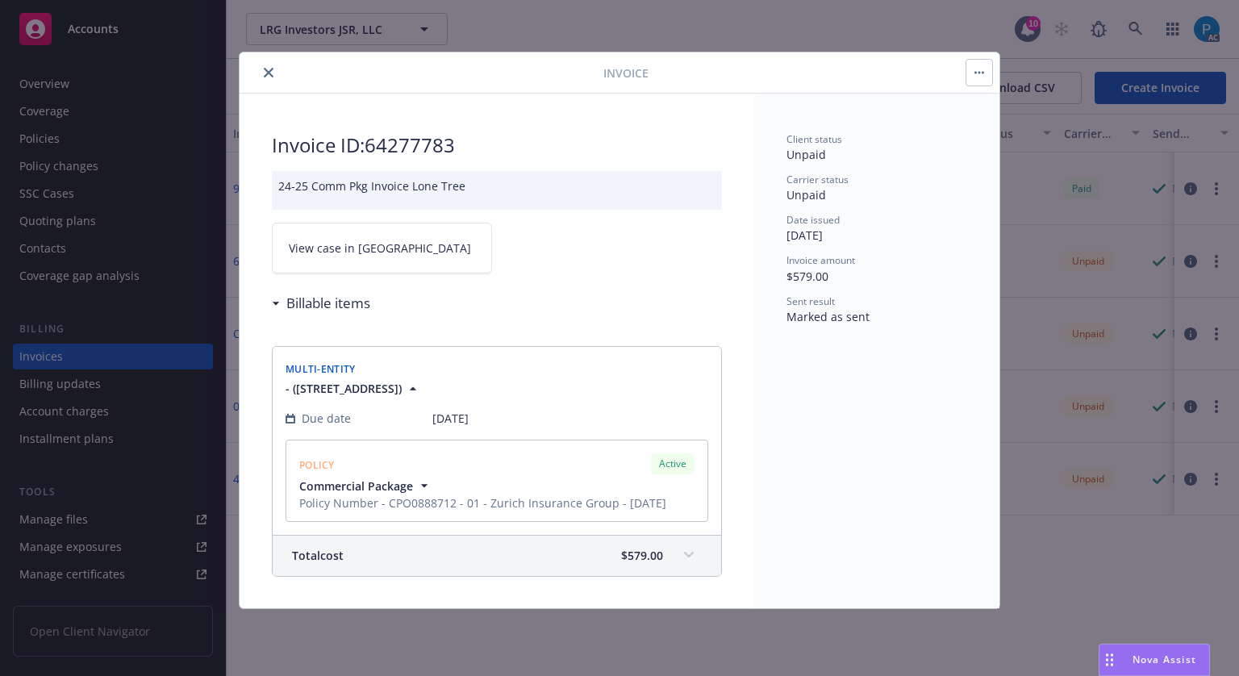
click at [395, 254] on link "View case in [GEOGRAPHIC_DATA]" at bounding box center [382, 248] width 220 height 51
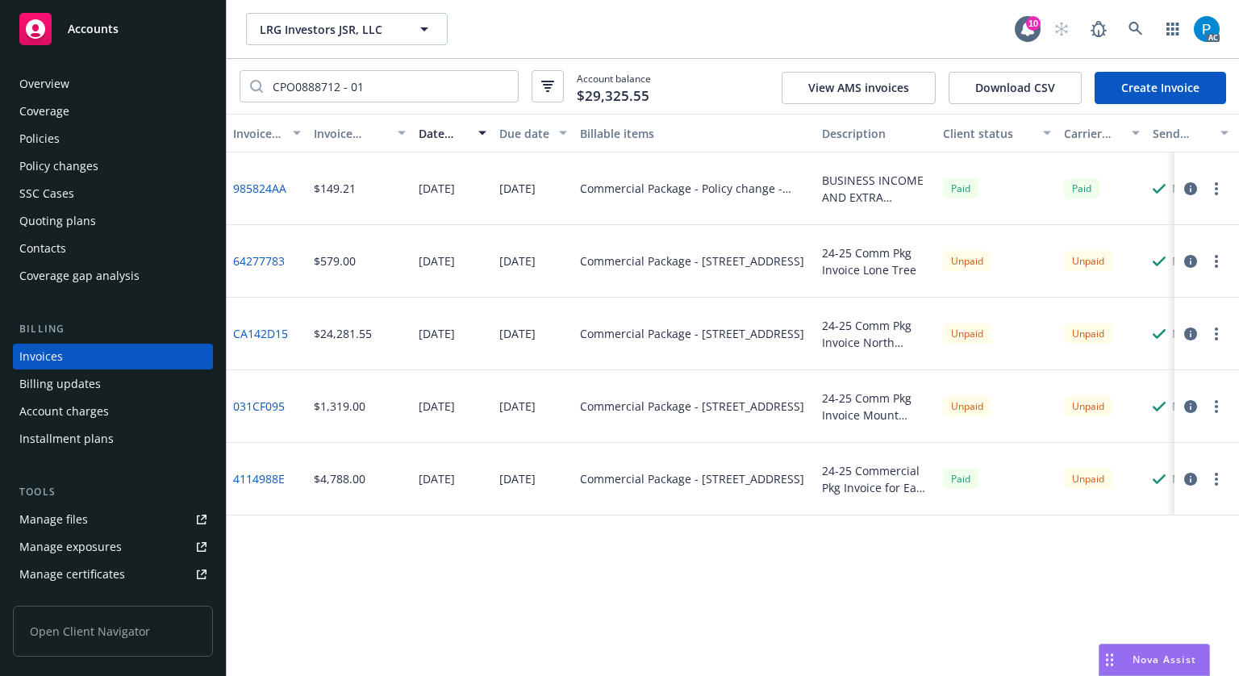
click at [1191, 410] on icon "button" at bounding box center [1191, 406] width 13 height 13
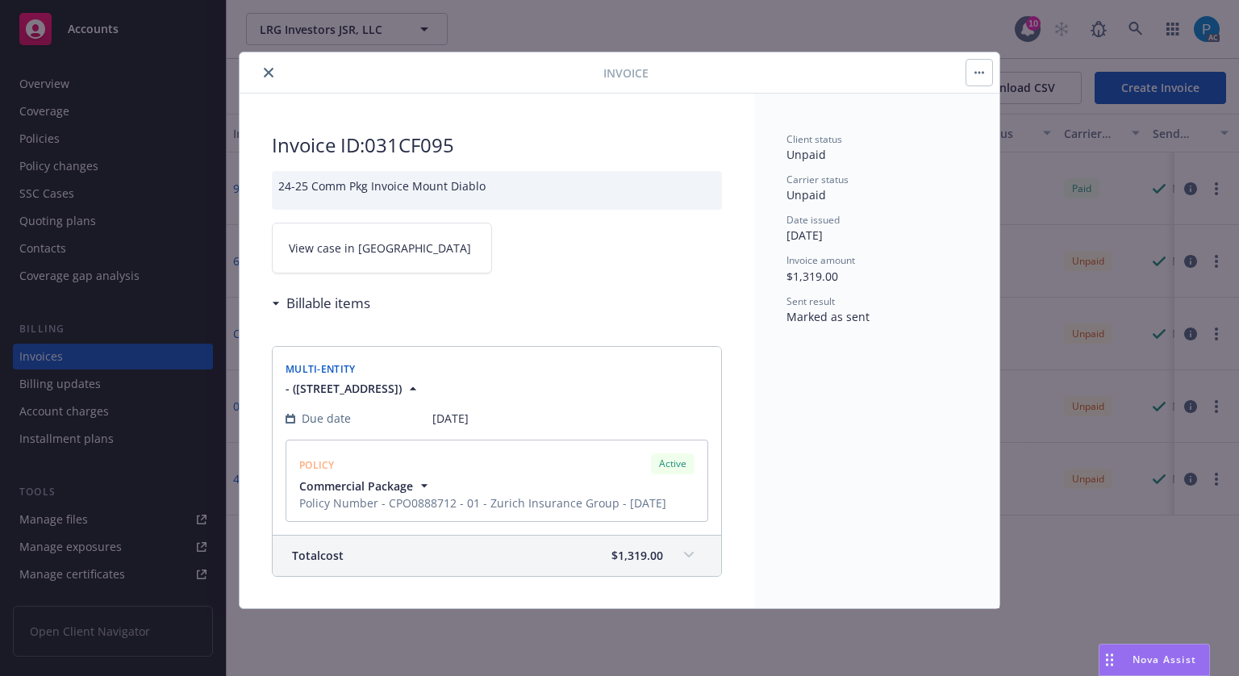
click at [345, 255] on span "View case in [GEOGRAPHIC_DATA]" at bounding box center [380, 248] width 182 height 17
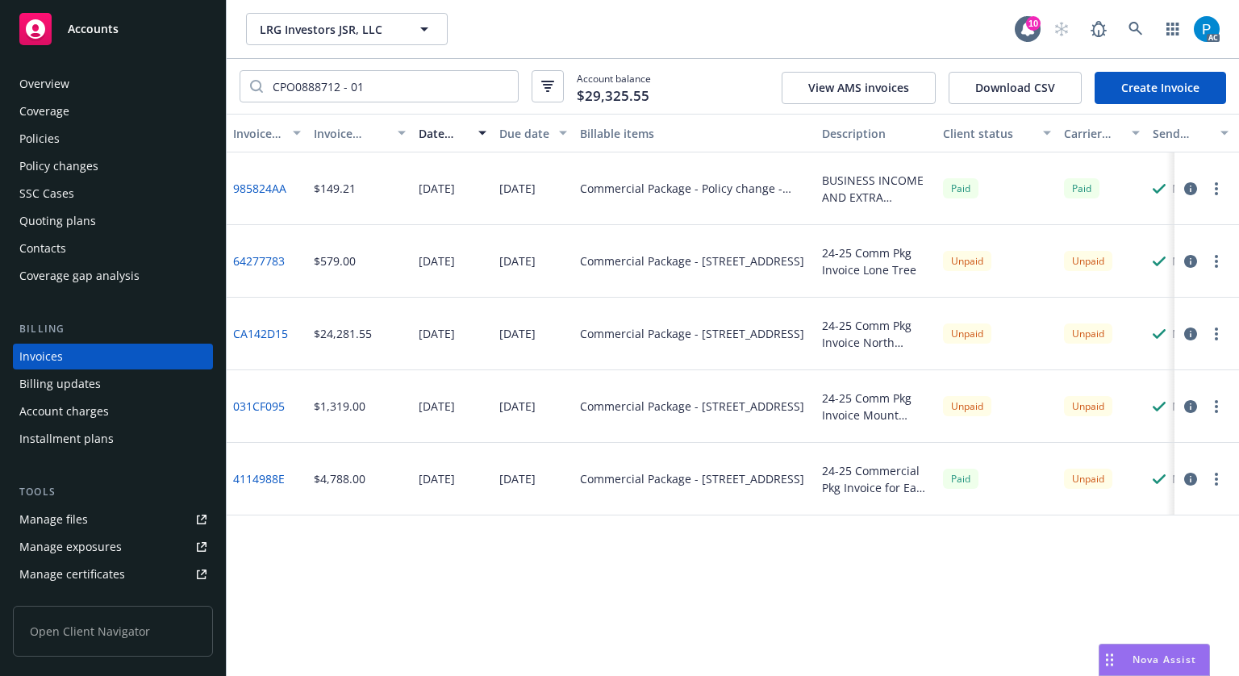
click at [1198, 480] on button "button" at bounding box center [1190, 479] width 19 height 19
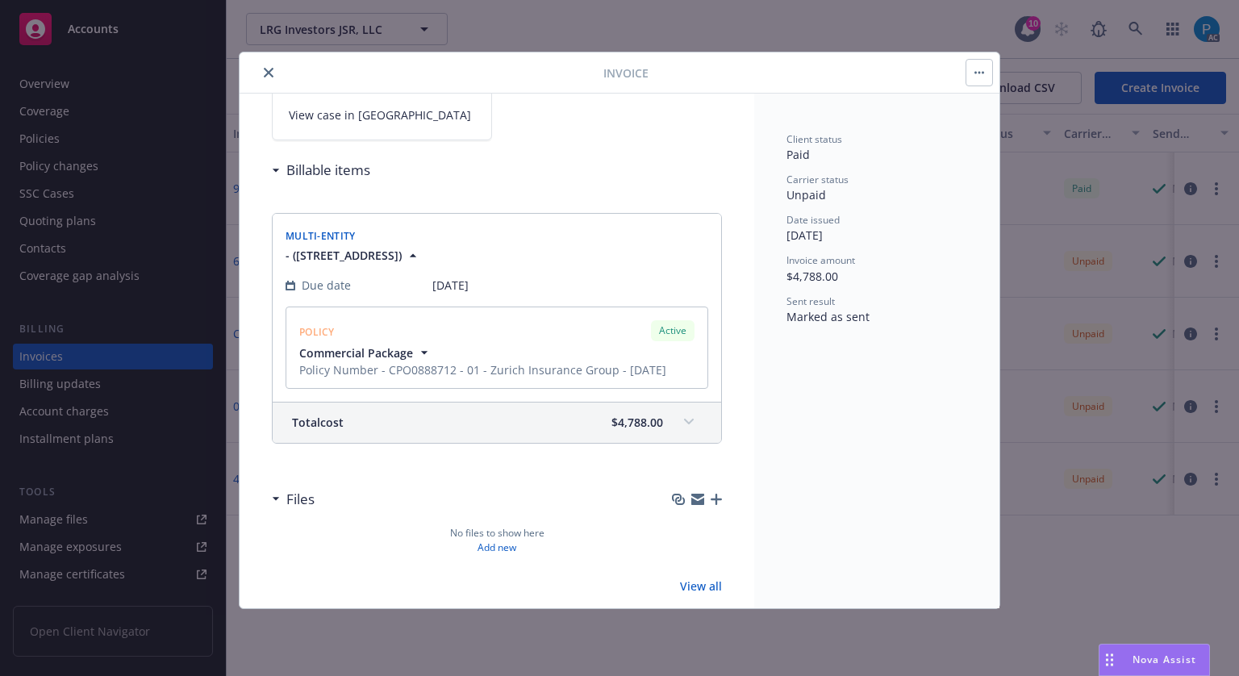
scroll to position [157, 0]
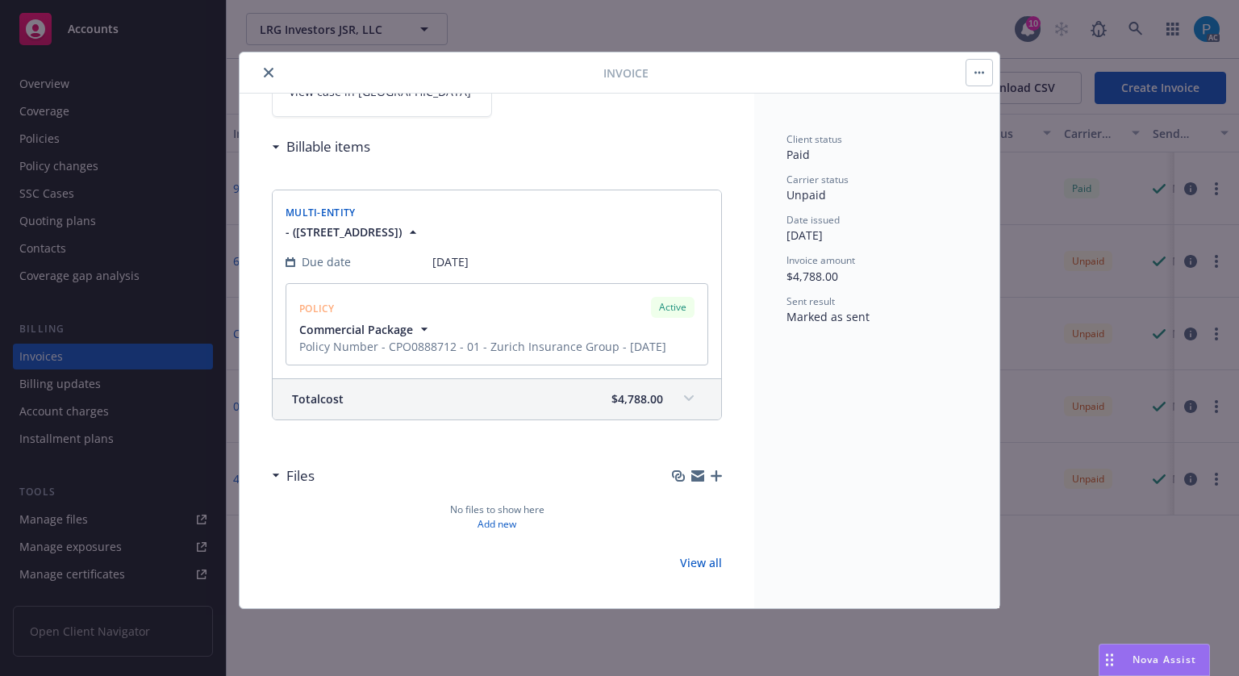
click at [526, 391] on div "Total cost $4,788.00" at bounding box center [477, 399] width 371 height 17
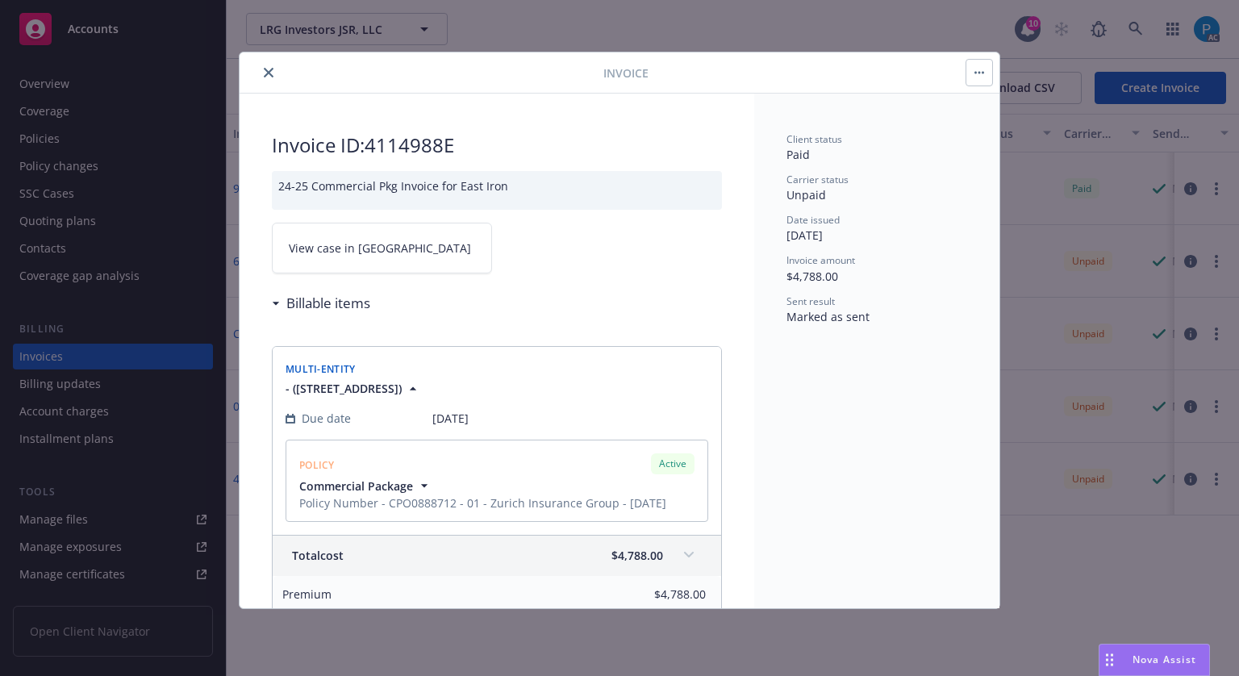
scroll to position [0, 0]
click at [371, 219] on div "Invoice ID: 4114988E 24-25 Commercial Pkg Invoice for East Iron View case in SS…" at bounding box center [497, 557] width 515 height 927
click at [378, 257] on link "View case in [GEOGRAPHIC_DATA]" at bounding box center [382, 248] width 220 height 51
